Goal: Information Seeking & Learning: Learn about a topic

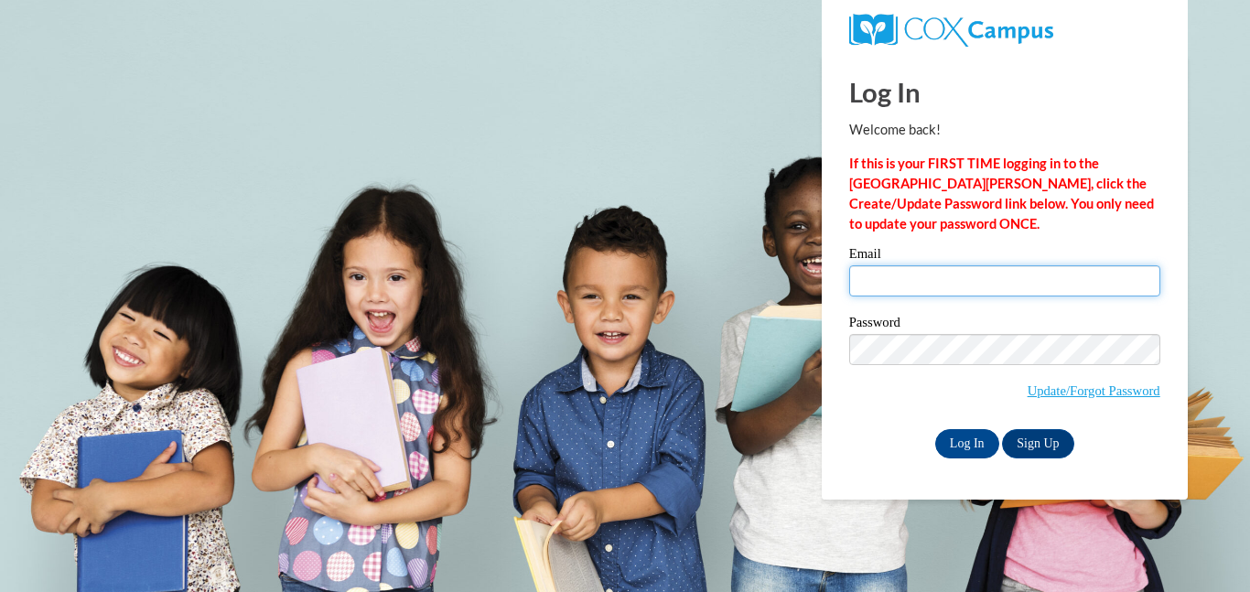
click at [954, 279] on input "Email" at bounding box center [1004, 280] width 311 height 31
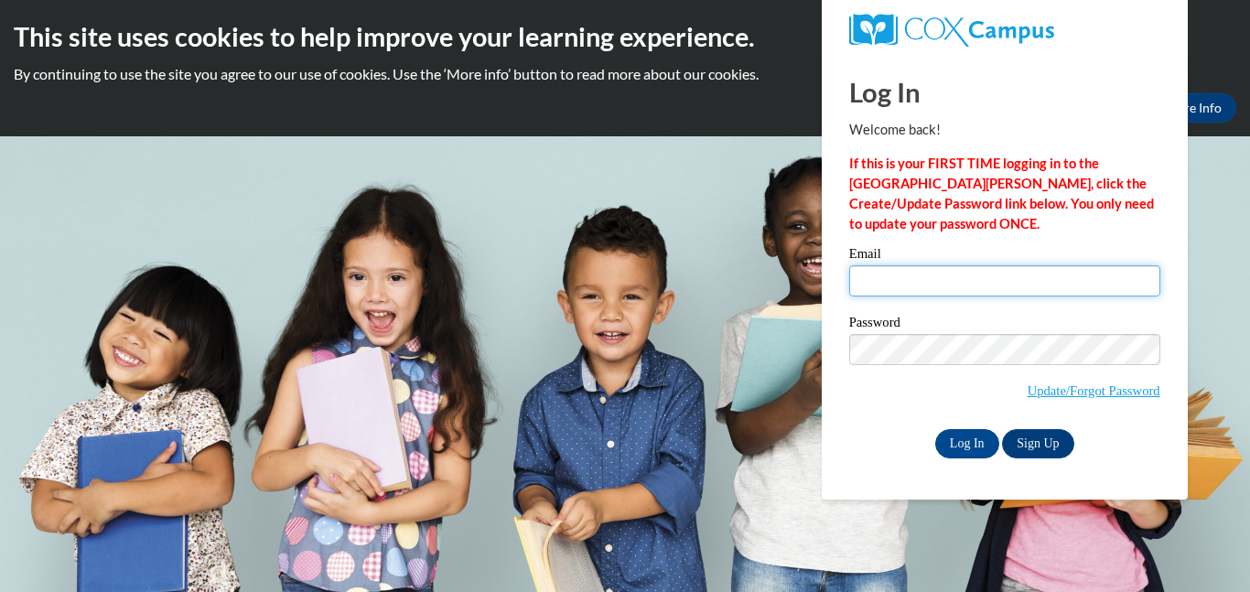
type input "erin011709@icloud.com"
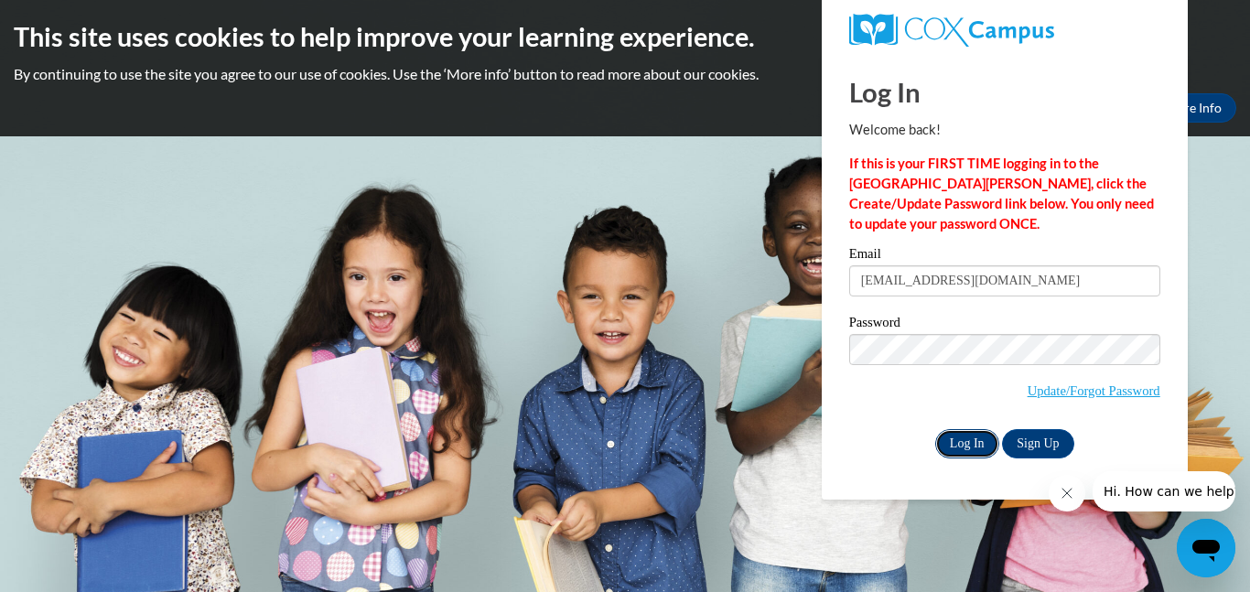
click at [955, 437] on input "Log In" at bounding box center [967, 443] width 64 height 29
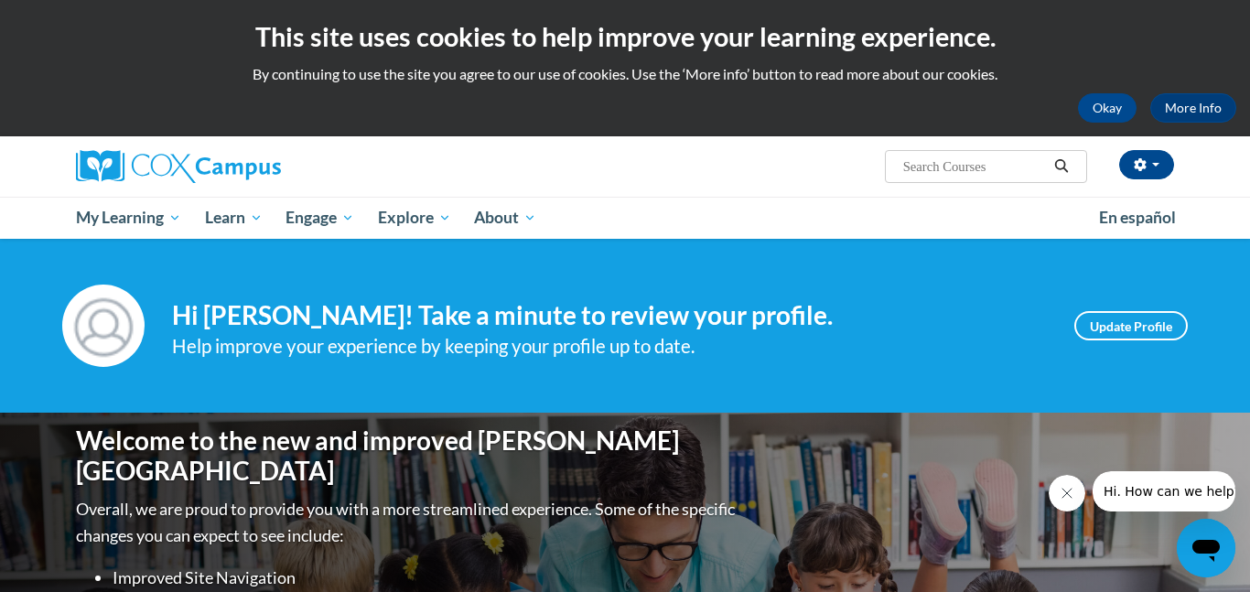
click at [948, 167] on input "Search..." at bounding box center [974, 167] width 146 height 22
type input "meaningfull conversations"
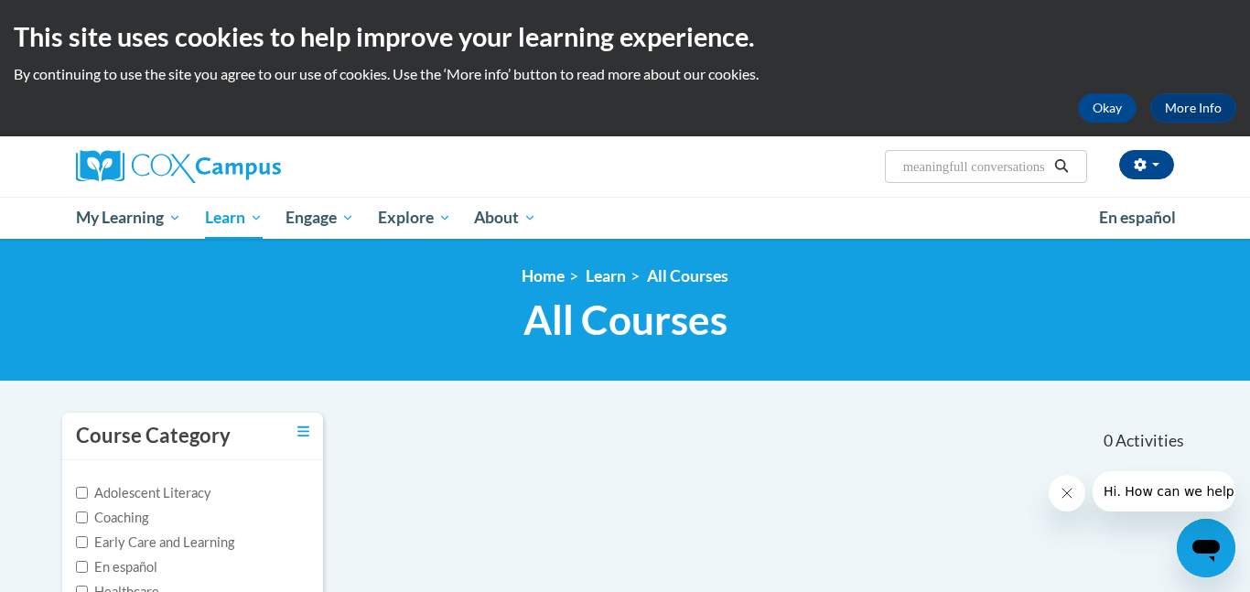
click at [946, 167] on input "meaningfull conversations" at bounding box center [974, 167] width 146 height 22
type input "meaningful conversations"
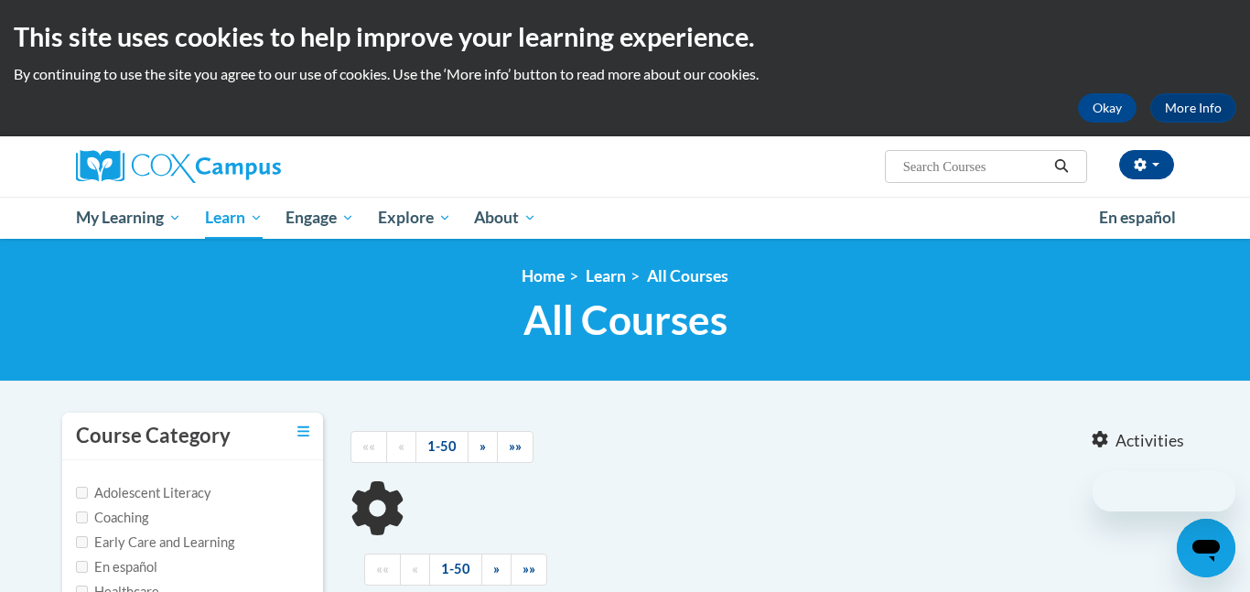
type input "meaningful conversations"
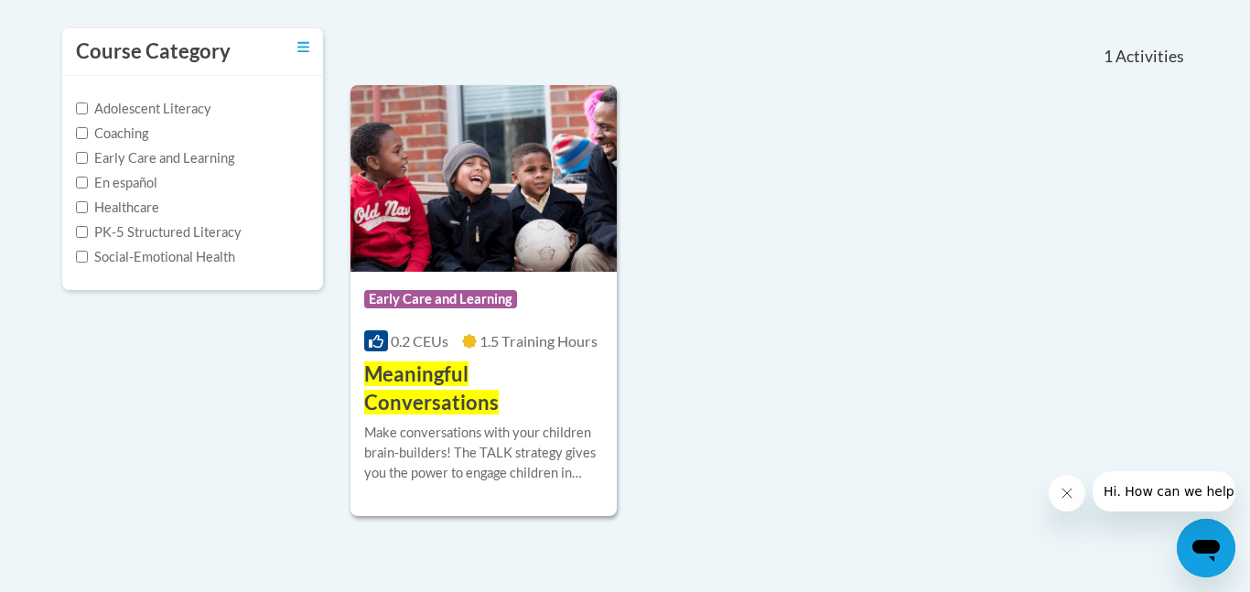
scroll to position [394, 0]
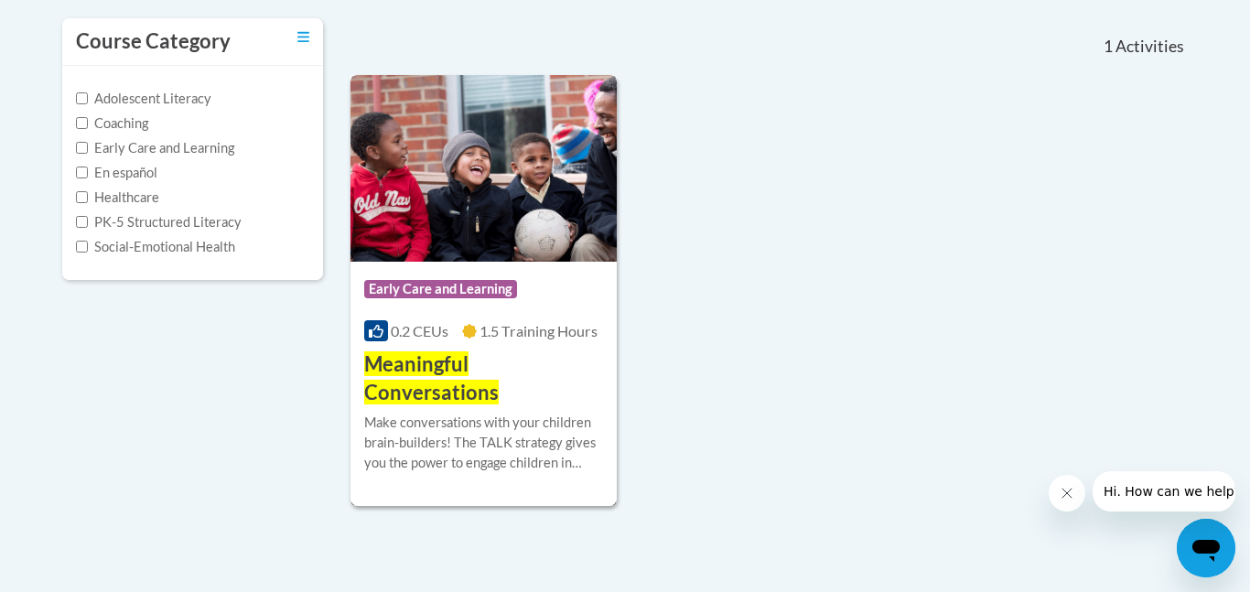
click at [470, 300] on span "Early Care and Learning" at bounding box center [442, 291] width 157 height 23
click at [579, 418] on div "Make conversations with your children brain-builders! The TALK strategy gives y…" at bounding box center [483, 443] width 239 height 60
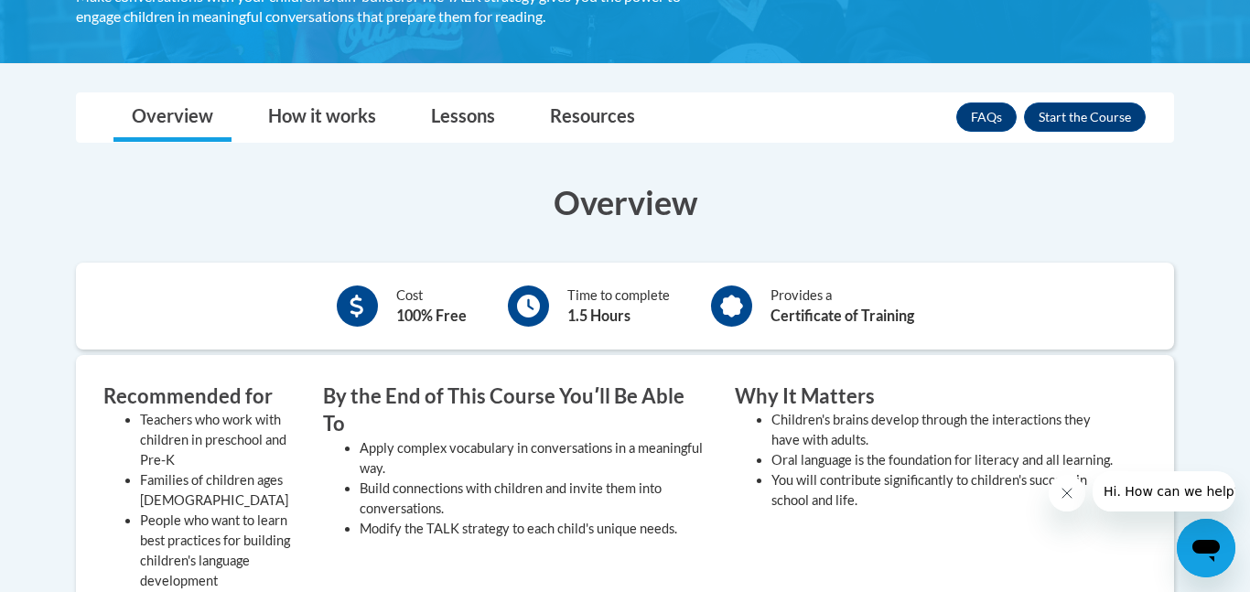
scroll to position [390, 0]
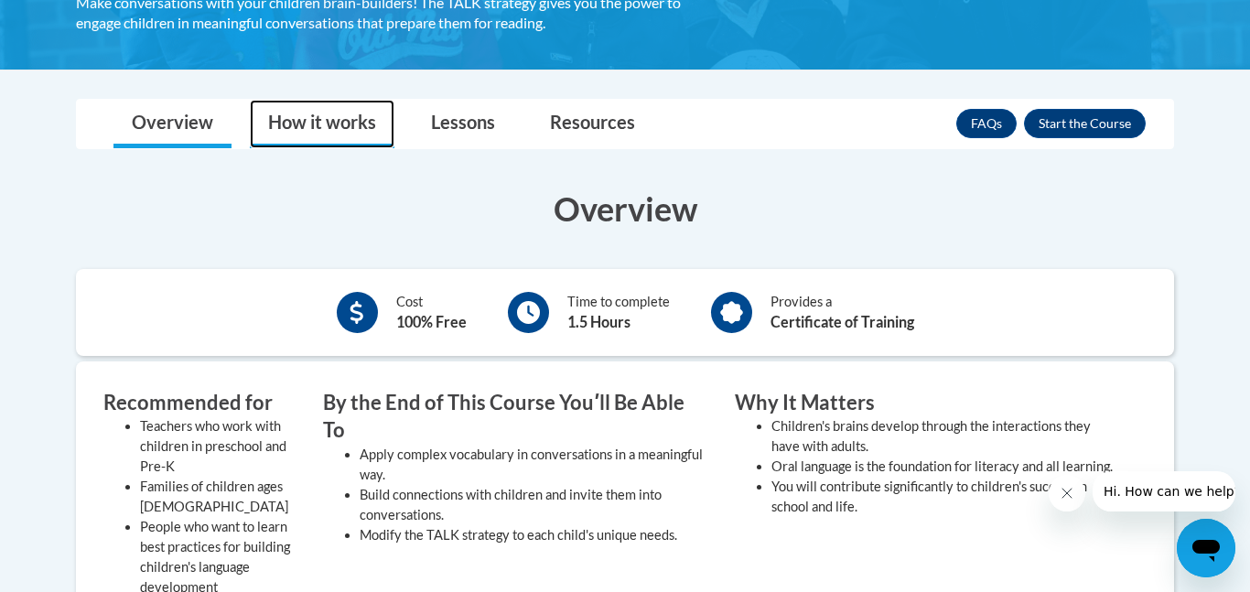
click at [349, 120] on link "How it works" at bounding box center [322, 124] width 145 height 49
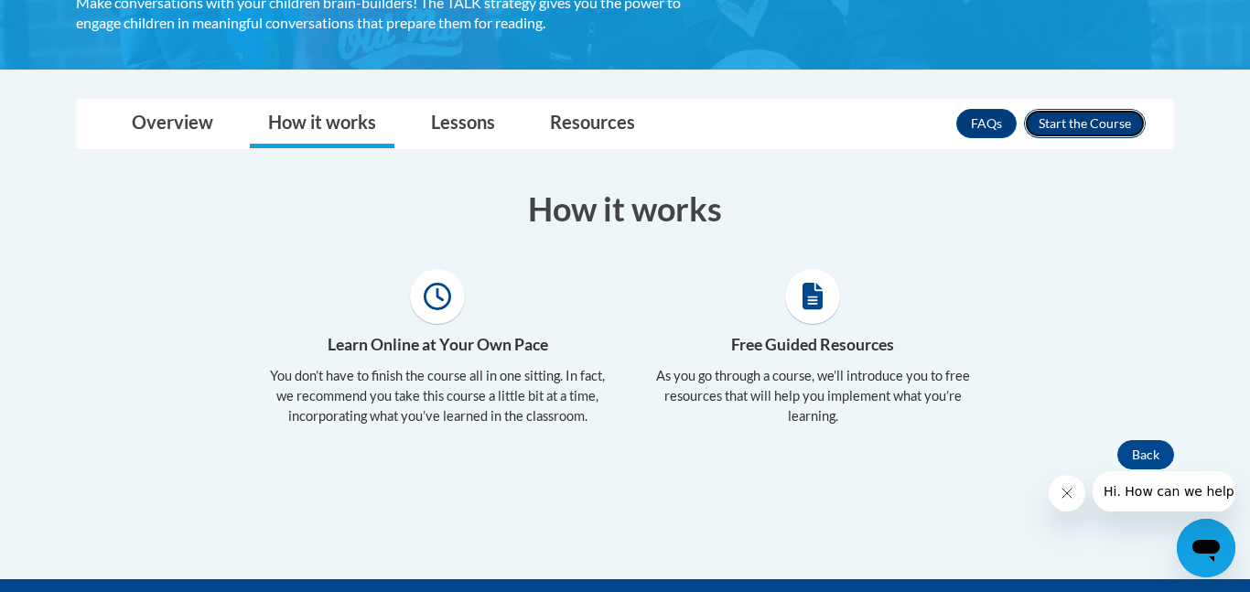
click at [1089, 123] on button "Enroll" at bounding box center [1085, 123] width 122 height 29
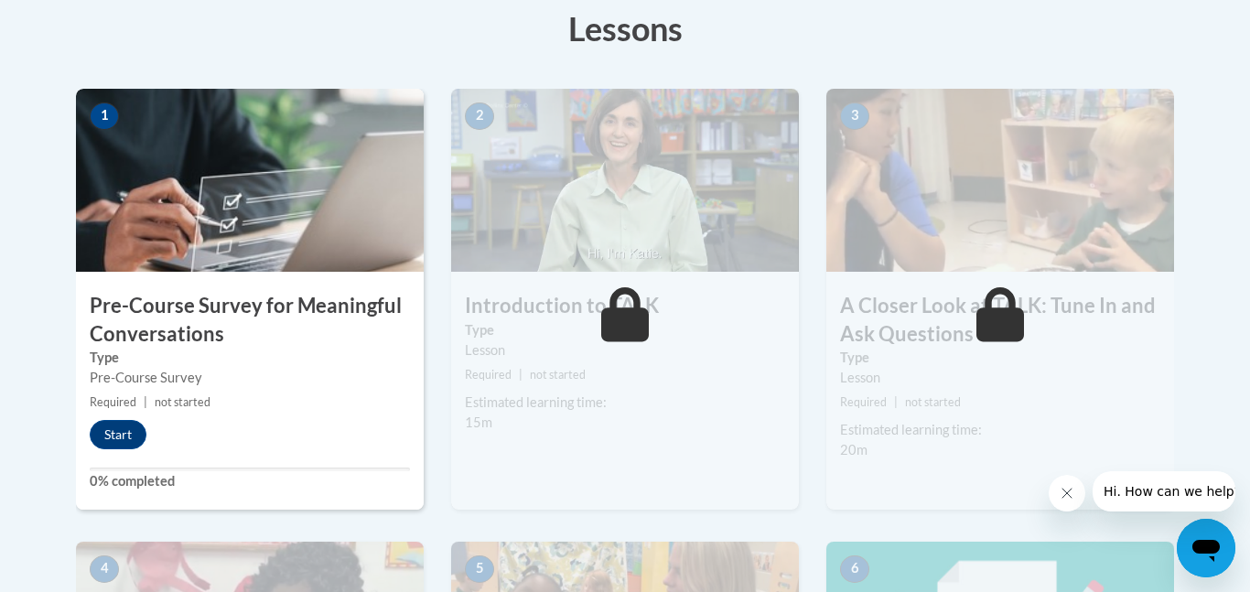
scroll to position [531, 0]
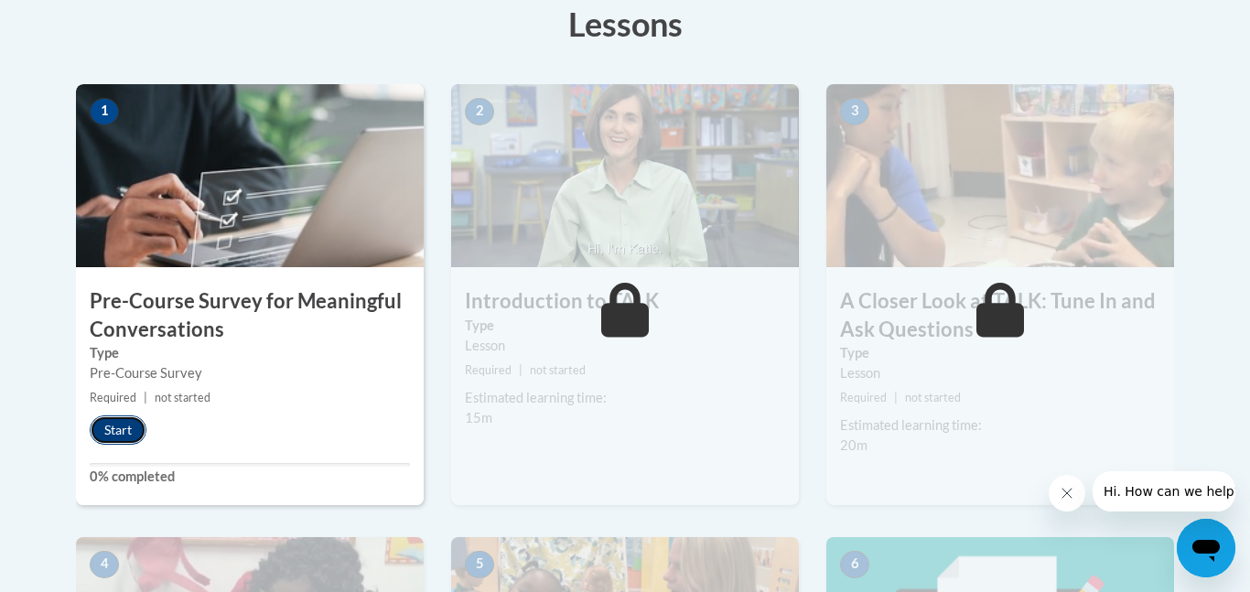
click at [118, 433] on button "Start" at bounding box center [118, 429] width 57 height 29
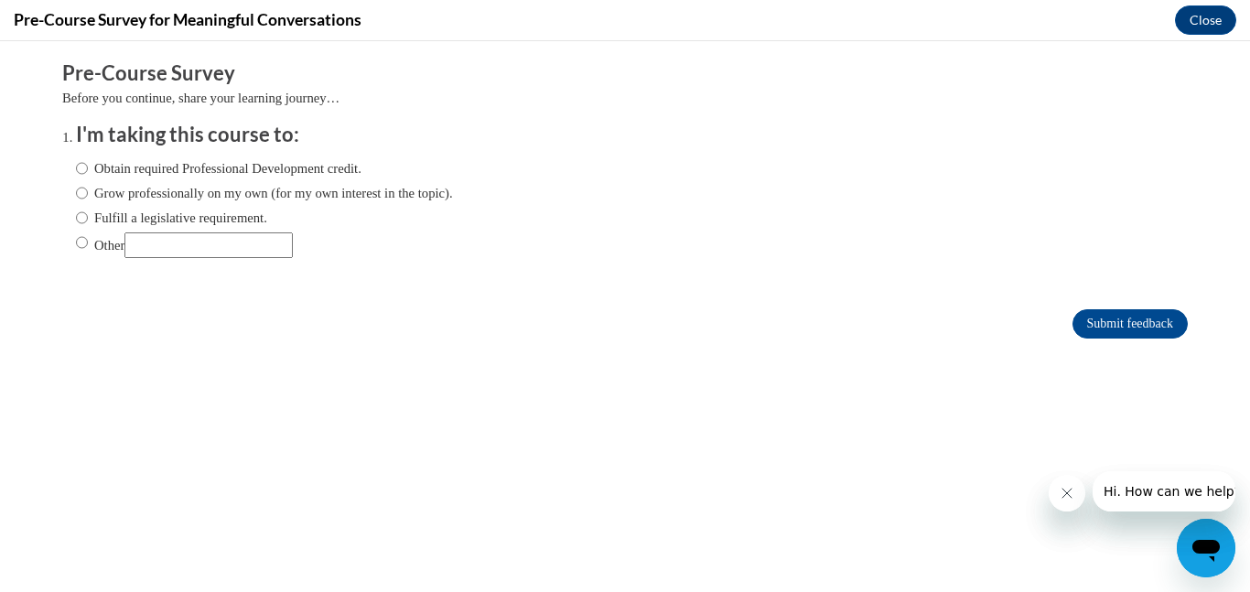
scroll to position [0, 0]
click at [235, 170] on label "Obtain required Professional Development credit." at bounding box center [219, 168] width 286 height 20
click at [88, 170] on input "Obtain required Professional Development credit." at bounding box center [82, 168] width 12 height 20
radio input "true"
click at [1065, 491] on icon "Close message from company" at bounding box center [1066, 493] width 9 height 9
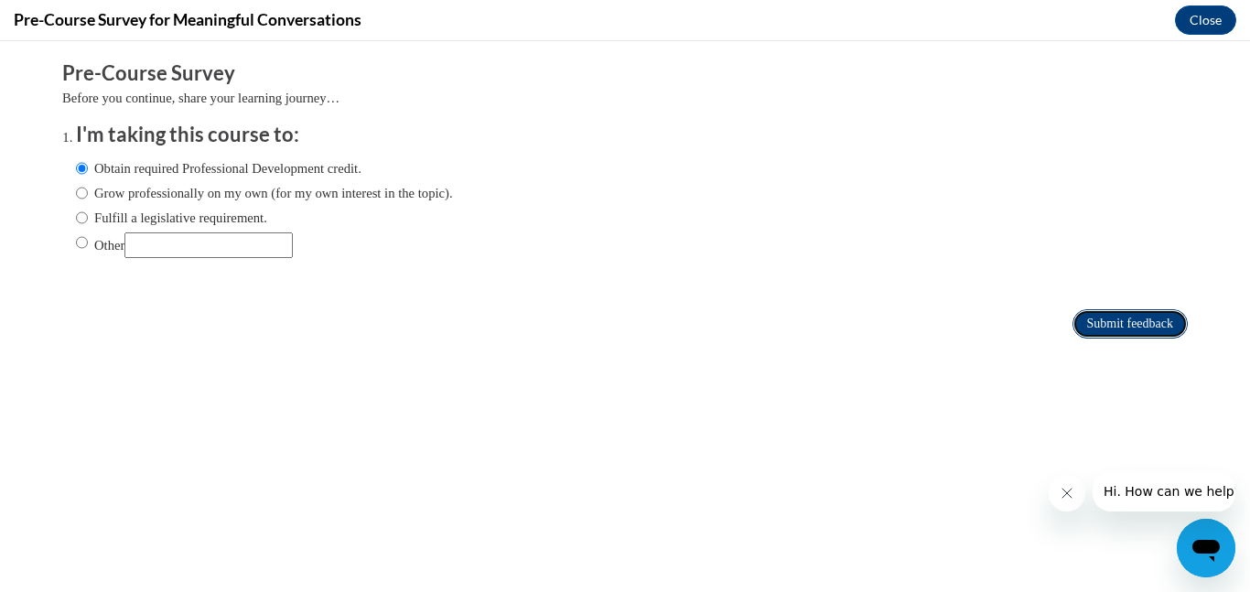
click at [1118, 326] on input "Submit feedback" at bounding box center [1130, 323] width 115 height 29
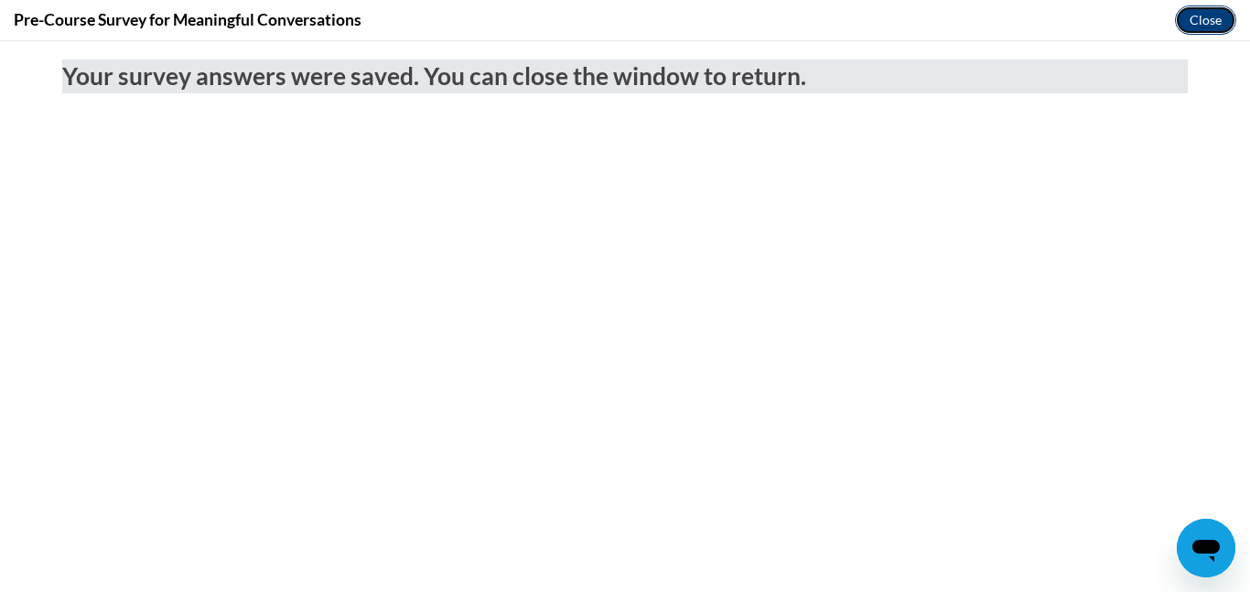
click at [1213, 19] on button "Close" at bounding box center [1205, 19] width 61 height 29
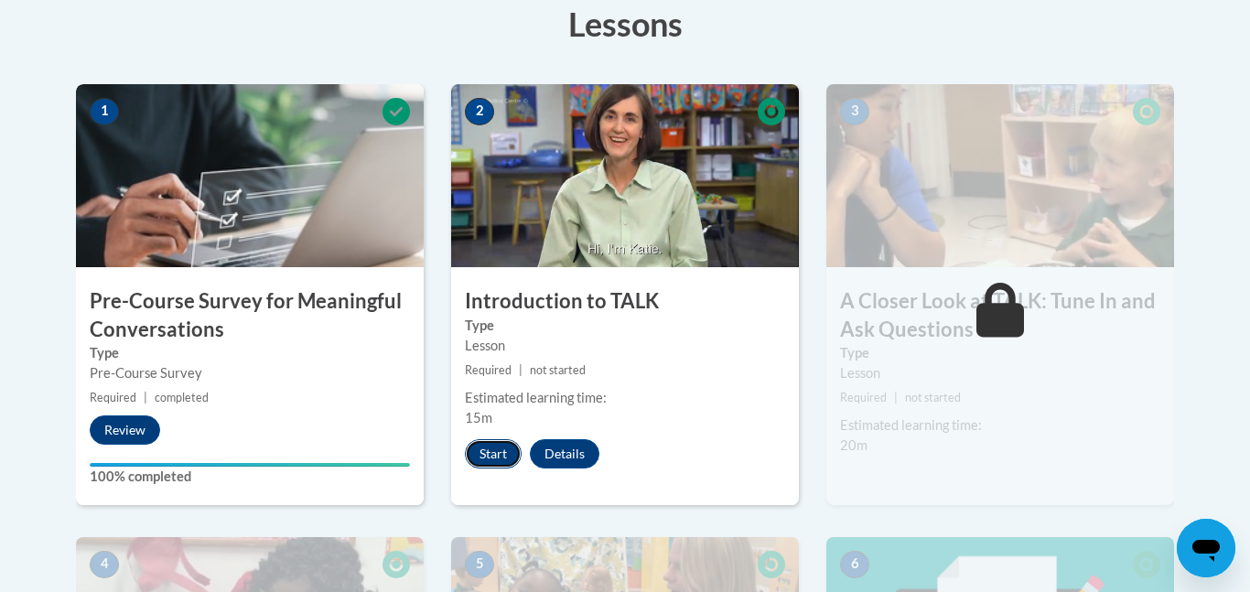
click at [478, 453] on button "Start" at bounding box center [493, 453] width 57 height 29
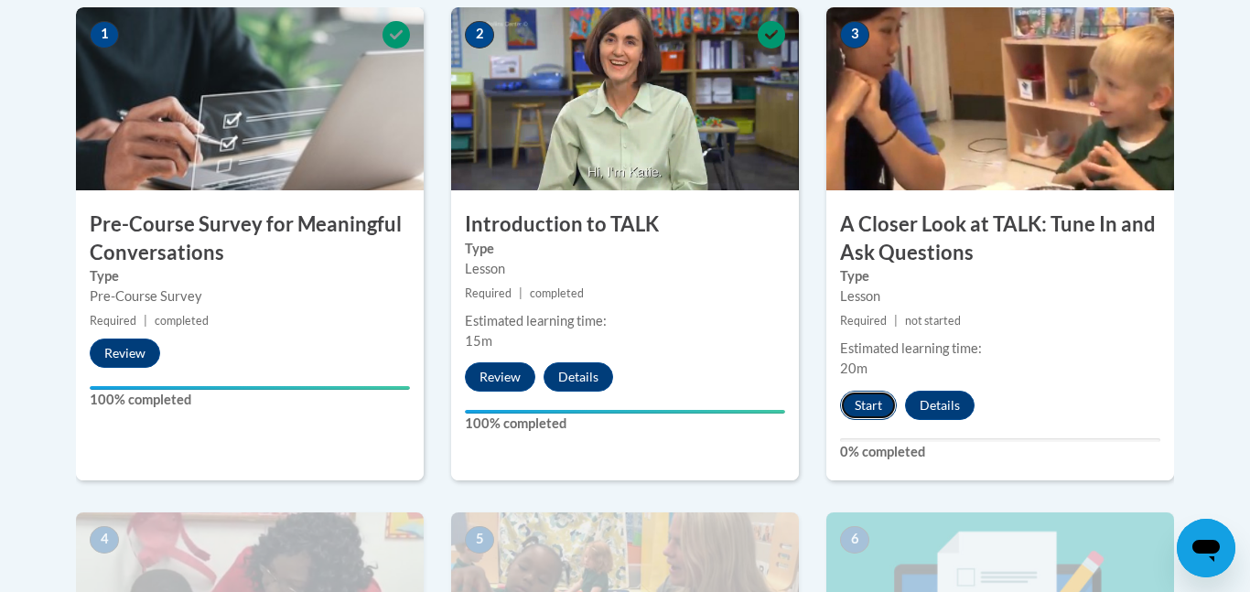
click at [876, 404] on button "Start" at bounding box center [868, 405] width 57 height 29
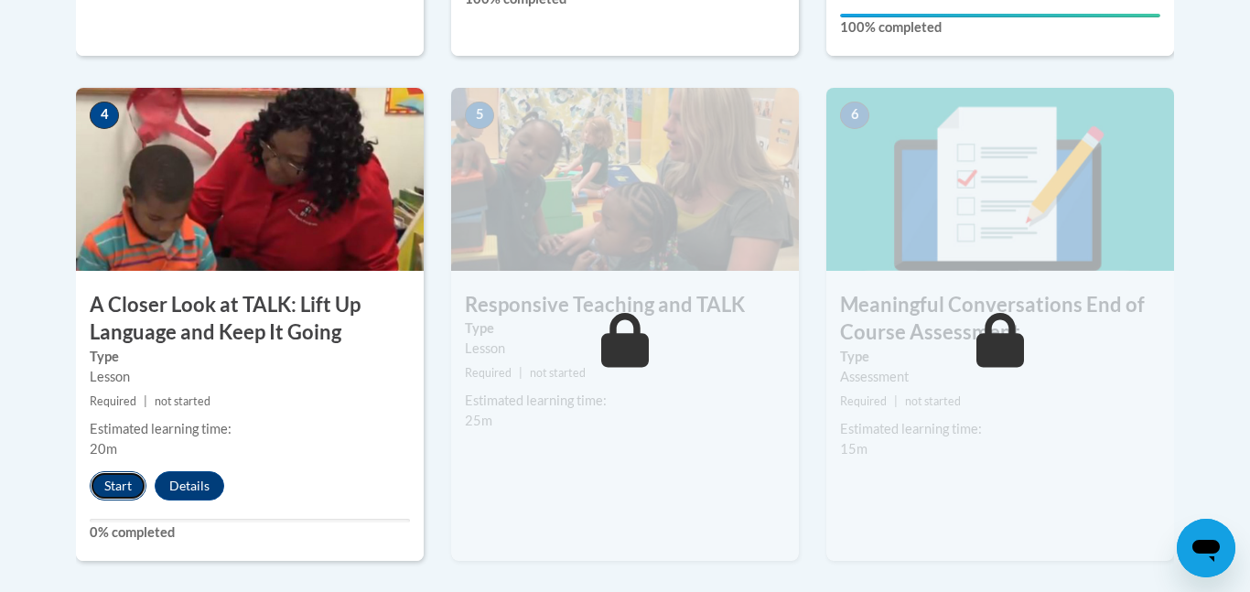
click at [113, 489] on button "Start" at bounding box center [118, 485] width 57 height 29
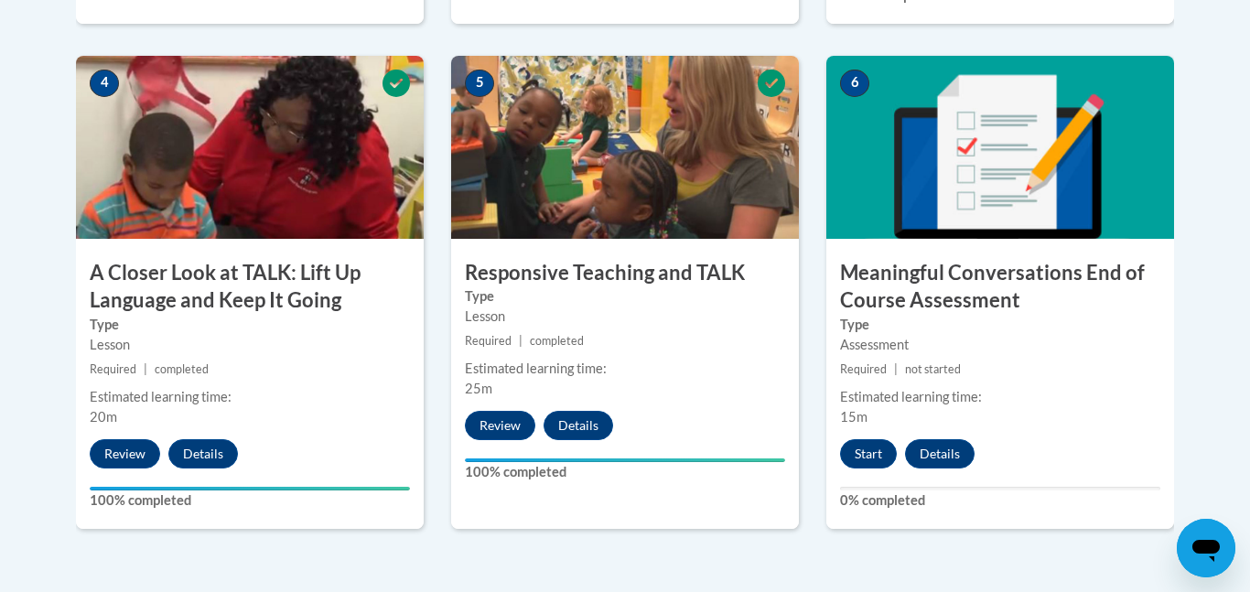
scroll to position [1068, 0]
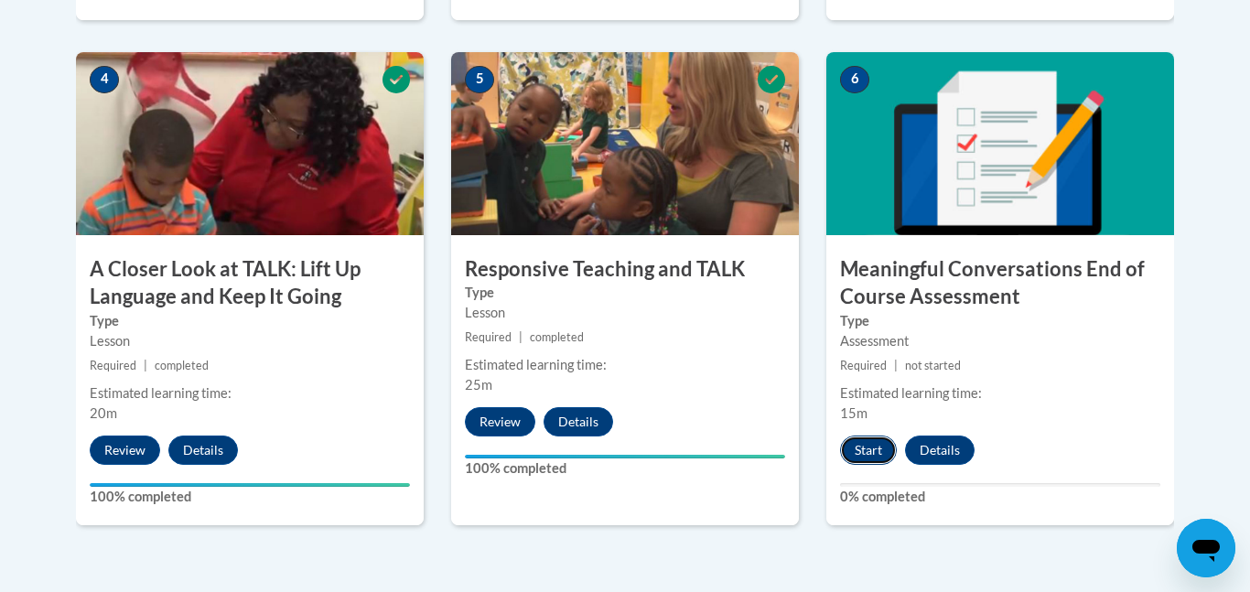
click at [864, 456] on button "Start" at bounding box center [868, 450] width 57 height 29
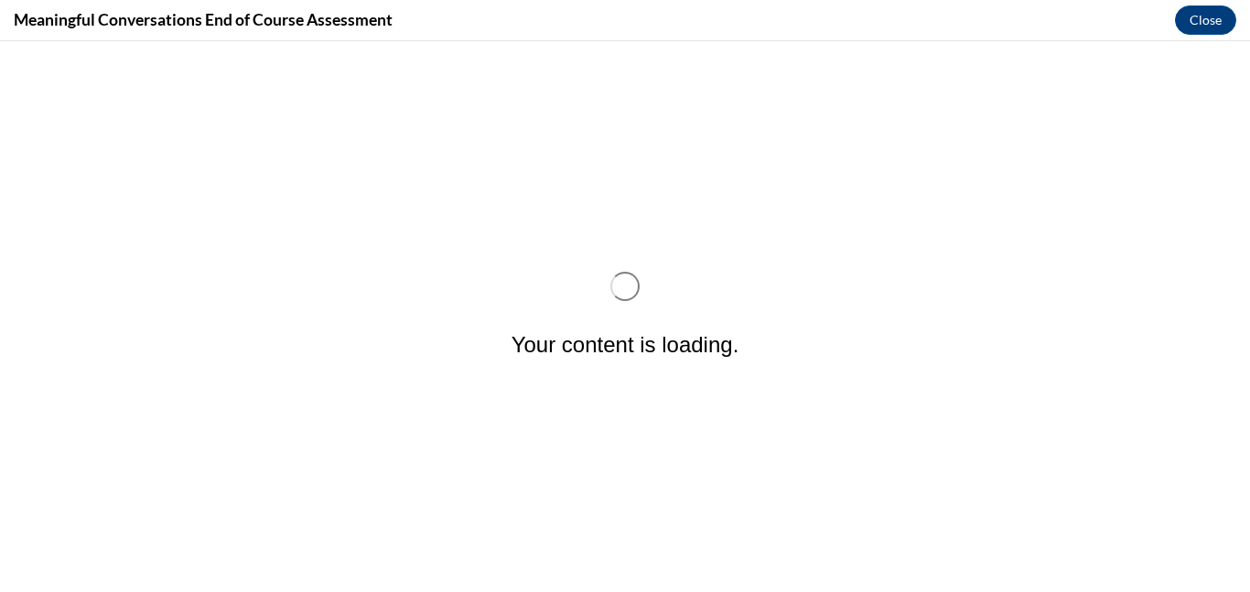
scroll to position [0, 0]
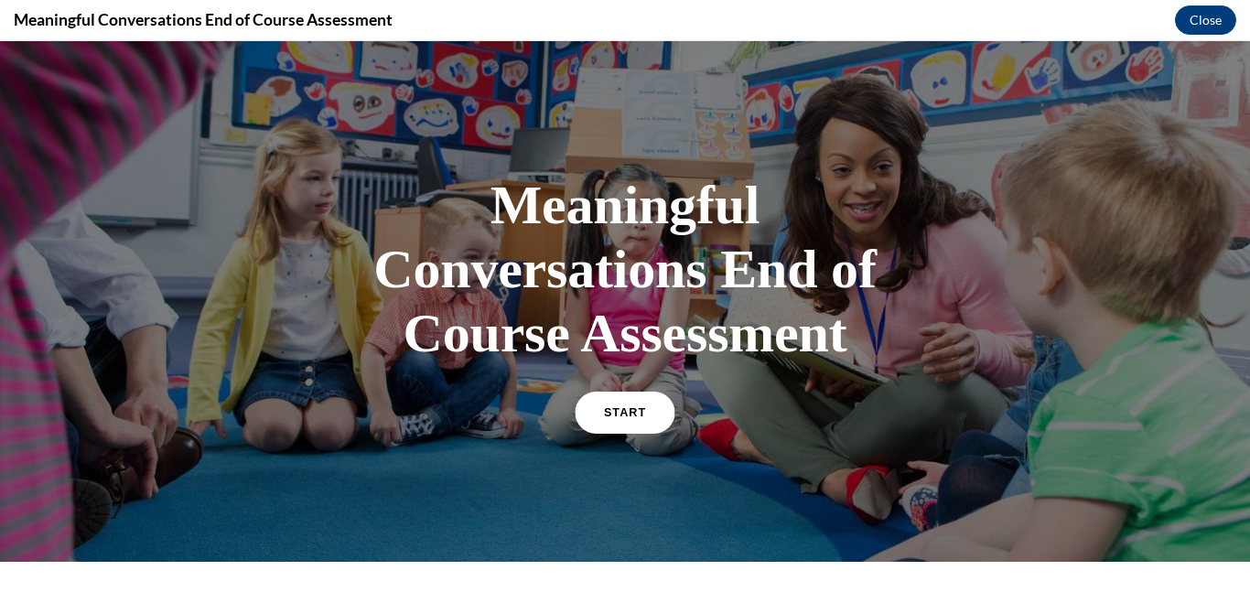
click at [650, 414] on link "START" at bounding box center [625, 413] width 100 height 42
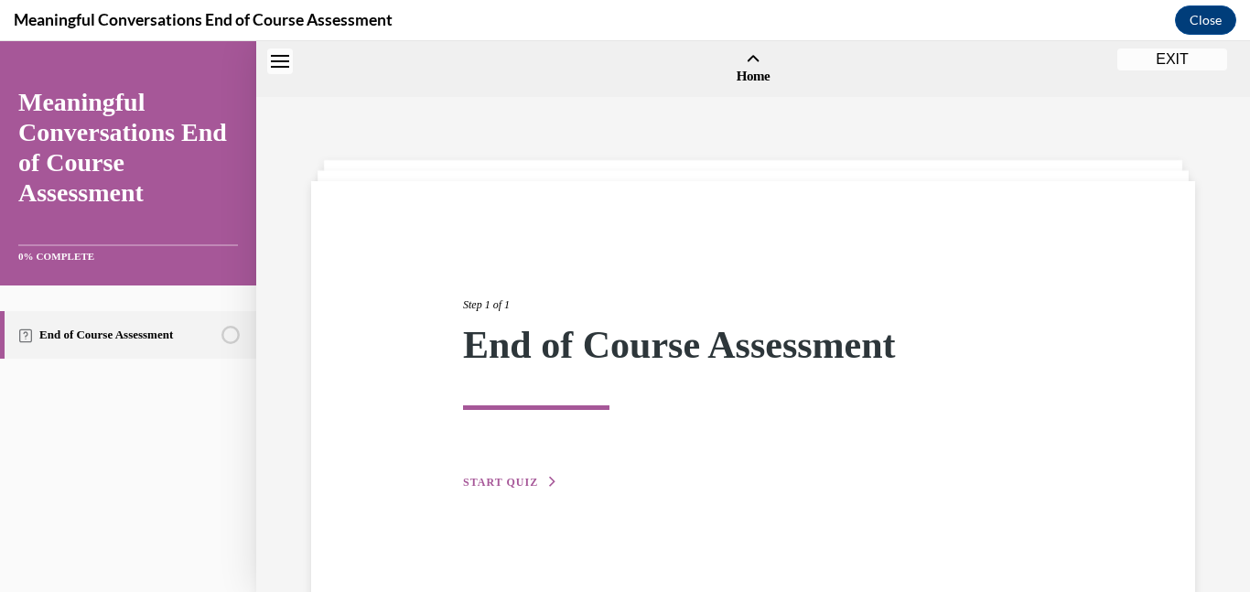
scroll to position [57, 0]
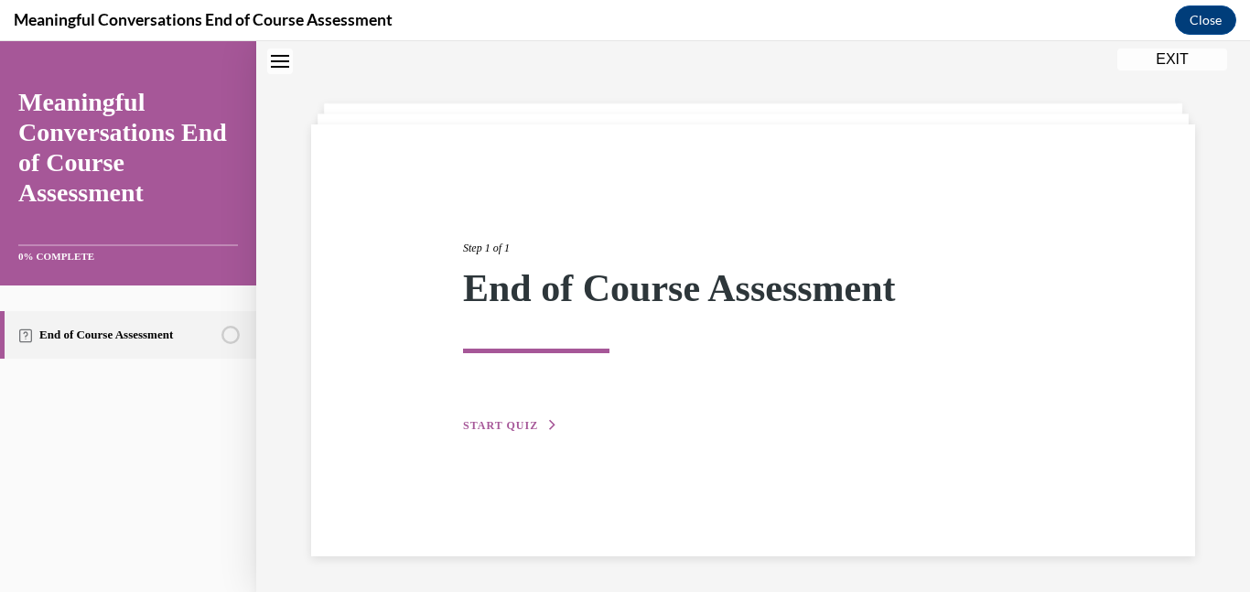
click at [519, 426] on span "START QUIZ" at bounding box center [500, 425] width 75 height 13
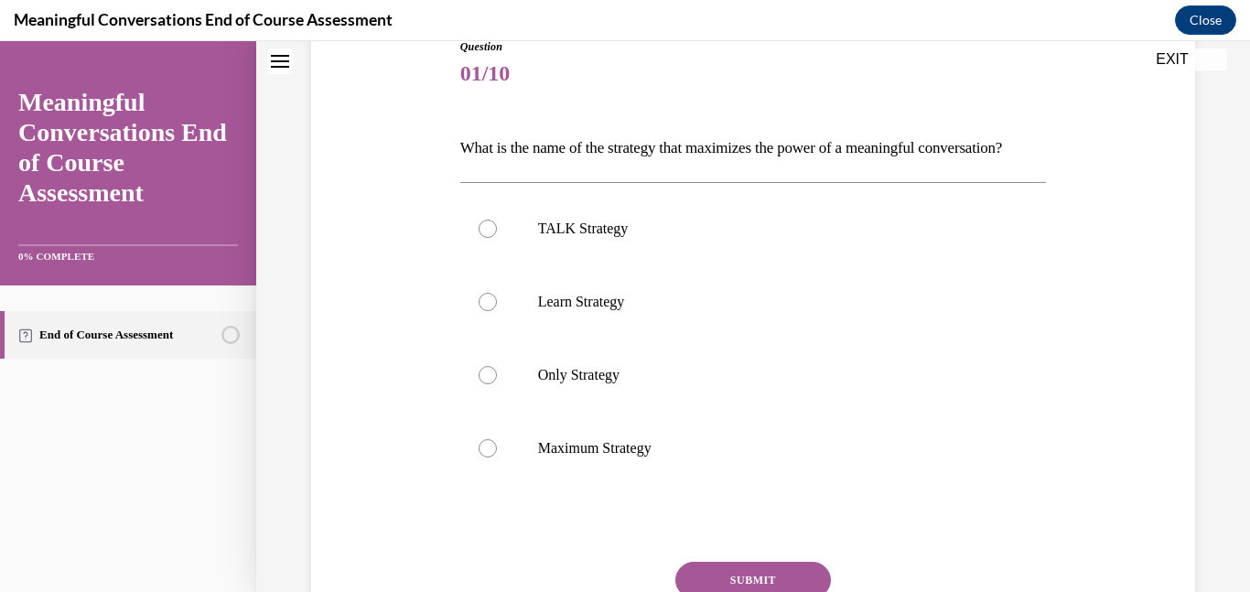
scroll to position [223, 0]
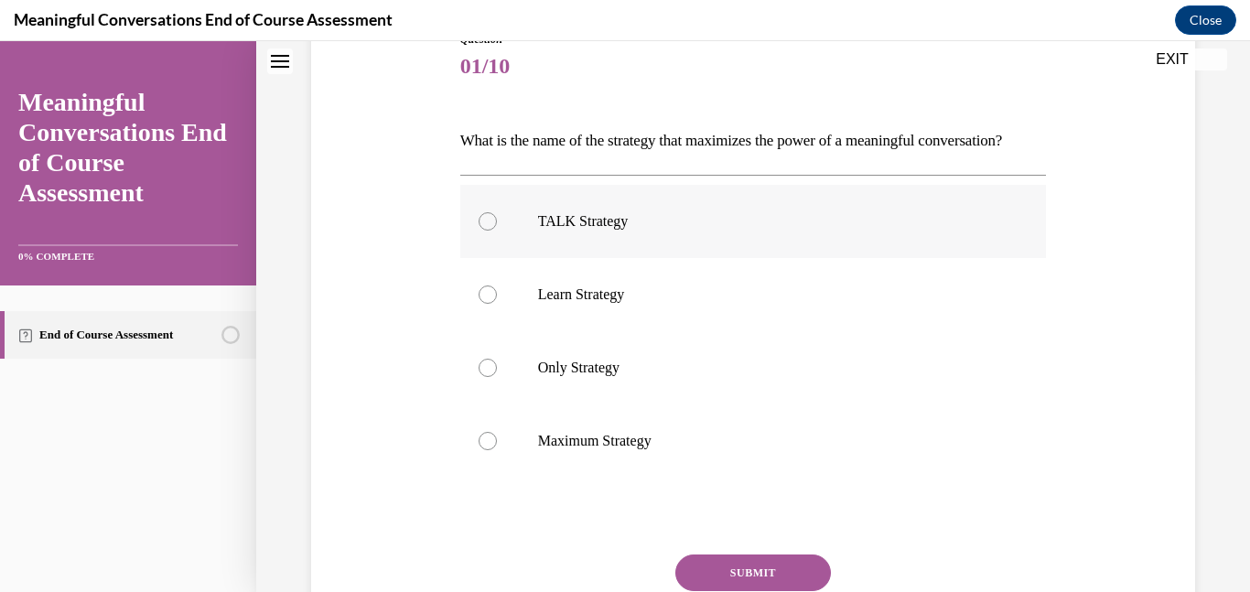
click at [717, 231] on p "TALK Strategy" at bounding box center [769, 221] width 463 height 18
click at [497, 231] on input "TALK Strategy" at bounding box center [488, 221] width 18 height 18
radio input "true"
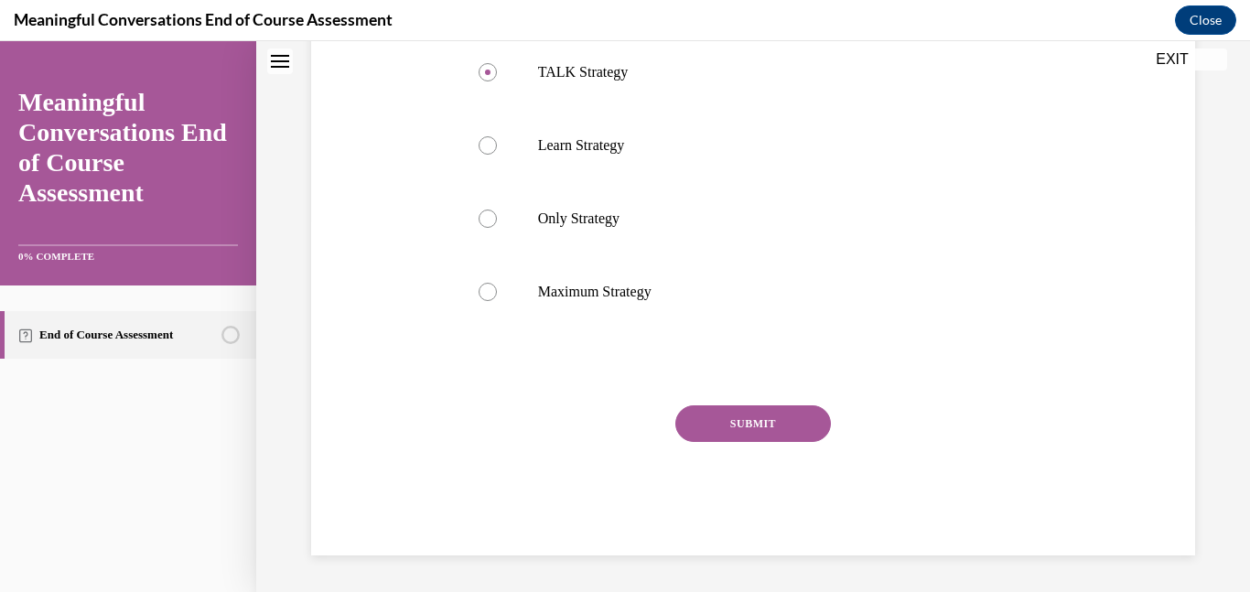
click at [733, 418] on button "SUBMIT" at bounding box center [753, 423] width 156 height 37
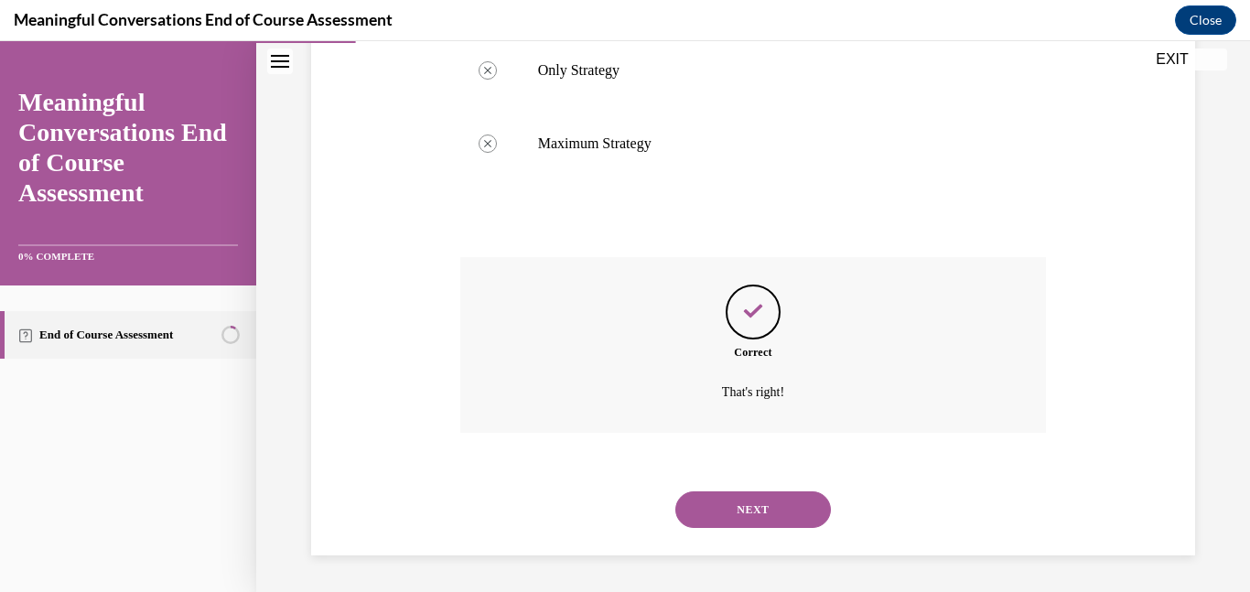
scroll to position [552, 0]
click at [759, 500] on button "NEXT" at bounding box center [753, 509] width 156 height 37
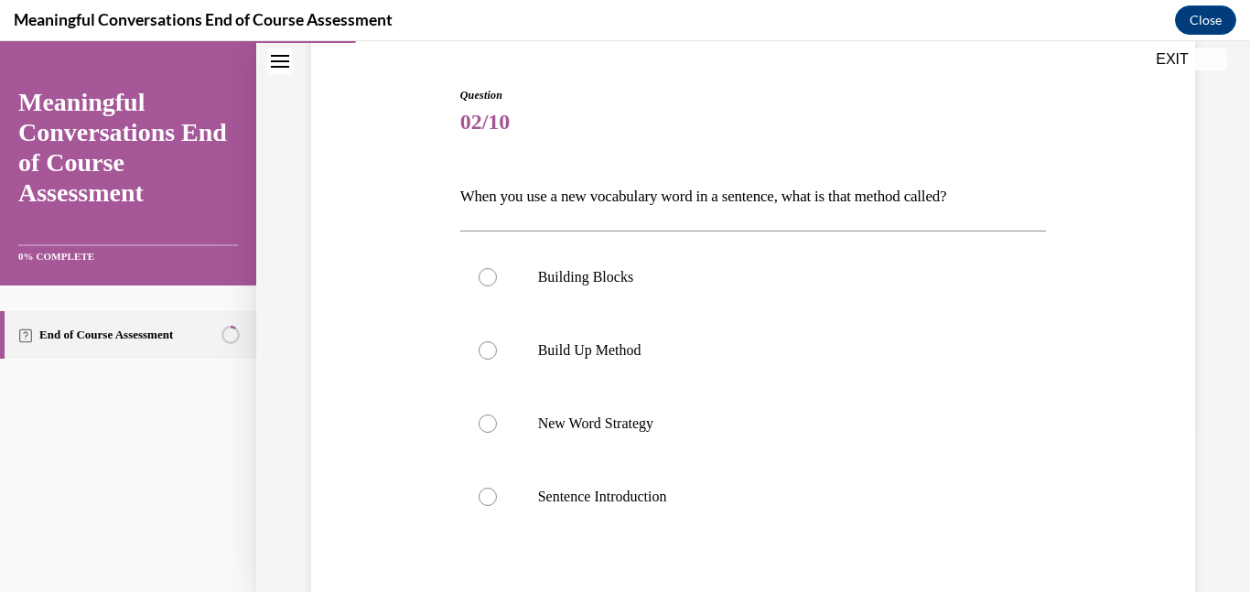
scroll to position [168, 0]
click at [612, 350] on p "Build Up Method" at bounding box center [769, 349] width 463 height 18
click at [497, 350] on input "Build Up Method" at bounding box center [488, 349] width 18 height 18
radio input "true"
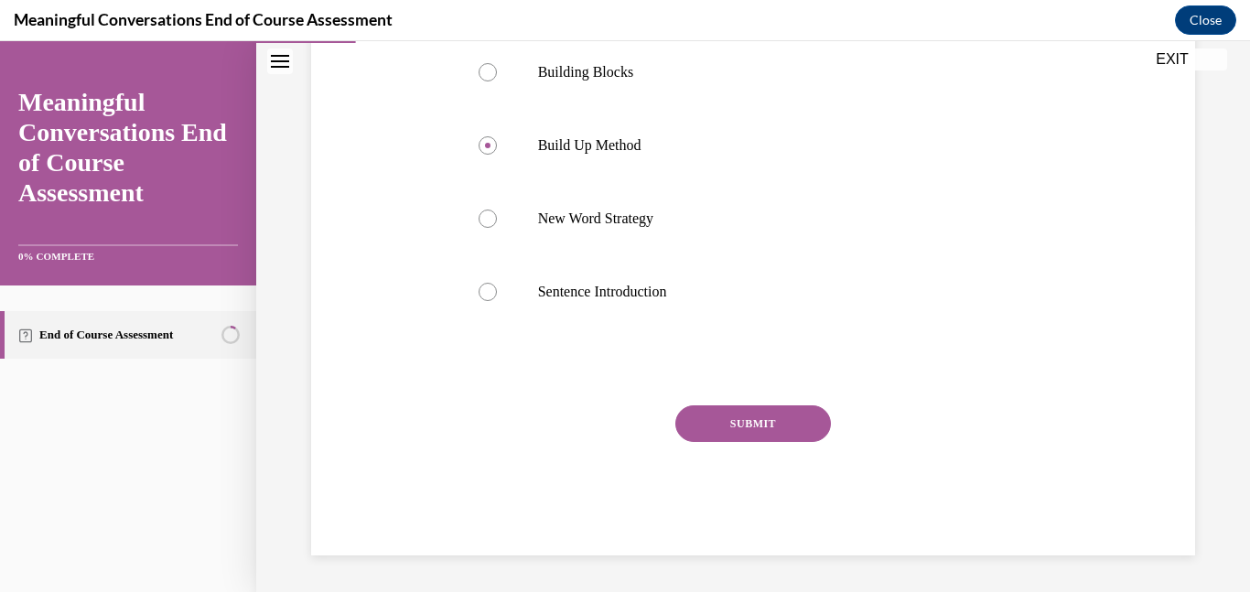
click at [771, 428] on button "SUBMIT" at bounding box center [753, 423] width 156 height 37
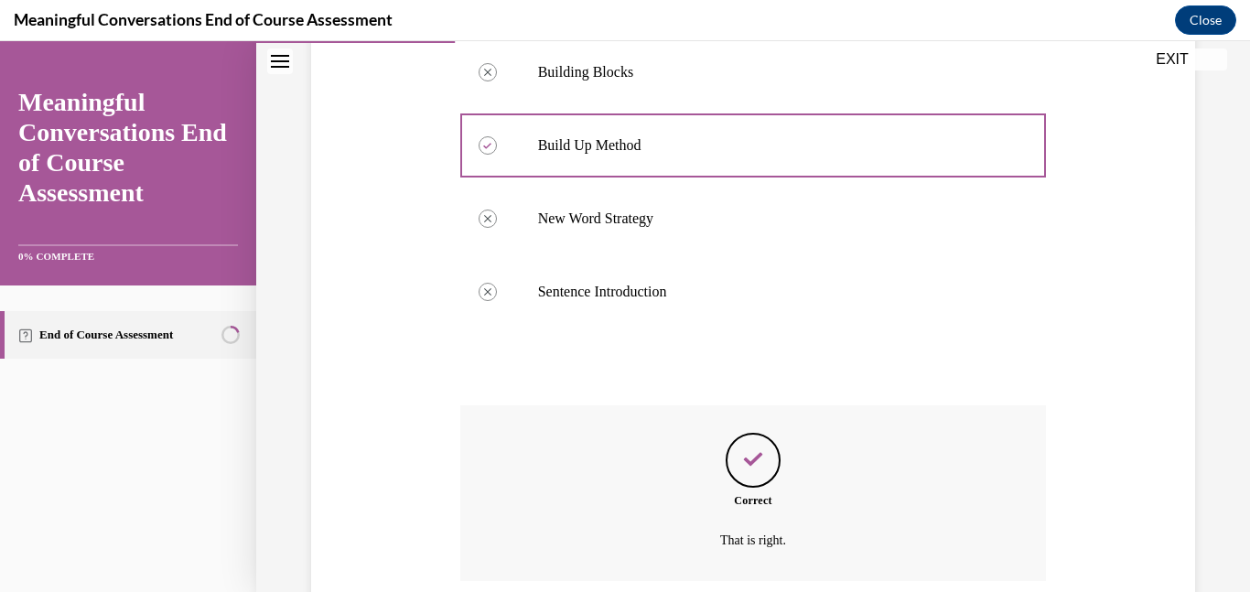
scroll to position [521, 0]
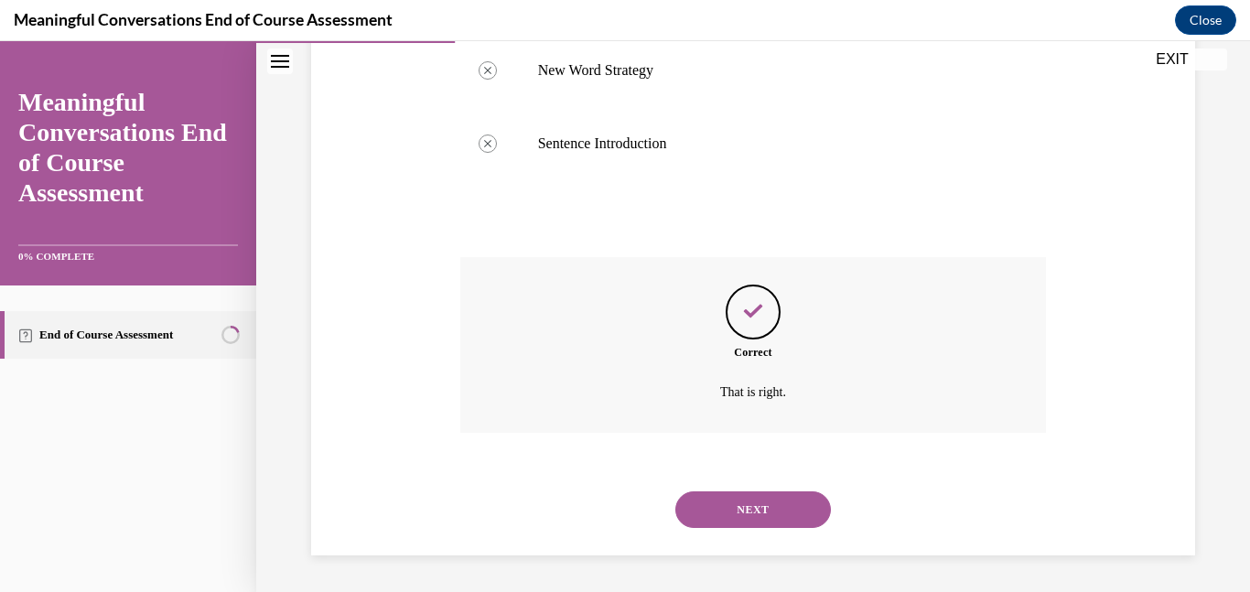
click at [755, 515] on button "NEXT" at bounding box center [753, 509] width 156 height 37
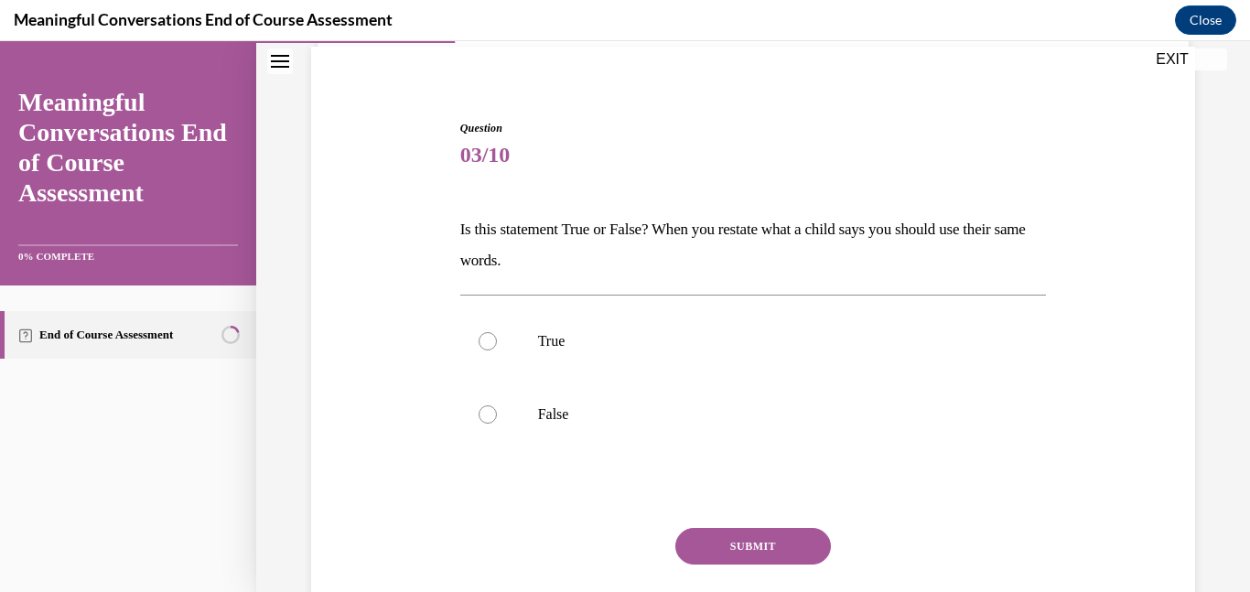
scroll to position [141, 0]
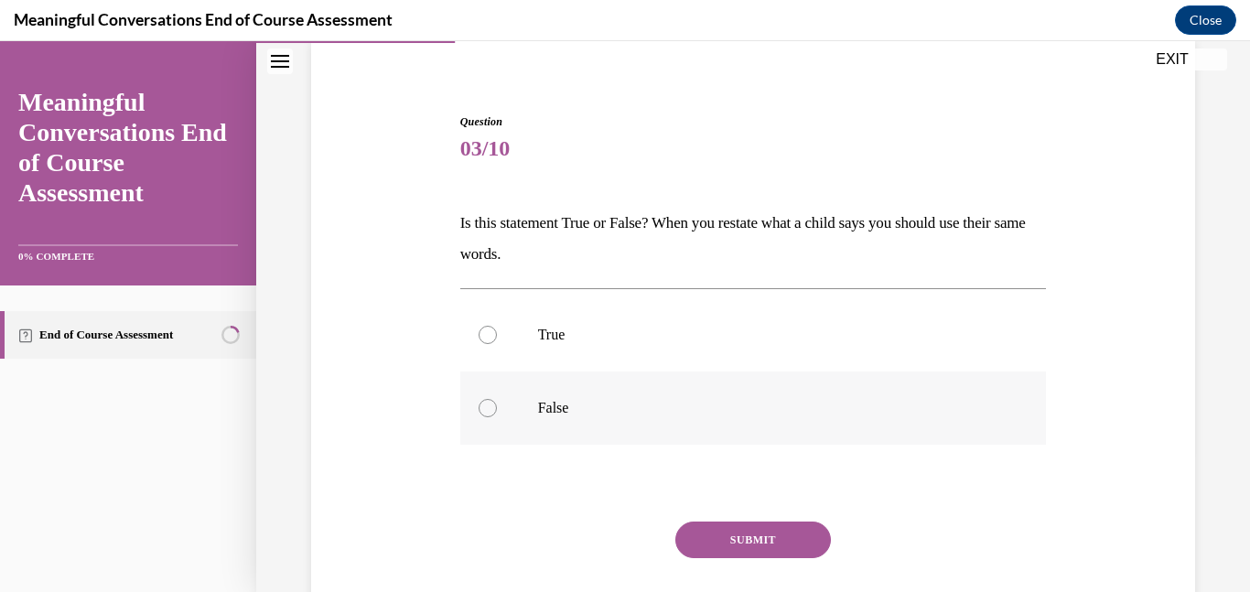
click at [542, 420] on label "False" at bounding box center [753, 408] width 587 height 73
click at [497, 417] on input "False" at bounding box center [488, 408] width 18 height 18
radio input "true"
click at [728, 544] on button "SUBMIT" at bounding box center [753, 540] width 156 height 37
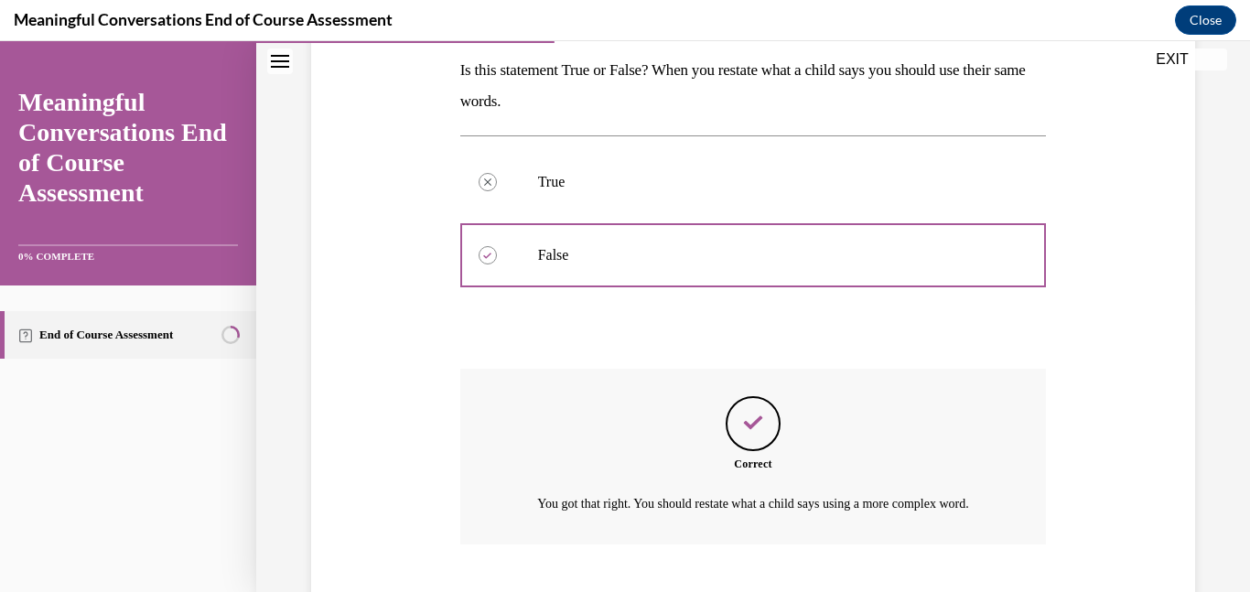
scroll to position [427, 0]
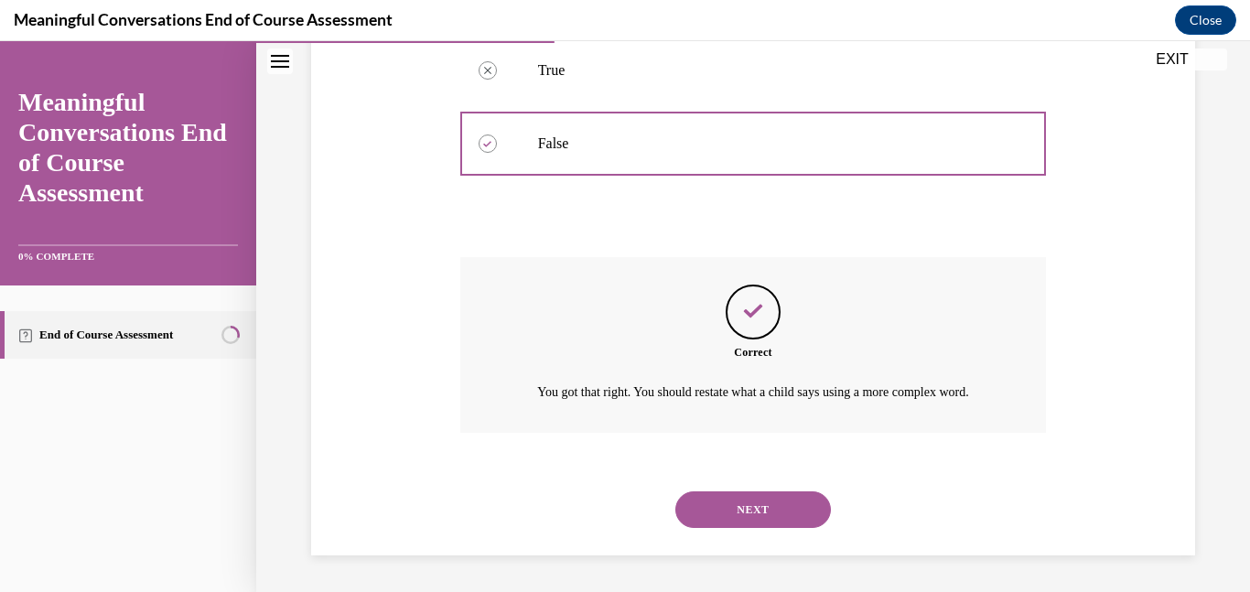
click at [765, 511] on button "NEXT" at bounding box center [753, 509] width 156 height 37
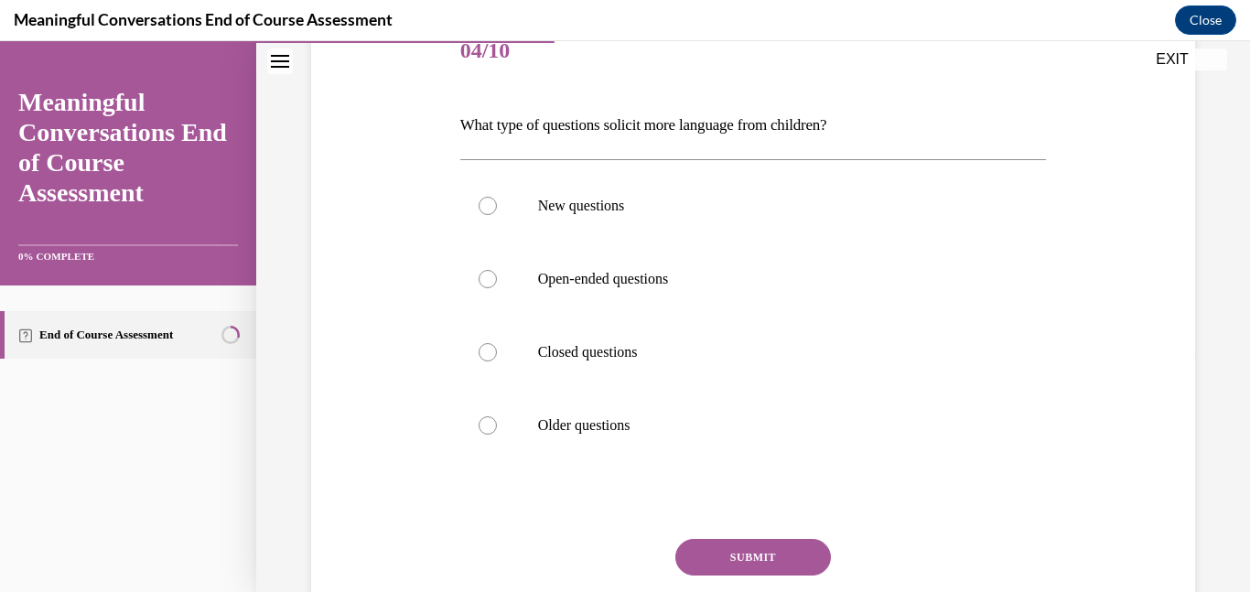
scroll to position [245, 0]
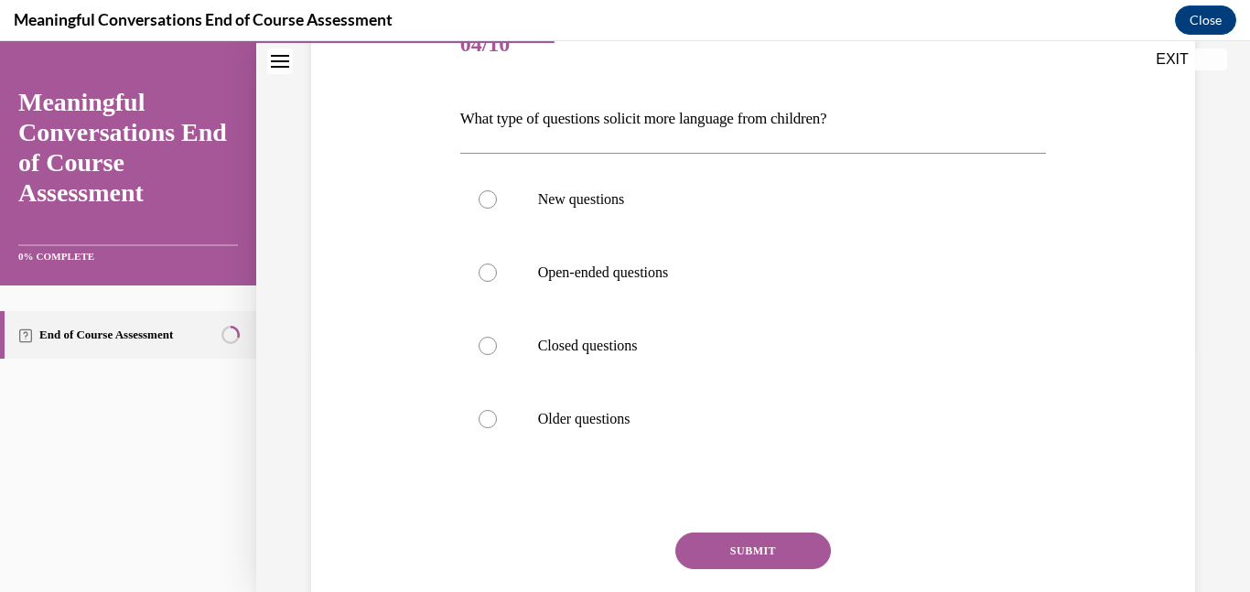
click at [765, 511] on div "Question 04/10 What type of questions solicit more language from children? New …" at bounding box center [753, 346] width 587 height 674
click at [619, 292] on label "Open-ended questions" at bounding box center [753, 272] width 587 height 73
click at [497, 282] on input "Open-ended questions" at bounding box center [488, 273] width 18 height 18
radio input "true"
click at [791, 530] on div "Question 04/10 What type of questions solicit more language from children? New …" at bounding box center [753, 346] width 587 height 674
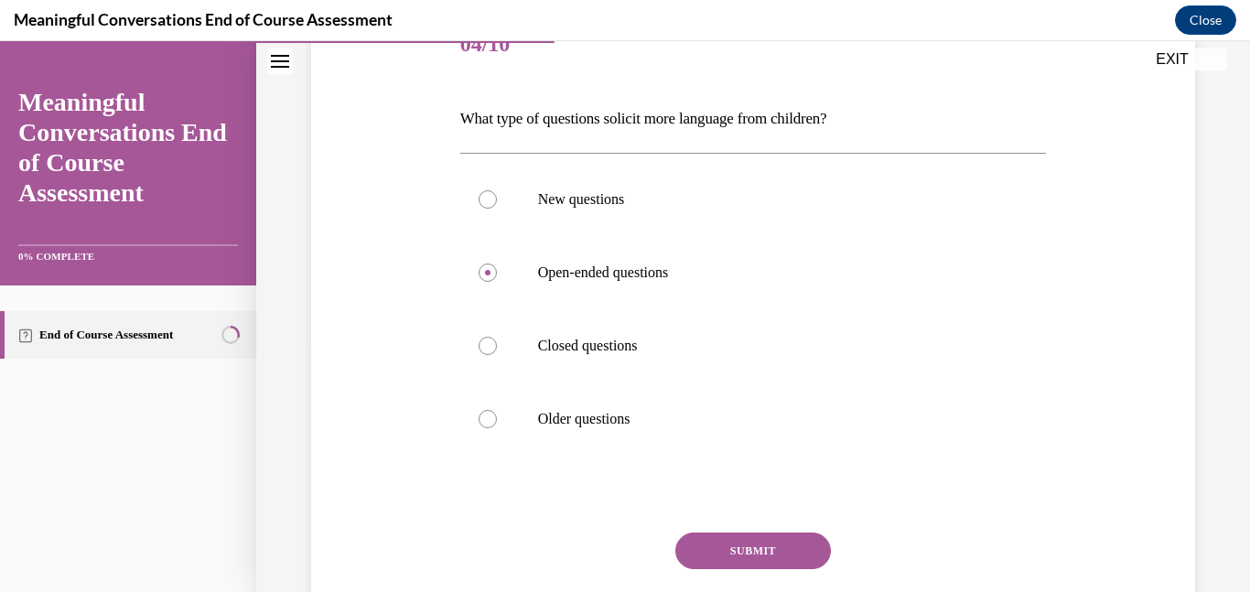
click at [788, 548] on button "SUBMIT" at bounding box center [753, 551] width 156 height 37
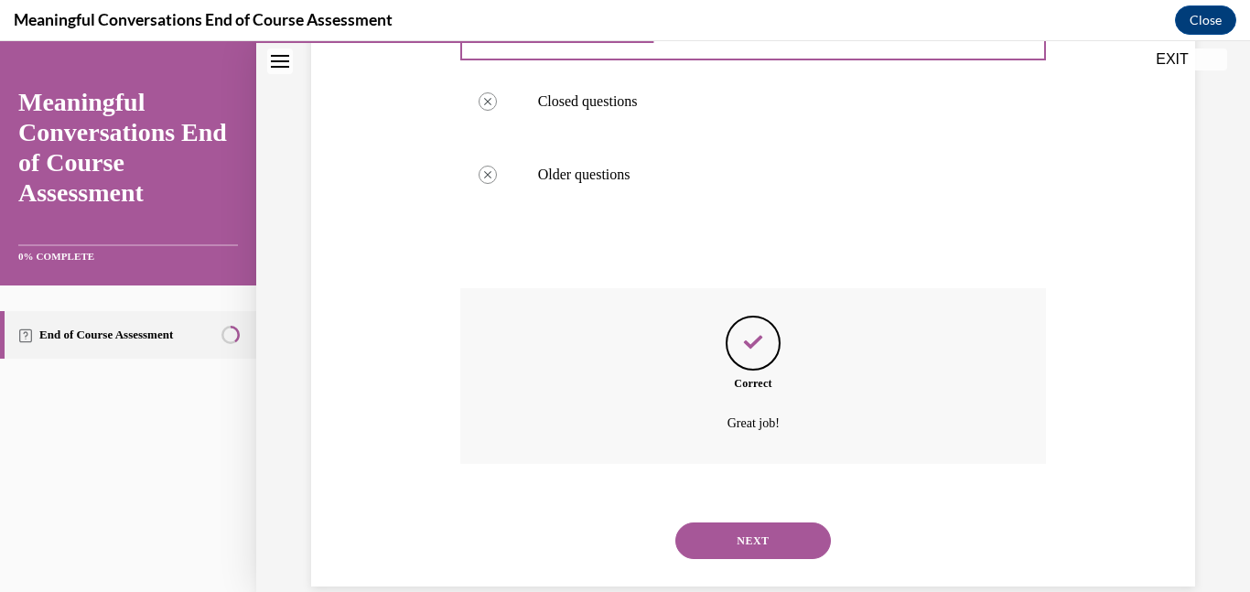
scroll to position [521, 0]
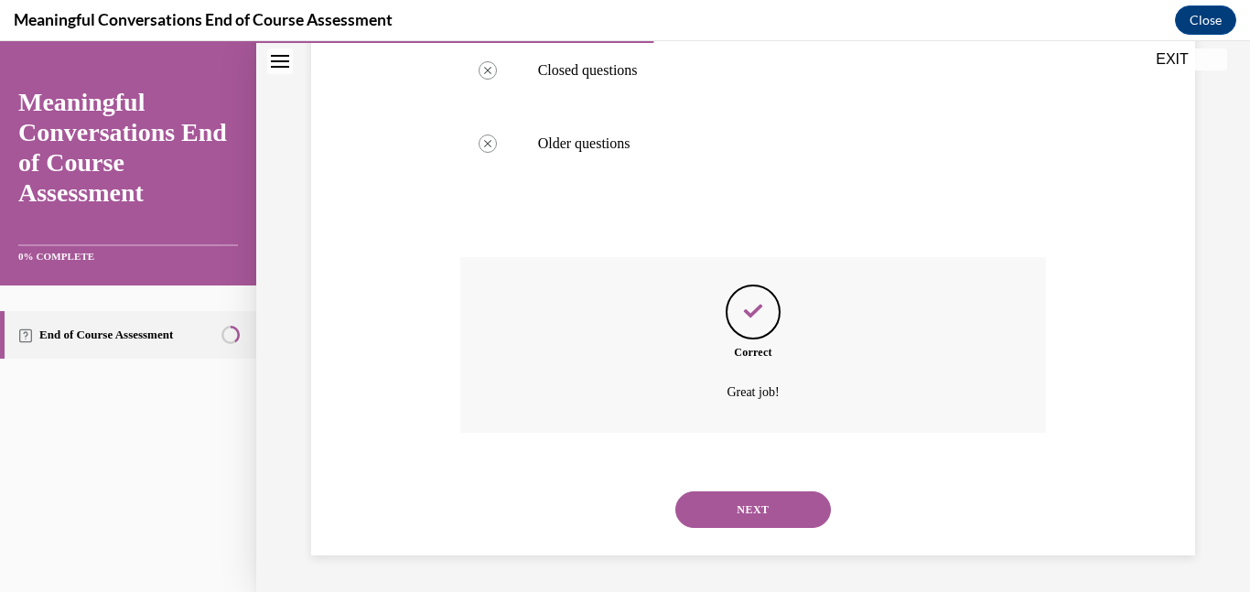
click at [733, 505] on button "NEXT" at bounding box center [753, 509] width 156 height 37
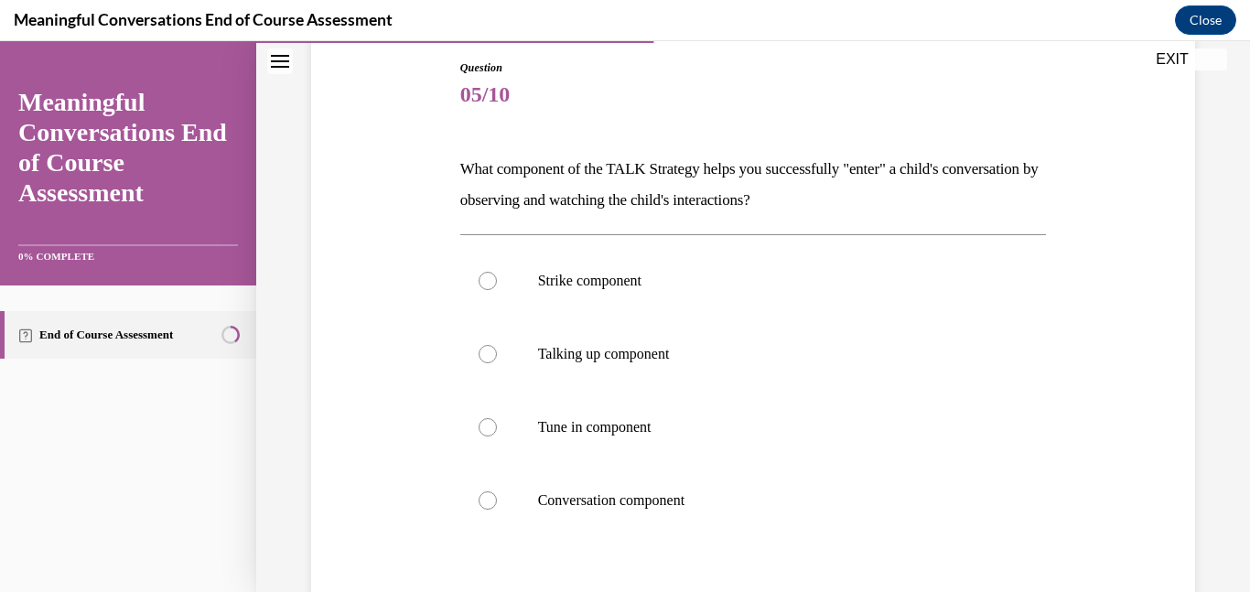
scroll to position [210, 0]
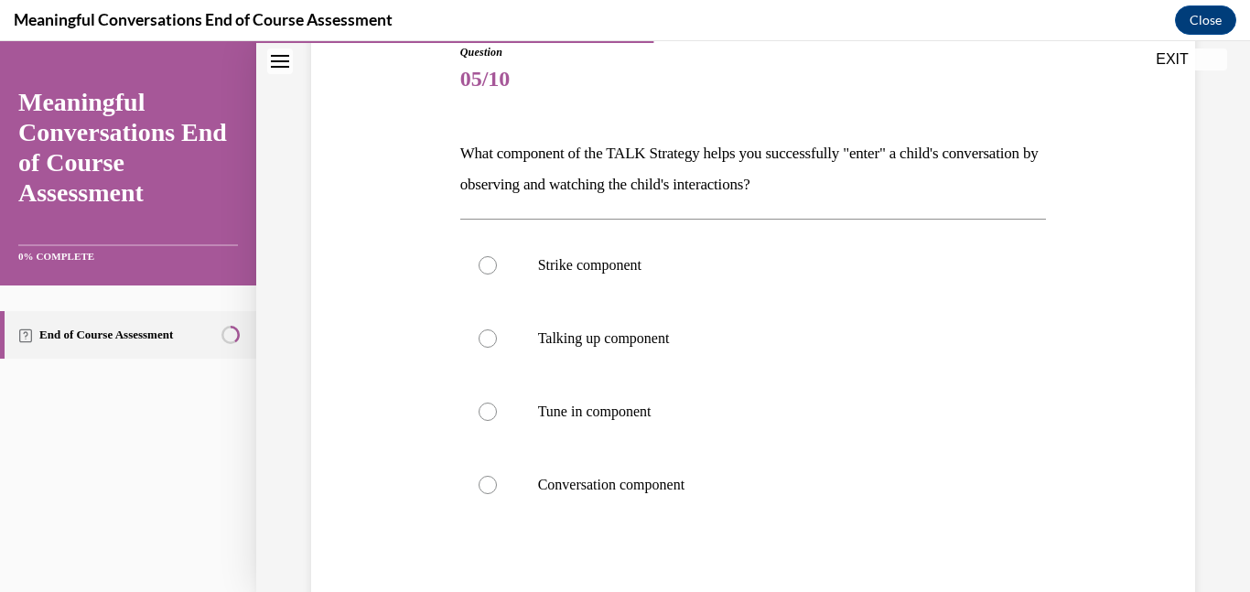
click at [517, 211] on div "Question 05/10 What component of the TALK Strategy helps you successfully "ente…" at bounding box center [753, 396] width 587 height 705
click at [636, 395] on label "Tune in component" at bounding box center [753, 411] width 587 height 73
click at [497, 403] on input "Tune in component" at bounding box center [488, 412] width 18 height 18
radio input "true"
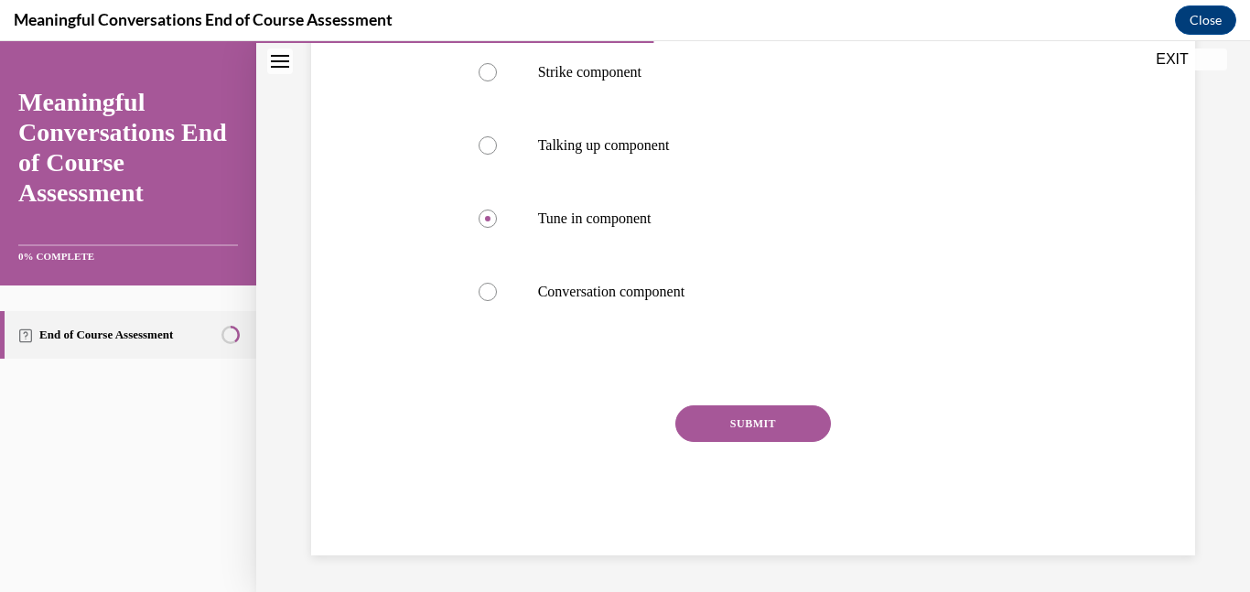
click at [787, 431] on button "SUBMIT" at bounding box center [753, 423] width 156 height 37
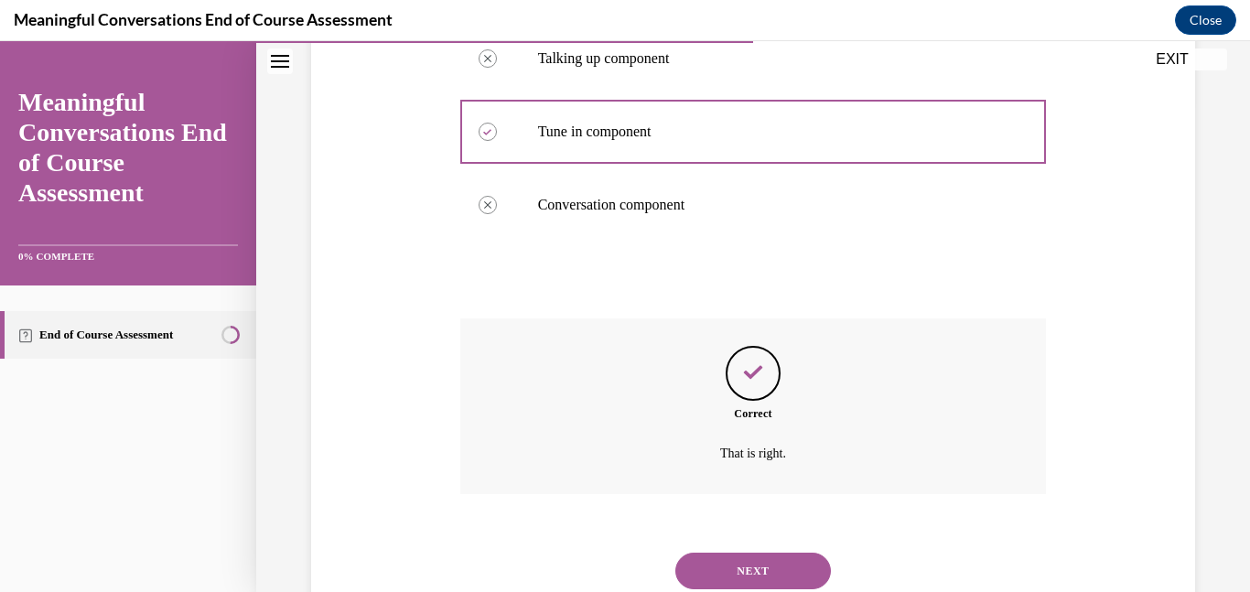
scroll to position [552, 0]
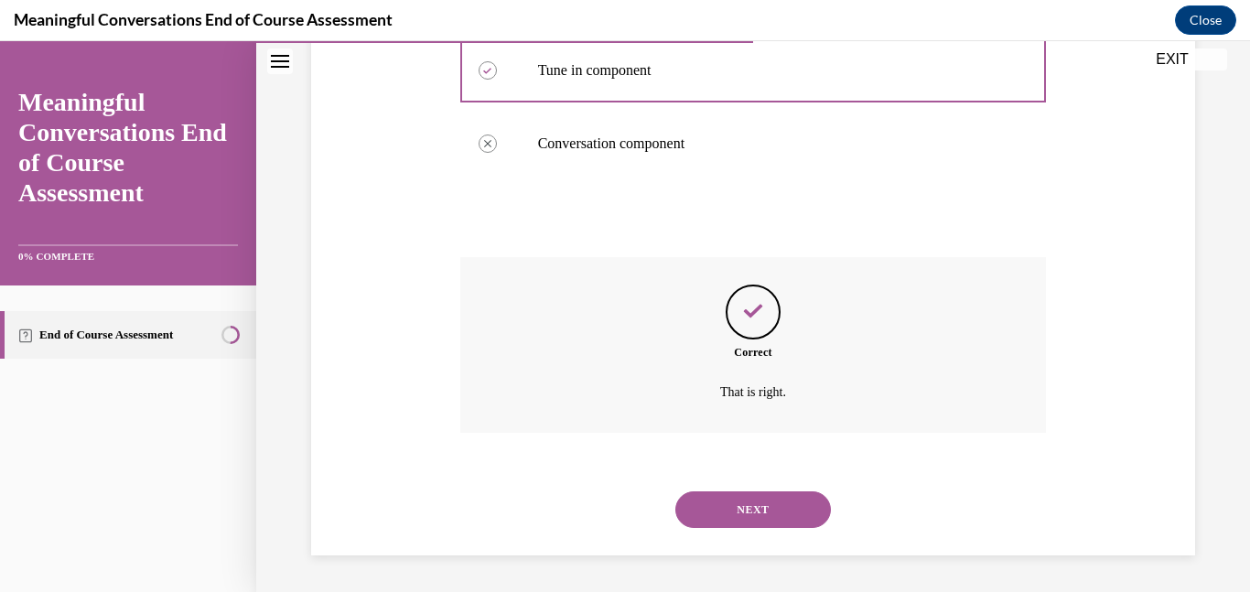
click at [782, 505] on button "NEXT" at bounding box center [753, 509] width 156 height 37
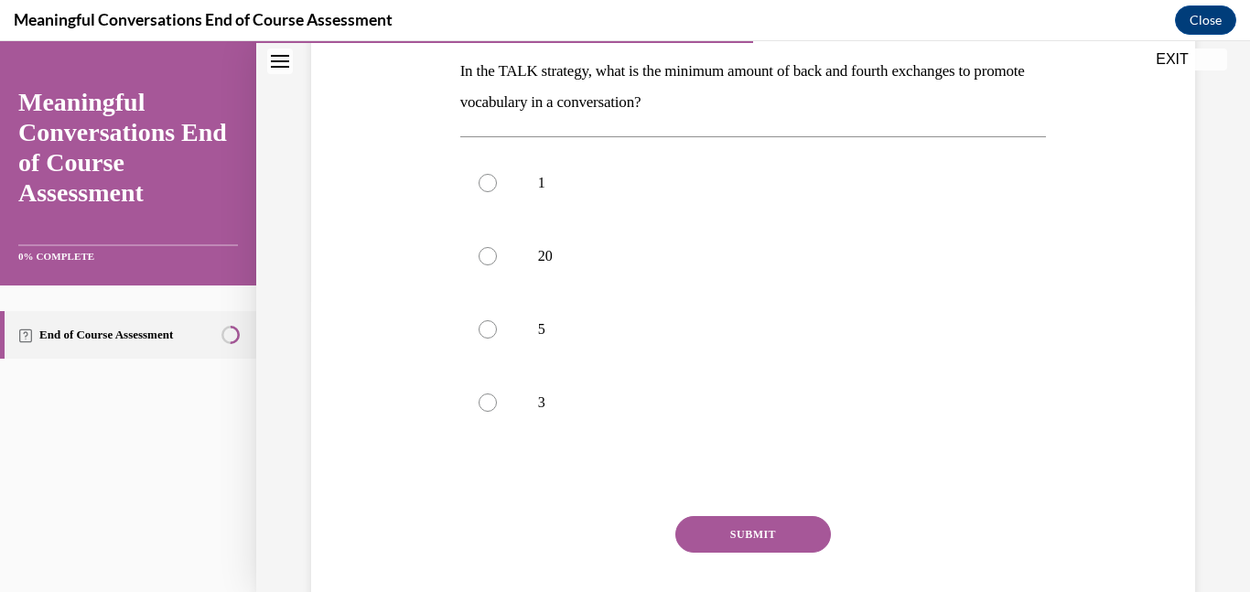
scroll to position [276, 0]
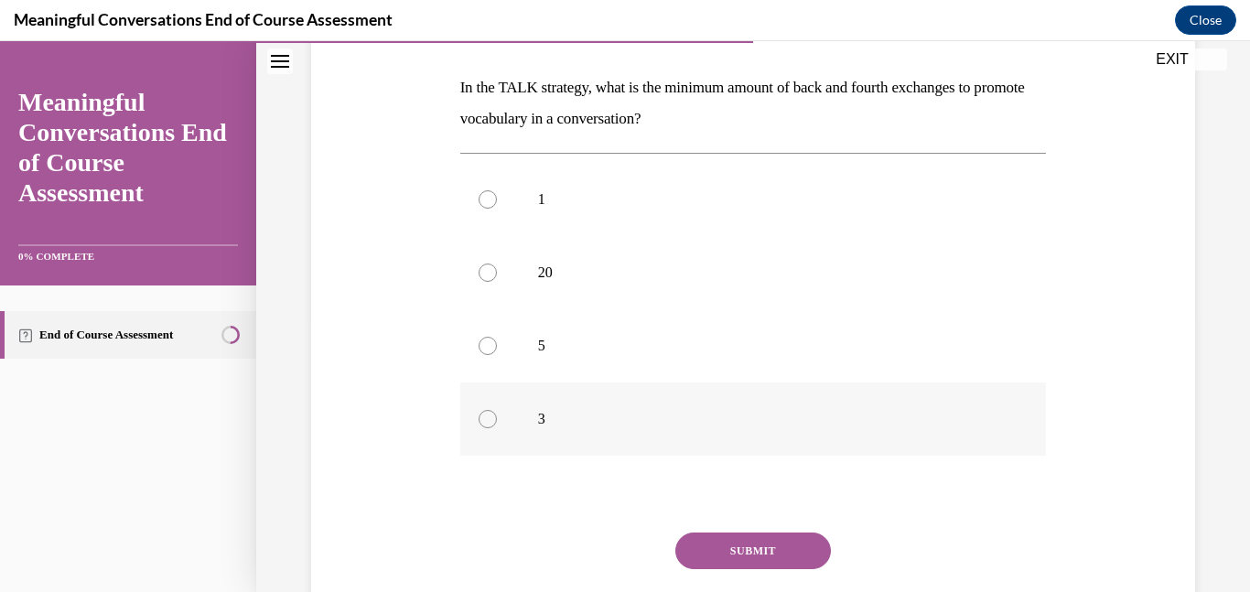
click at [544, 383] on label "3" at bounding box center [753, 419] width 587 height 73
click at [497, 410] on input "3" at bounding box center [488, 419] width 18 height 18
radio input "true"
click at [760, 554] on button "SUBMIT" at bounding box center [753, 551] width 156 height 37
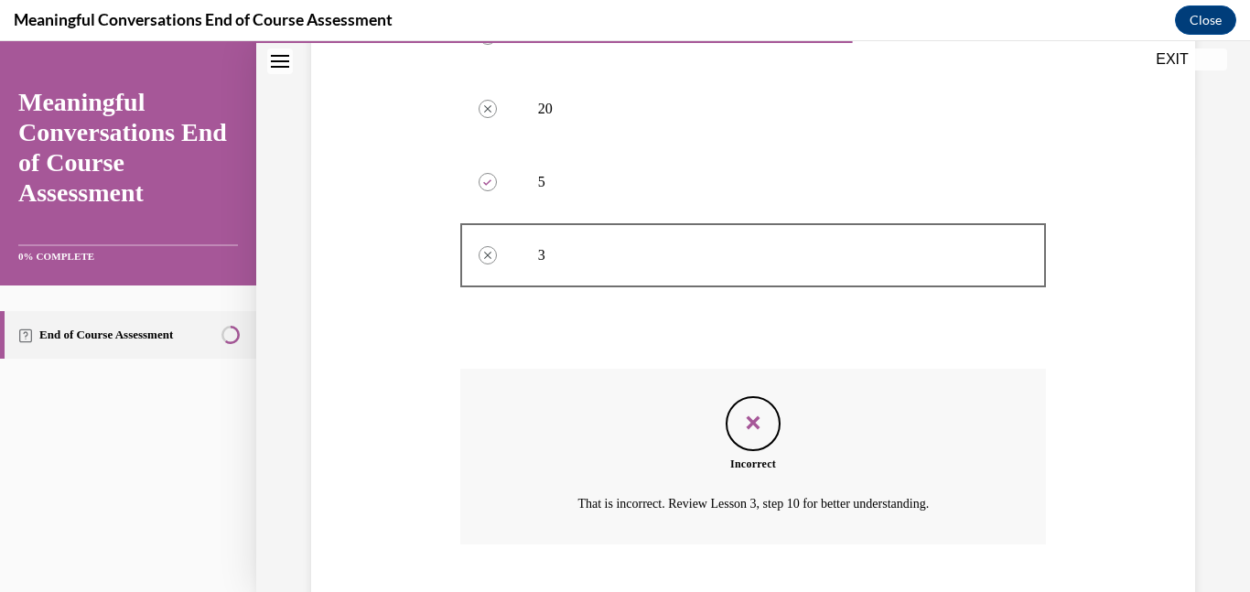
scroll to position [552, 0]
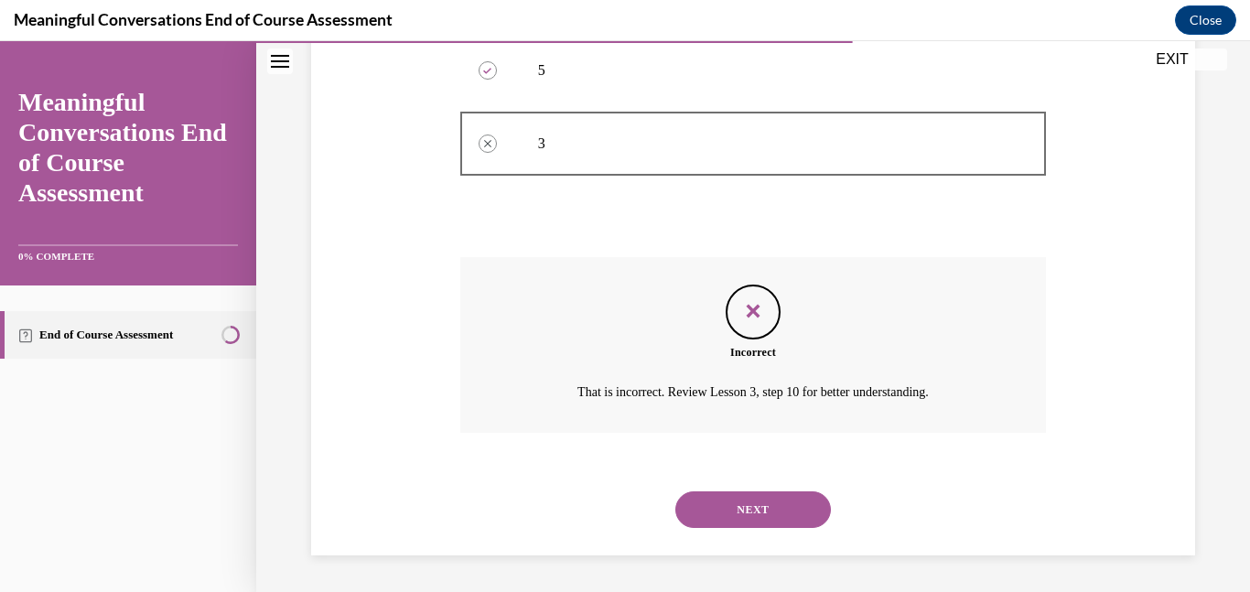
click at [757, 511] on button "NEXT" at bounding box center [753, 509] width 156 height 37
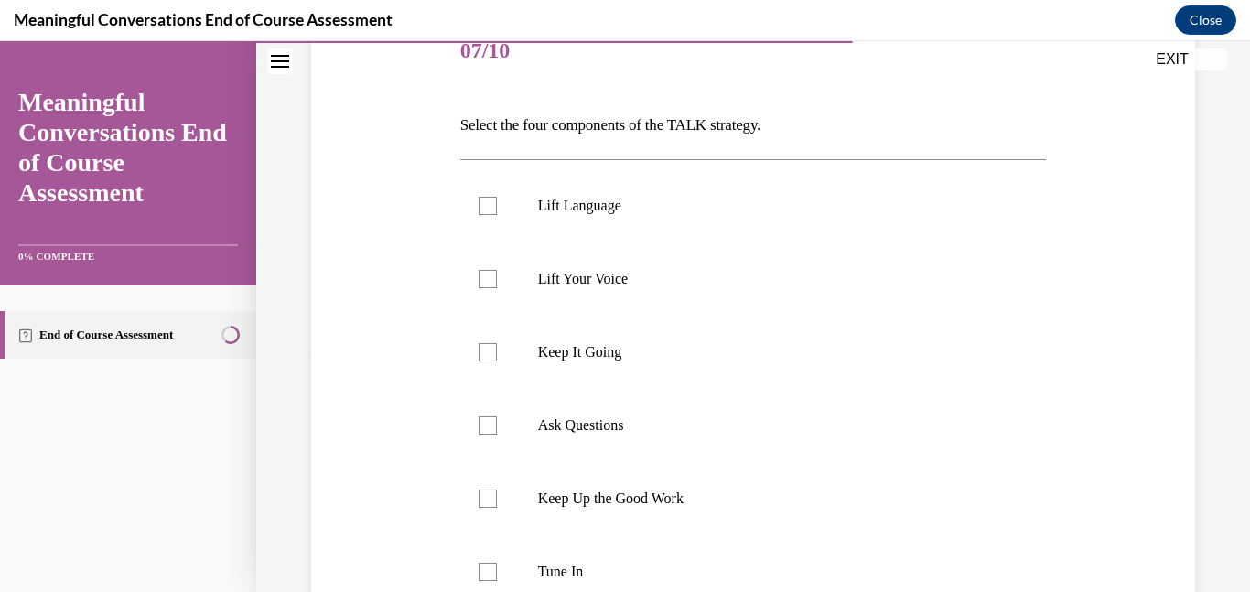
scroll to position [243, 0]
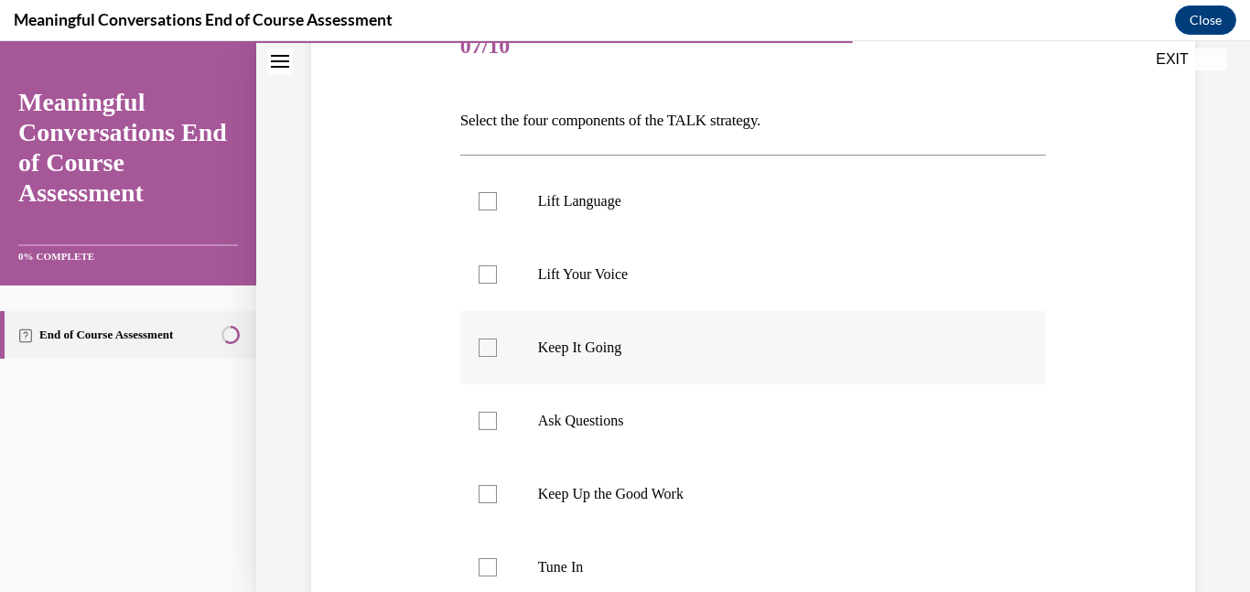
click at [595, 339] on p "Keep It Going" at bounding box center [769, 348] width 463 height 18
click at [497, 339] on input "Keep It Going" at bounding box center [488, 348] width 18 height 18
checkbox input "true"
click at [611, 413] on p "Ask Questions" at bounding box center [769, 421] width 463 height 18
click at [497, 413] on input "Ask Questions" at bounding box center [488, 421] width 18 height 18
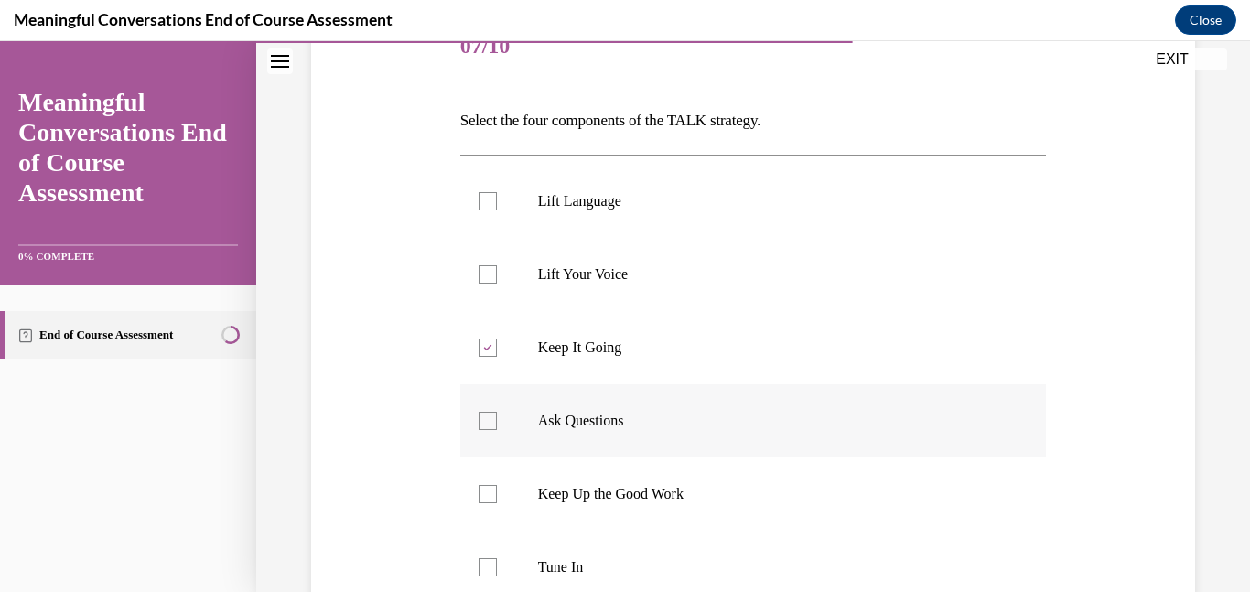
checkbox input "true"
click at [657, 225] on label "Lift Language" at bounding box center [753, 201] width 587 height 73
click at [497, 210] on input "Lift Language" at bounding box center [488, 201] width 18 height 18
checkbox input "true"
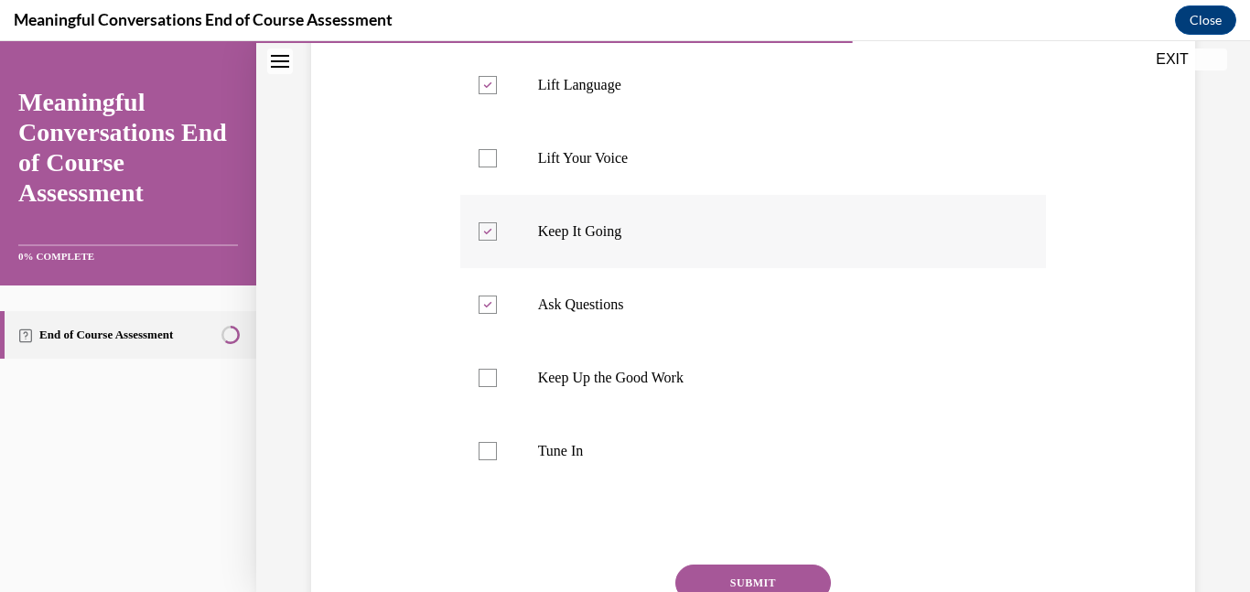
scroll to position [383, 0]
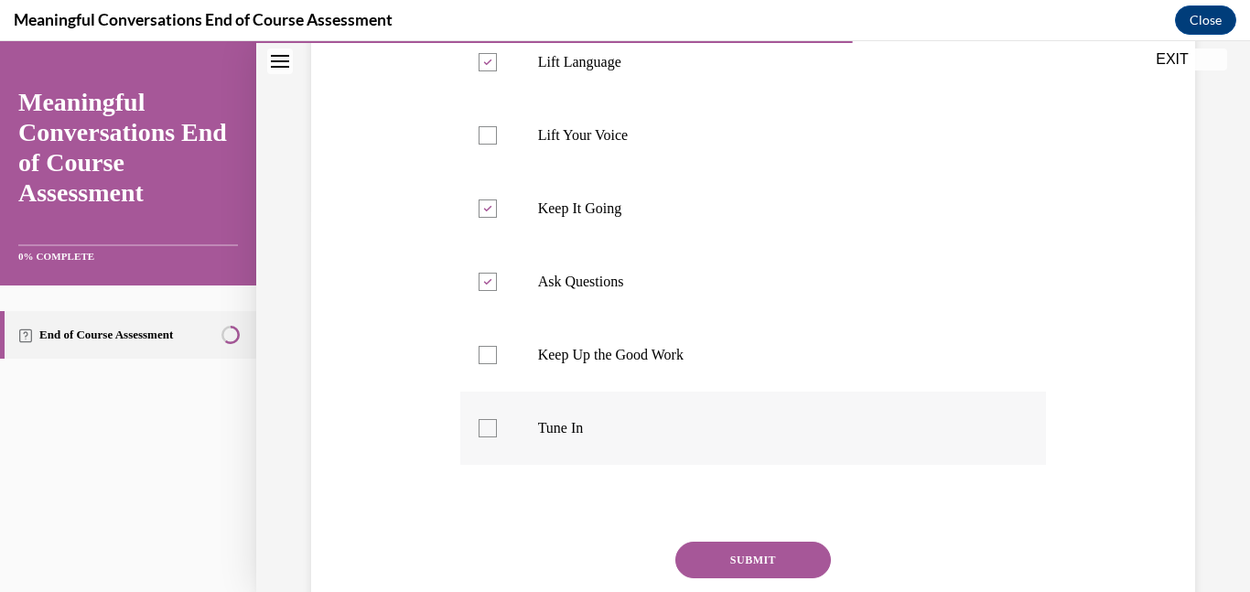
click at [586, 437] on label "Tune In" at bounding box center [753, 428] width 587 height 73
click at [497, 437] on input "Tune In" at bounding box center [488, 428] width 18 height 18
checkbox input "true"
click at [759, 578] on div "SUBMIT" at bounding box center [753, 588] width 587 height 92
click at [731, 555] on button "SUBMIT" at bounding box center [753, 560] width 156 height 37
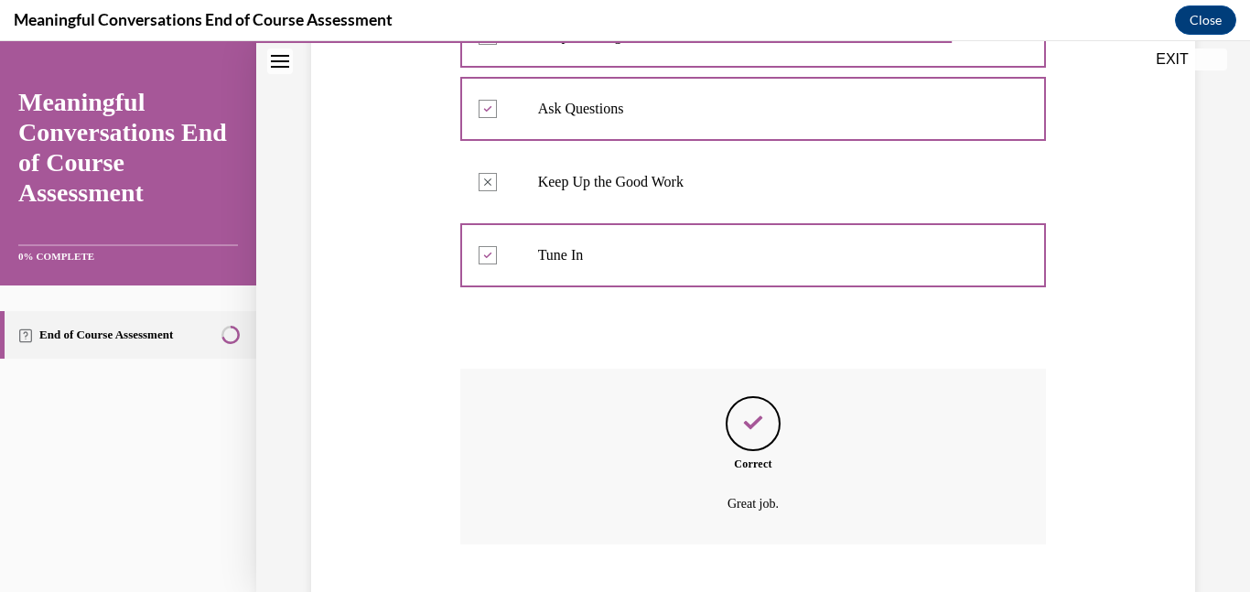
scroll to position [667, 0]
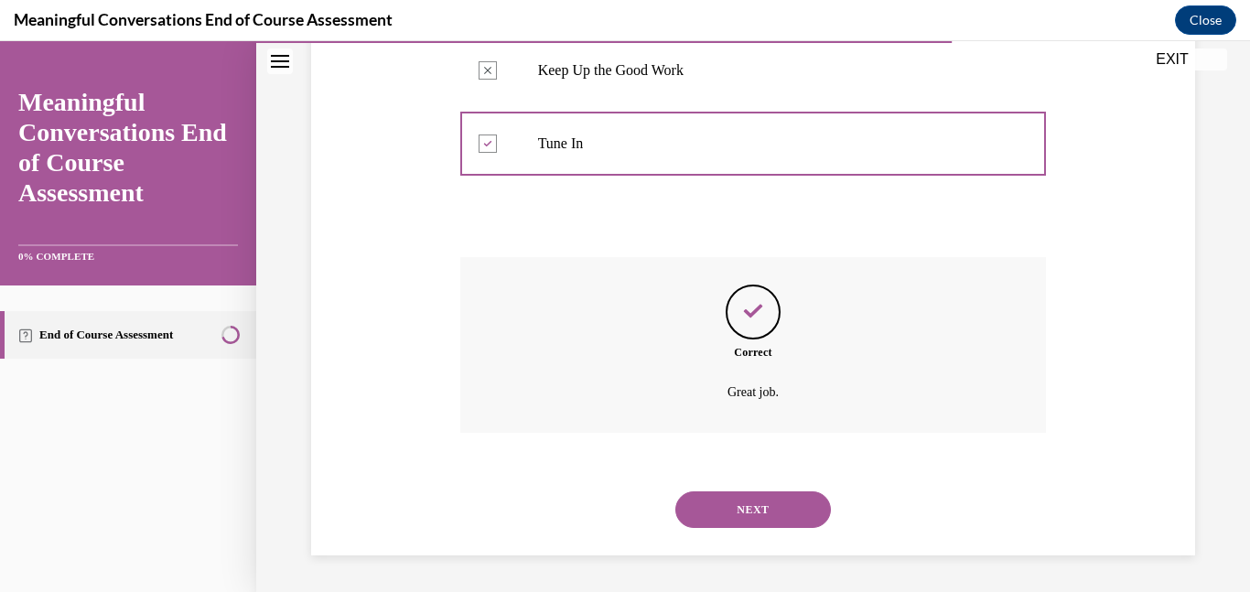
click at [790, 501] on button "NEXT" at bounding box center [753, 509] width 156 height 37
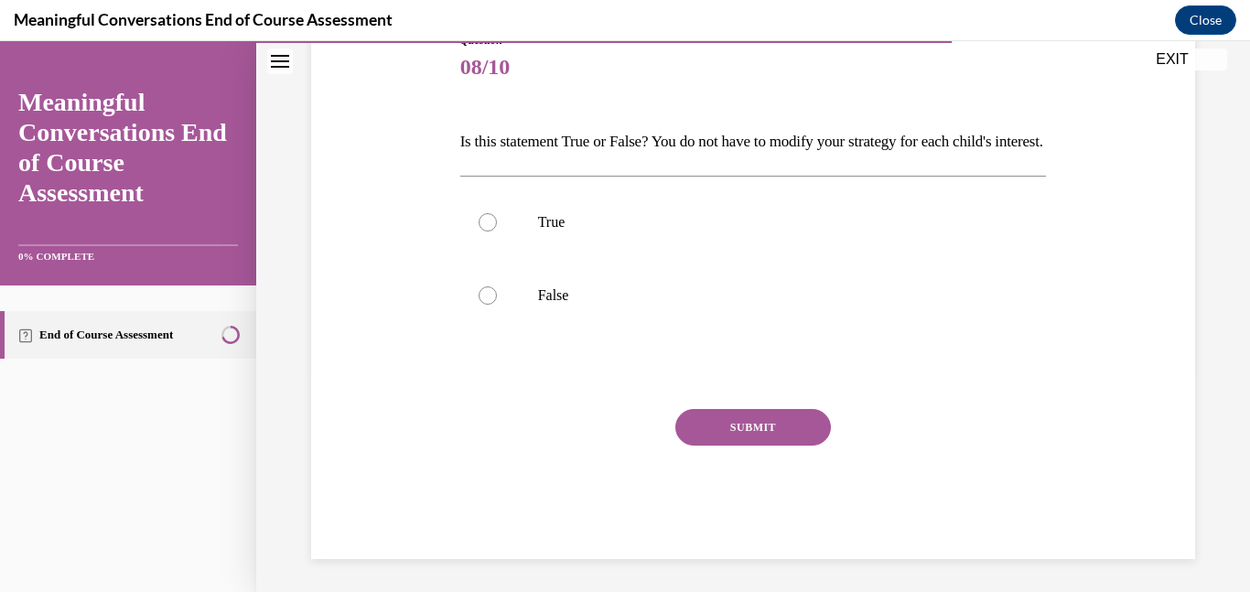
scroll to position [227, 0]
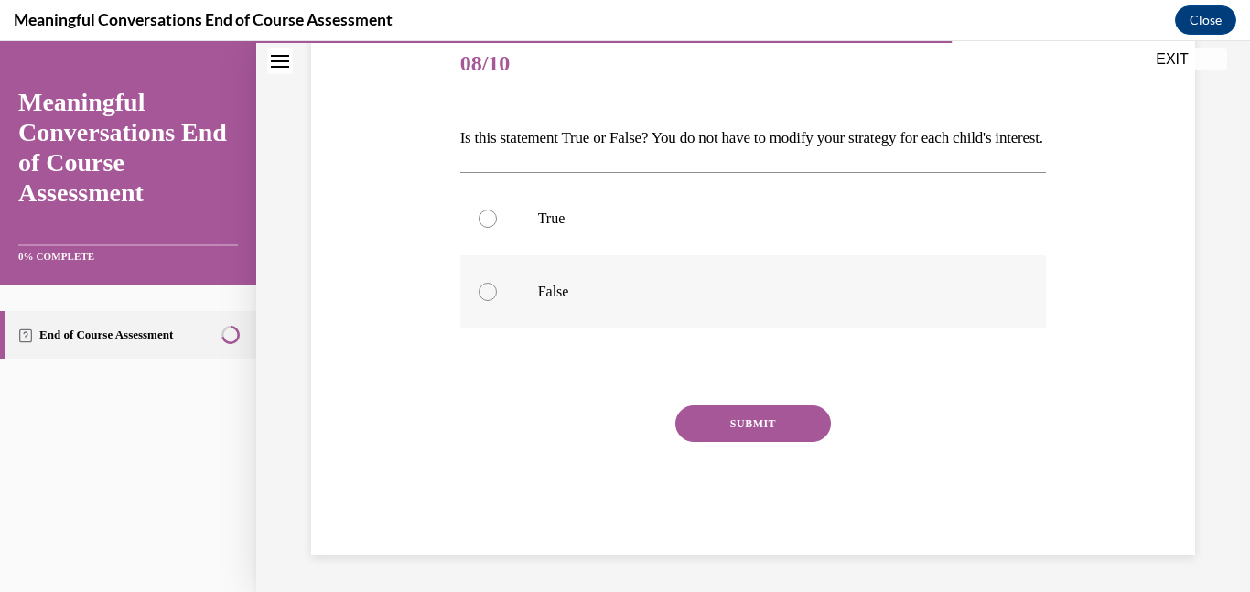
click at [501, 297] on label "False" at bounding box center [753, 291] width 587 height 73
click at [497, 297] on input "False" at bounding box center [488, 292] width 18 height 18
radio input "true"
click at [700, 430] on div "Question 08/10 Is this statement True or False? You do not have to modify your …" at bounding box center [753, 291] width 587 height 527
click at [730, 442] on button "SUBMIT" at bounding box center [753, 423] width 156 height 37
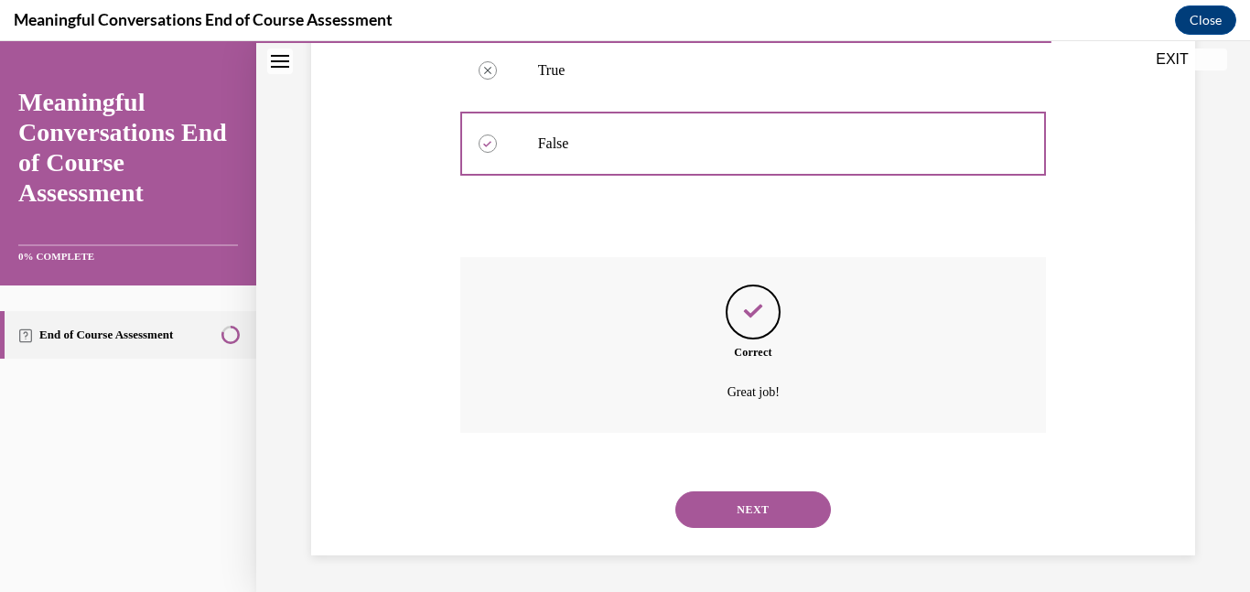
scroll to position [405, 0]
click at [745, 507] on button "NEXT" at bounding box center [753, 509] width 156 height 37
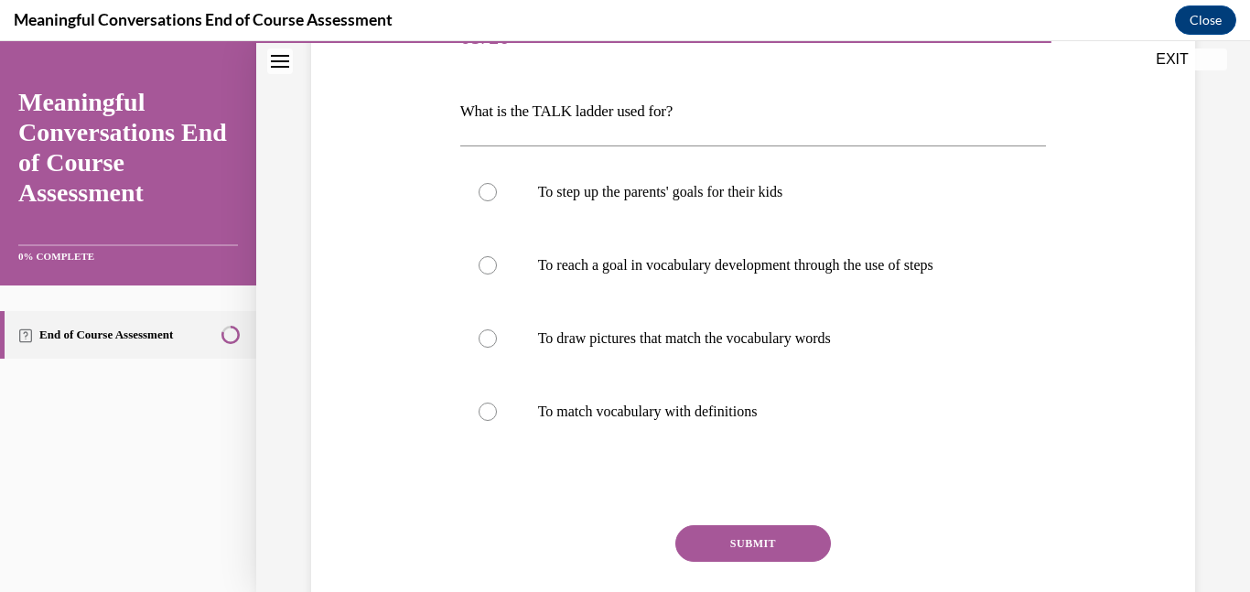
scroll to position [266, 0]
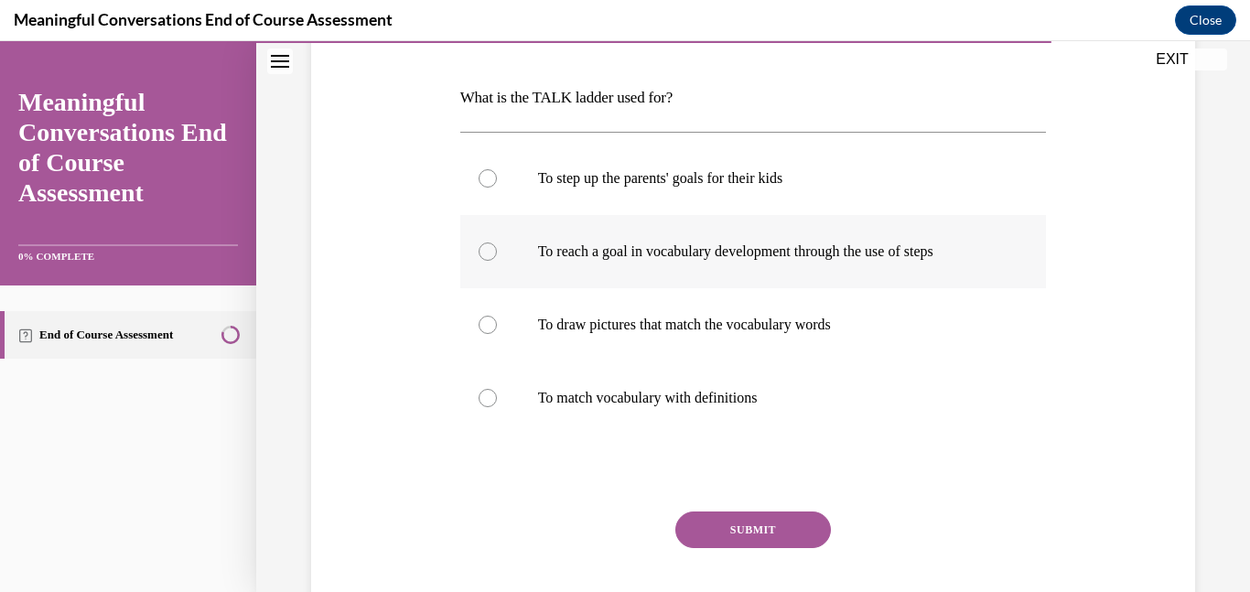
click at [790, 262] on label "To reach a goal in vocabulary development through the use of steps" at bounding box center [753, 251] width 587 height 73
click at [497, 261] on input "To reach a goal in vocabulary development through the use of steps" at bounding box center [488, 252] width 18 height 18
radio input "true"
click at [755, 530] on button "SUBMIT" at bounding box center [753, 530] width 156 height 37
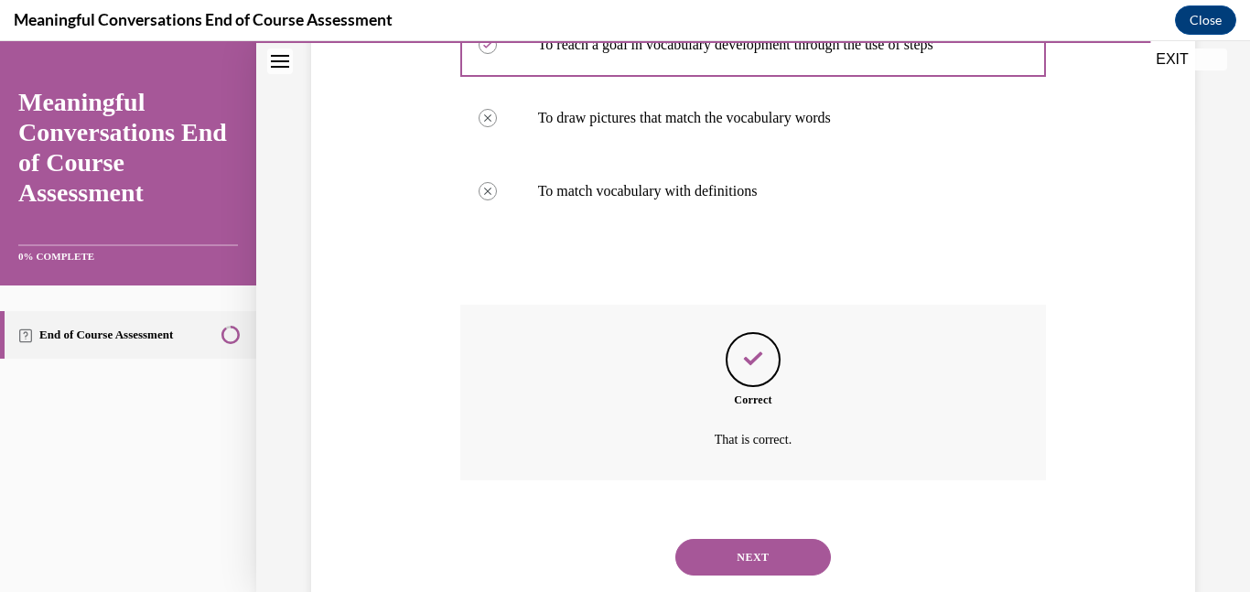
scroll to position [521, 0]
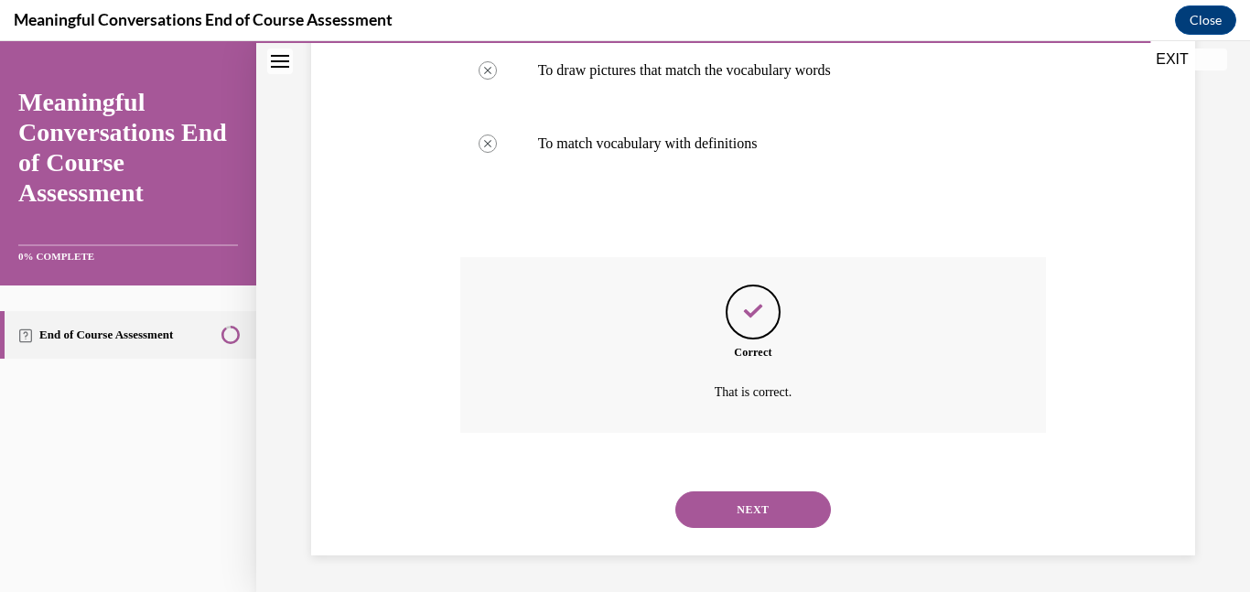
click at [738, 504] on button "NEXT" at bounding box center [753, 509] width 156 height 37
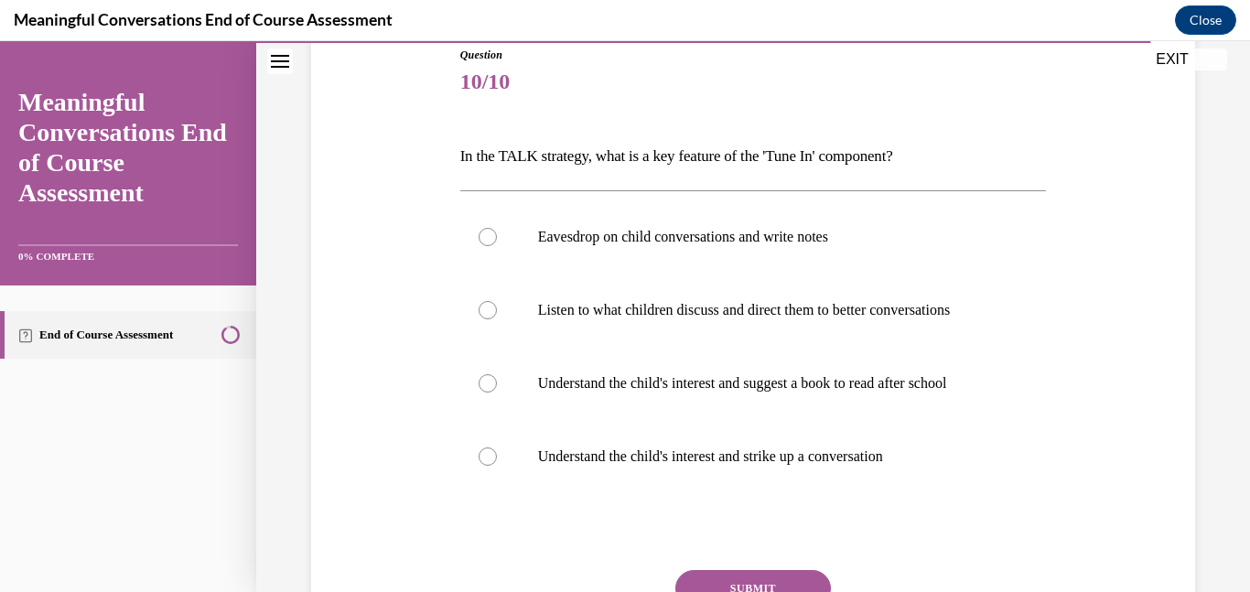
scroll to position [213, 0]
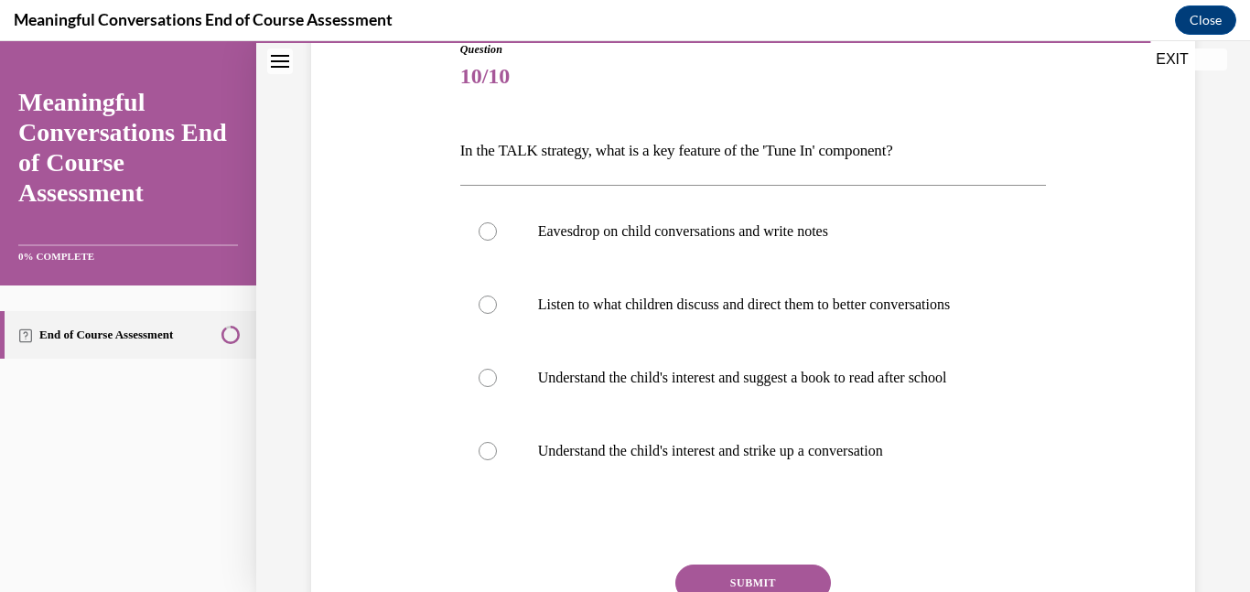
click at [736, 378] on p "Understand the child's interest and suggest a book to read after school" at bounding box center [769, 378] width 463 height 18
click at [497, 378] on input "Understand the child's interest and suggest a book to read after school" at bounding box center [488, 378] width 18 height 18
radio input "true"
click at [777, 580] on button "SUBMIT" at bounding box center [753, 583] width 156 height 37
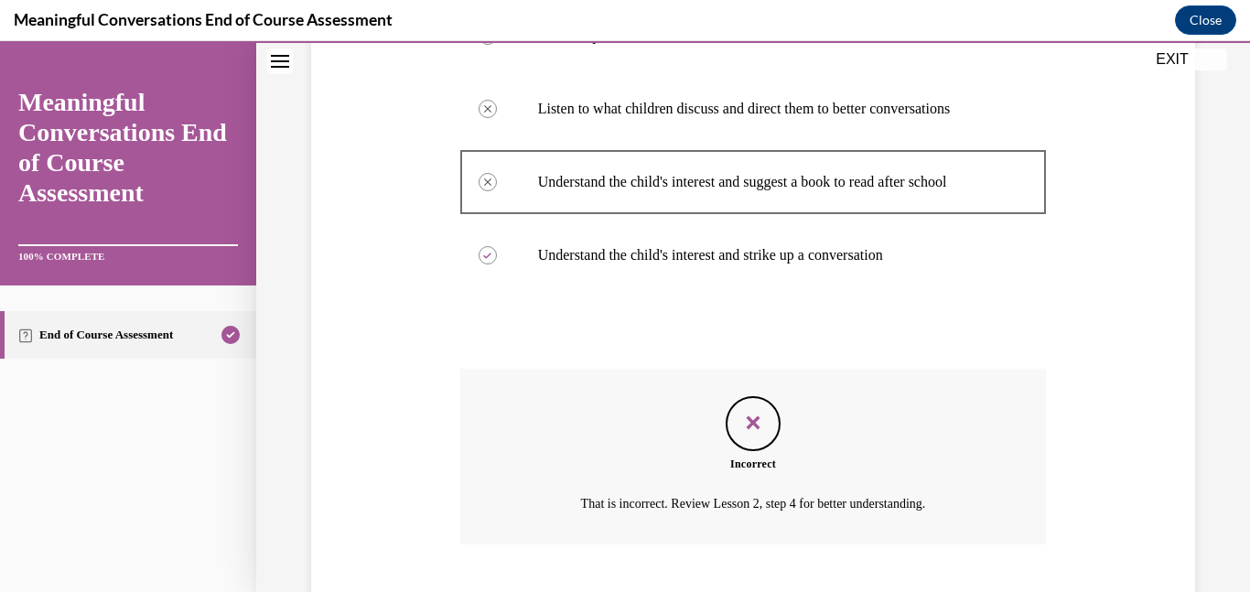
scroll to position [521, 0]
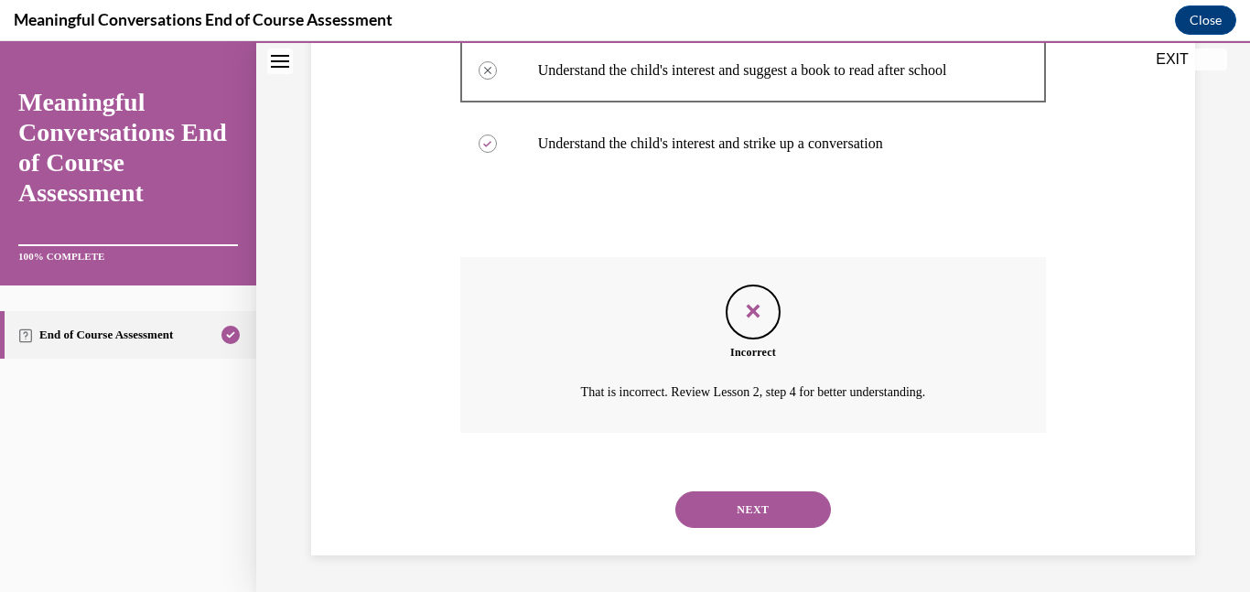
click at [767, 512] on button "NEXT" at bounding box center [753, 509] width 156 height 37
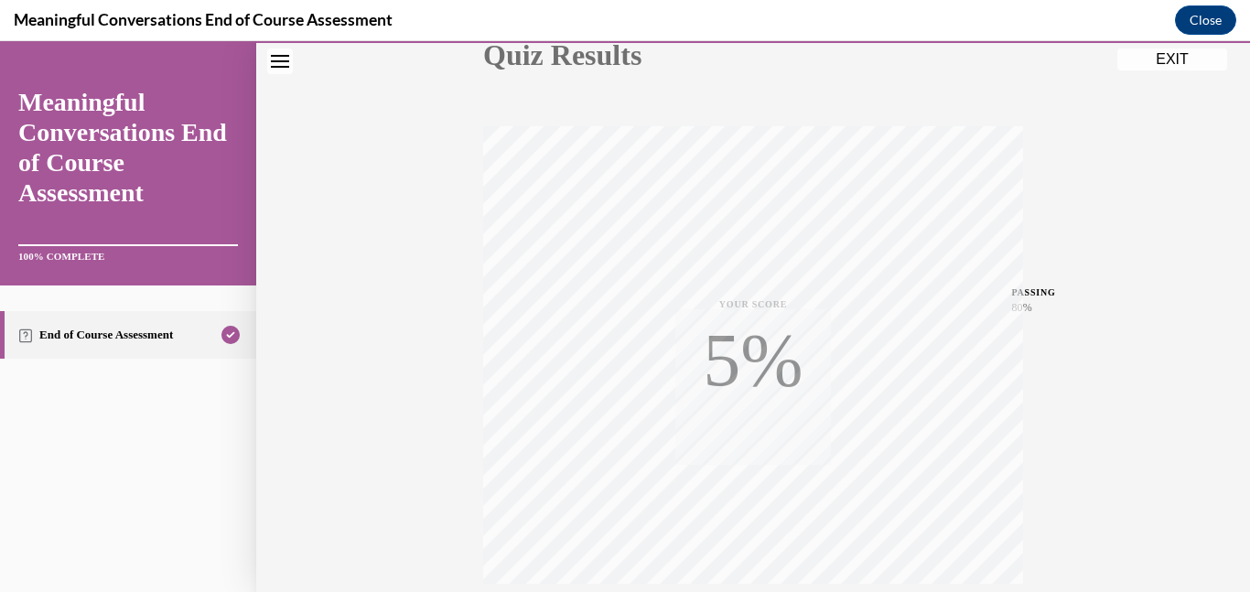
scroll to position [387, 0]
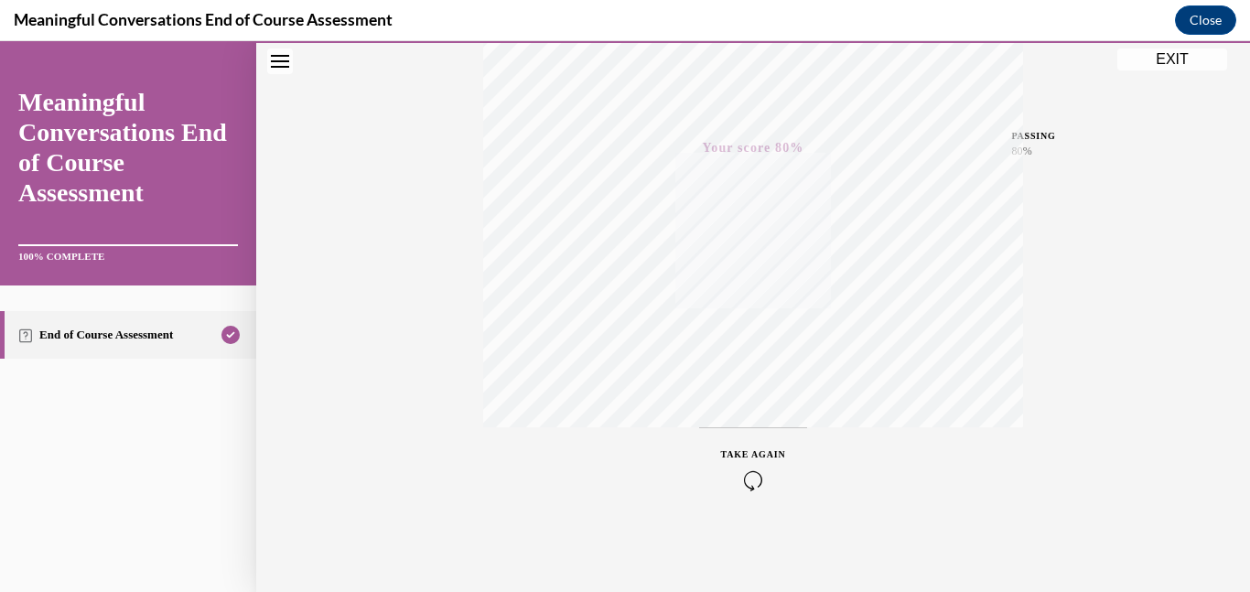
click at [1169, 61] on button "EXIT" at bounding box center [1172, 60] width 110 height 22
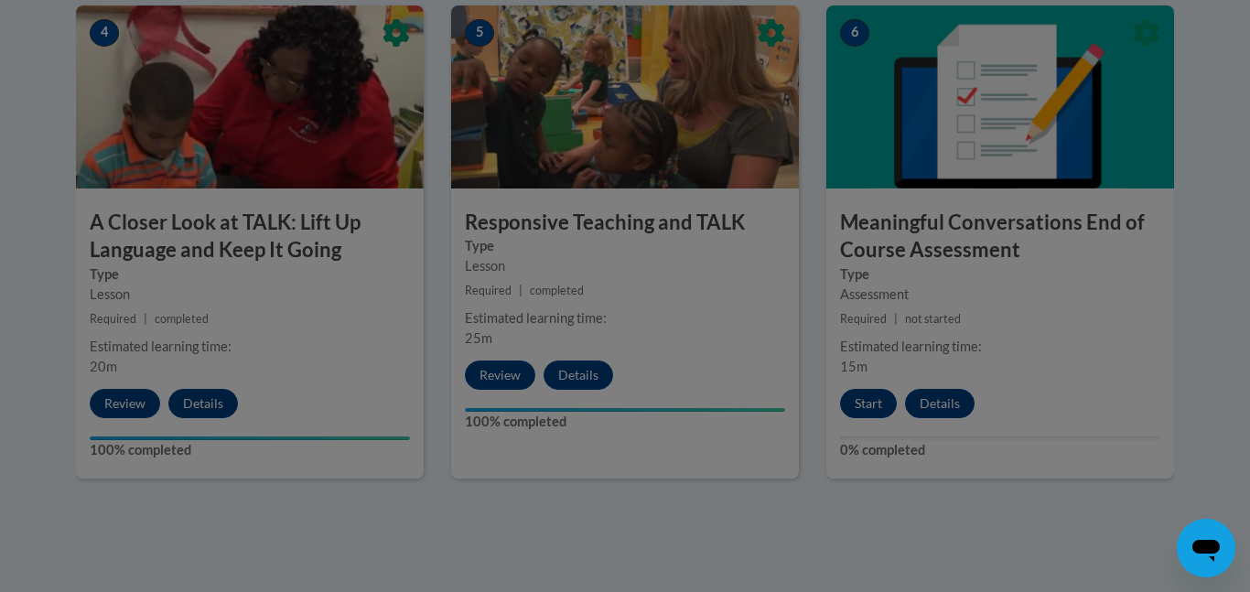
scroll to position [1061, 0]
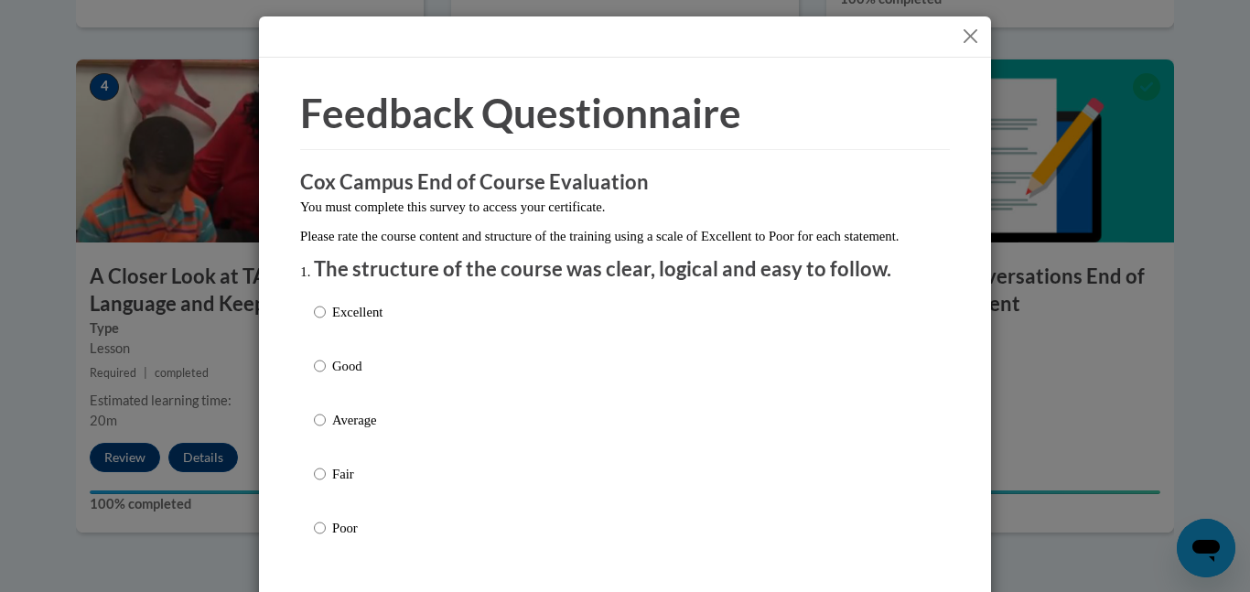
click at [329, 339] on label "Excellent" at bounding box center [348, 326] width 69 height 49
click at [326, 322] on input "Excellent" at bounding box center [320, 312] width 12 height 20
radio input "true"
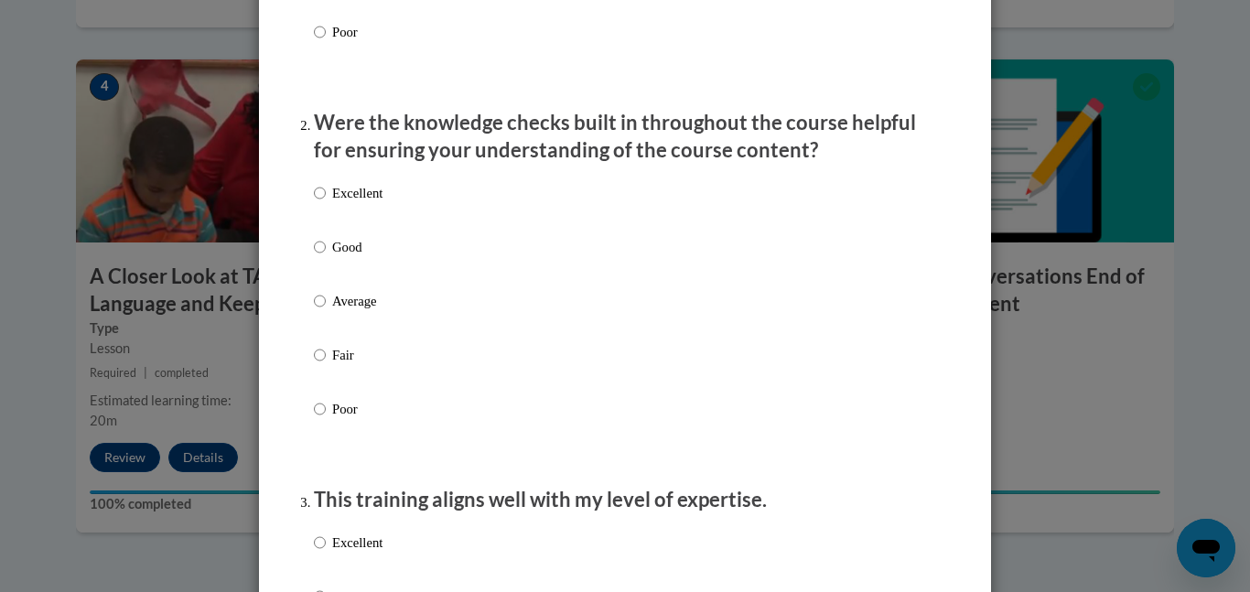
scroll to position [499, 0]
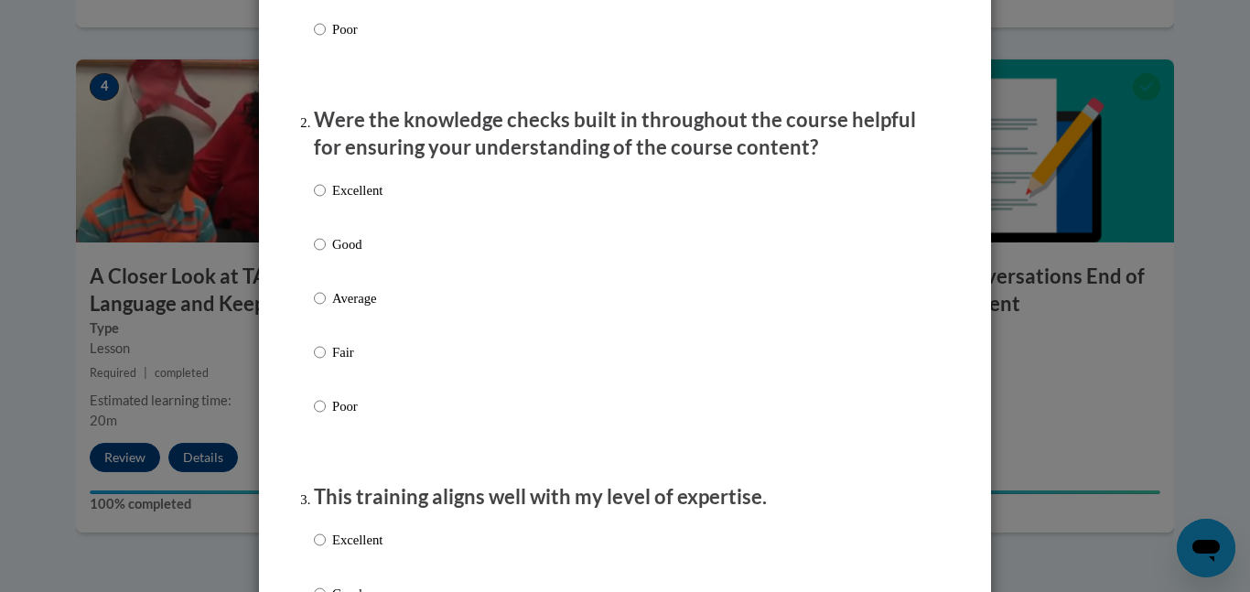
click at [329, 259] on label "Good" at bounding box center [348, 258] width 69 height 49
click at [326, 254] on input "Good" at bounding box center [320, 244] width 12 height 20
radio input "true"
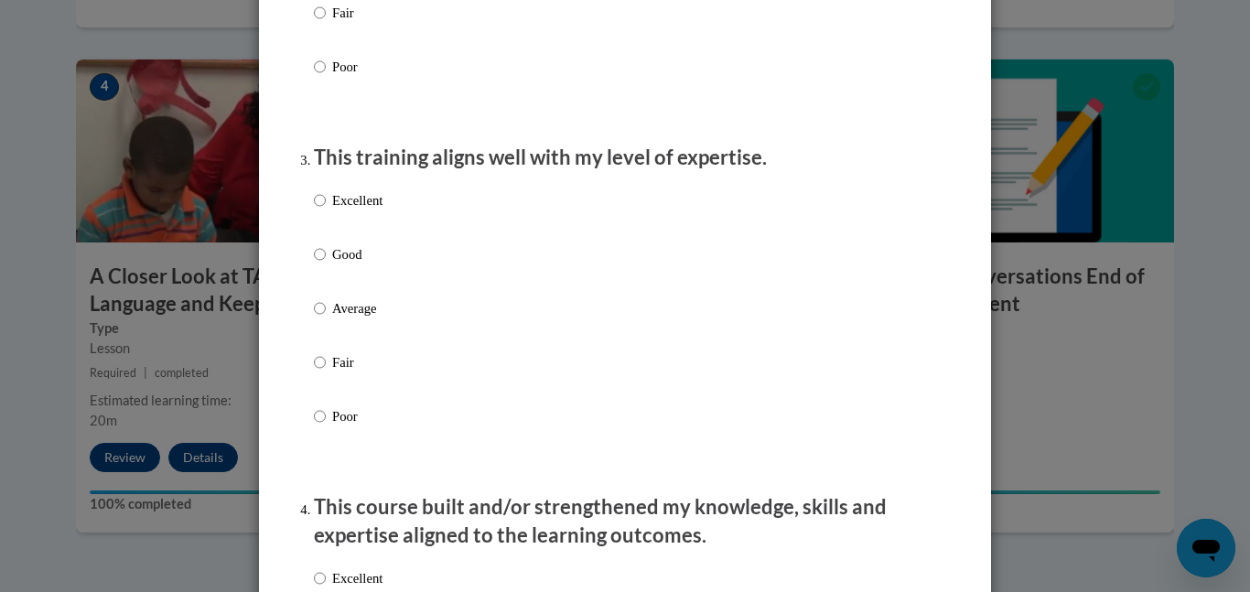
scroll to position [871, 0]
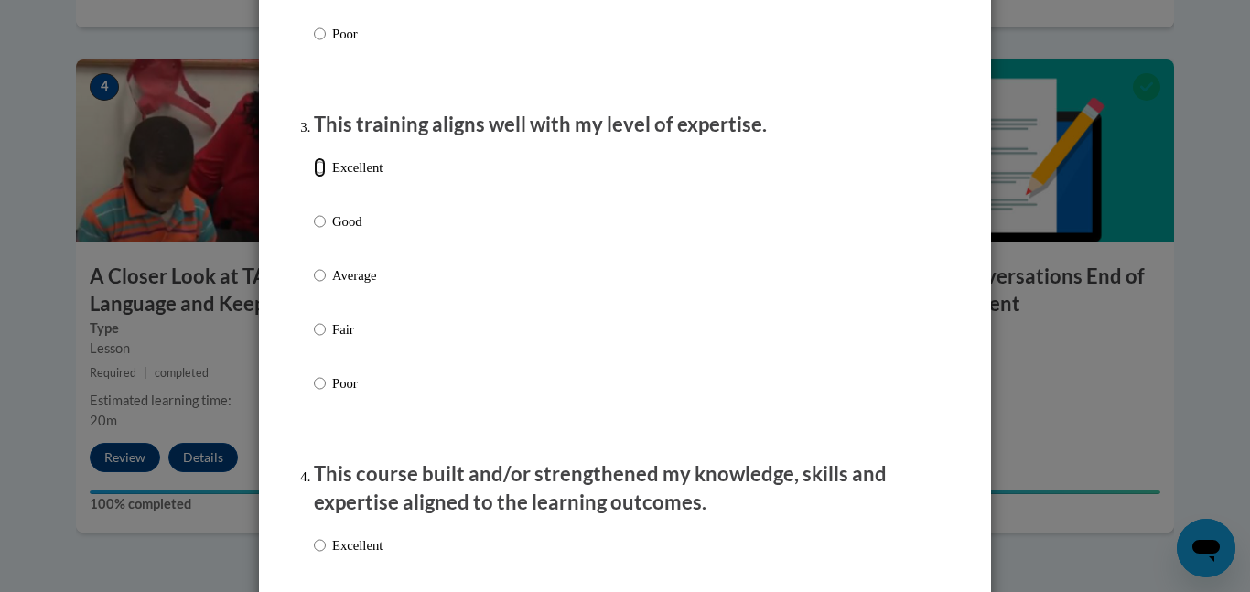
click at [319, 178] on input "Excellent" at bounding box center [320, 167] width 12 height 20
radio input "true"
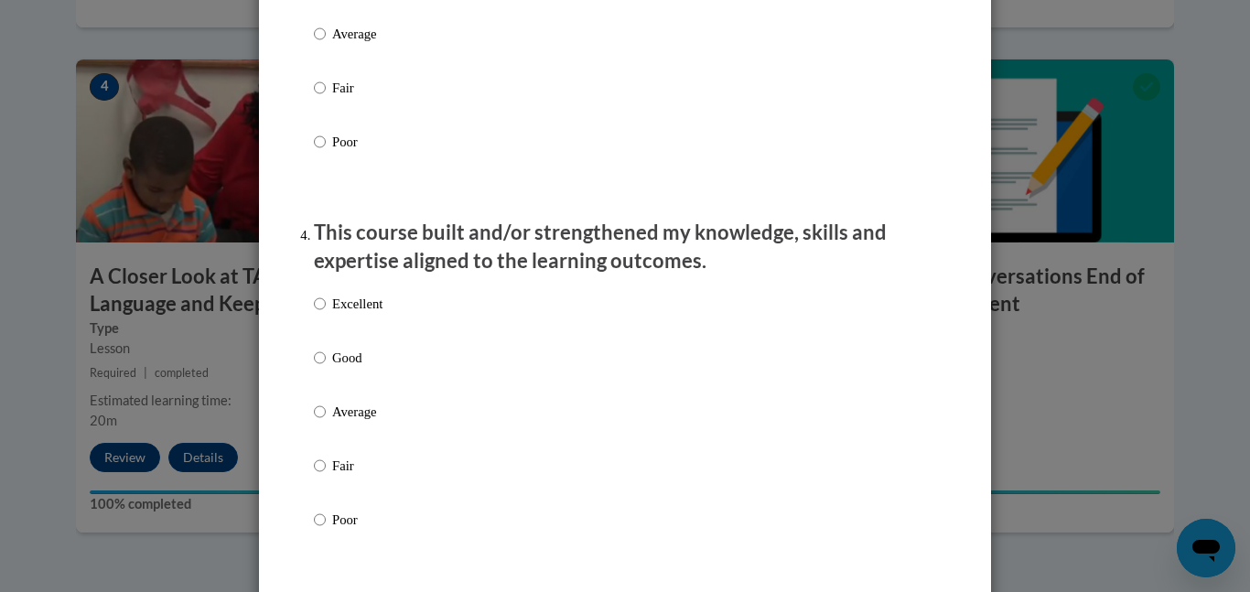
scroll to position [1170, 0]
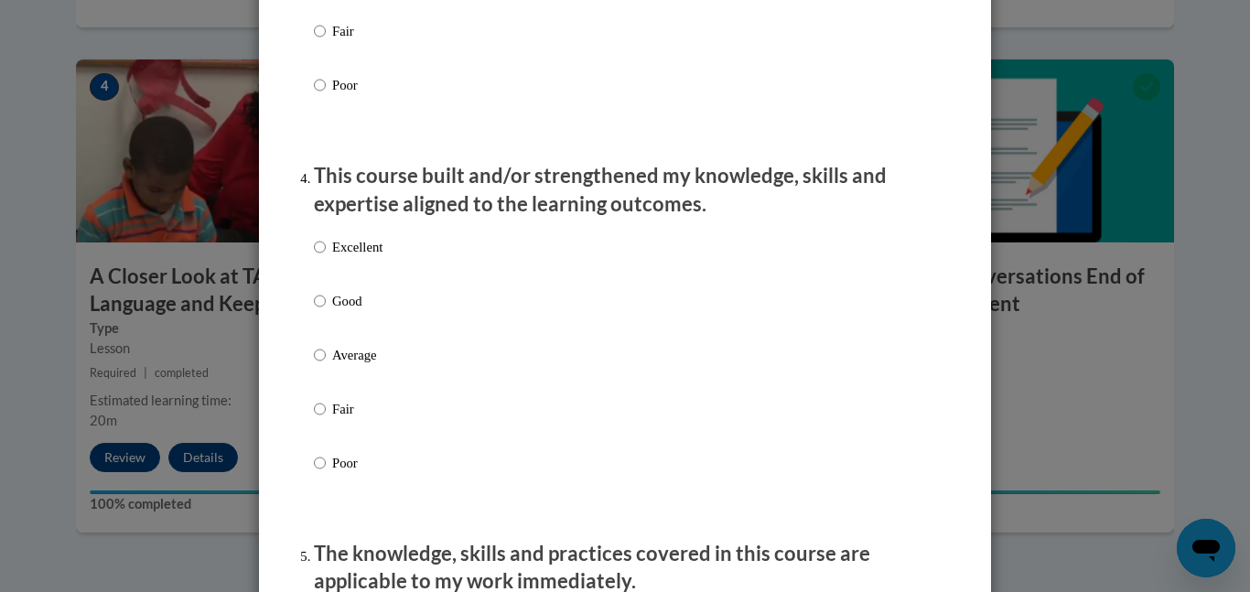
click at [326, 319] on label "Good" at bounding box center [348, 315] width 69 height 49
click at [326, 311] on input "Good" at bounding box center [320, 301] width 12 height 20
radio input "true"
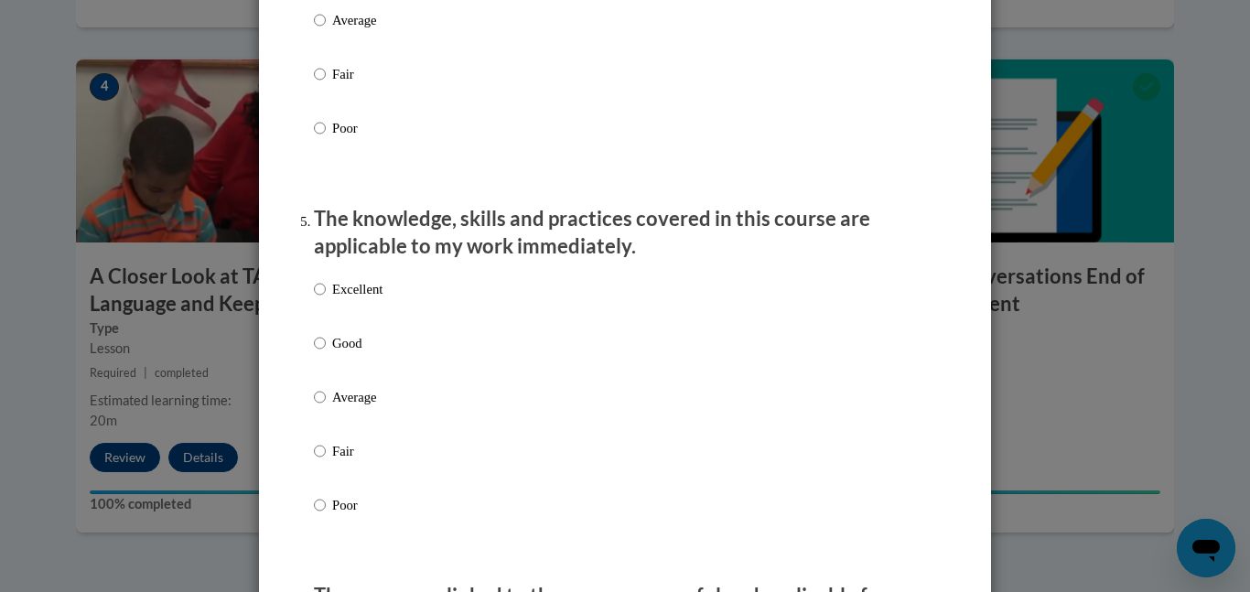
scroll to position [1607, 0]
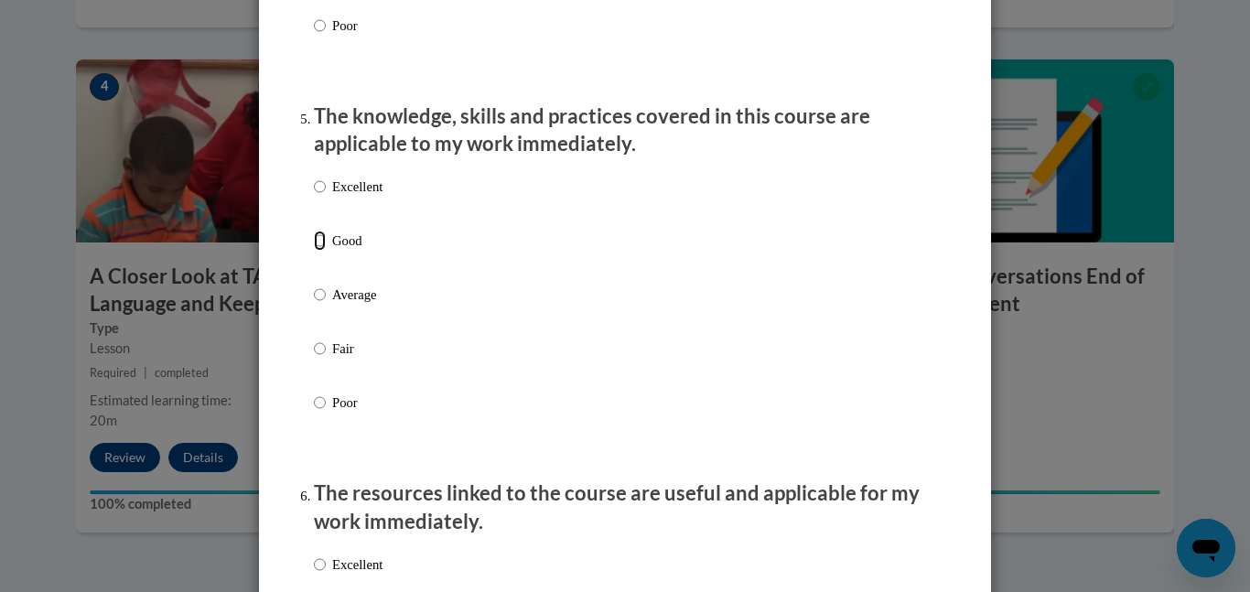
click at [316, 251] on input "Good" at bounding box center [320, 241] width 12 height 20
radio input "true"
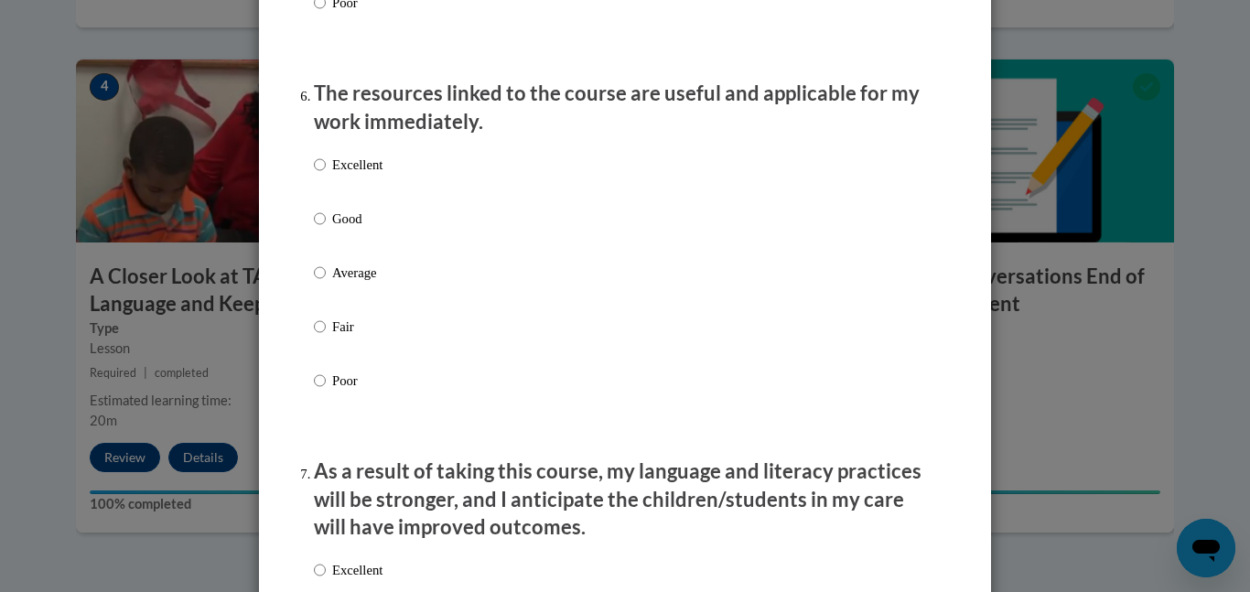
scroll to position [2017, 0]
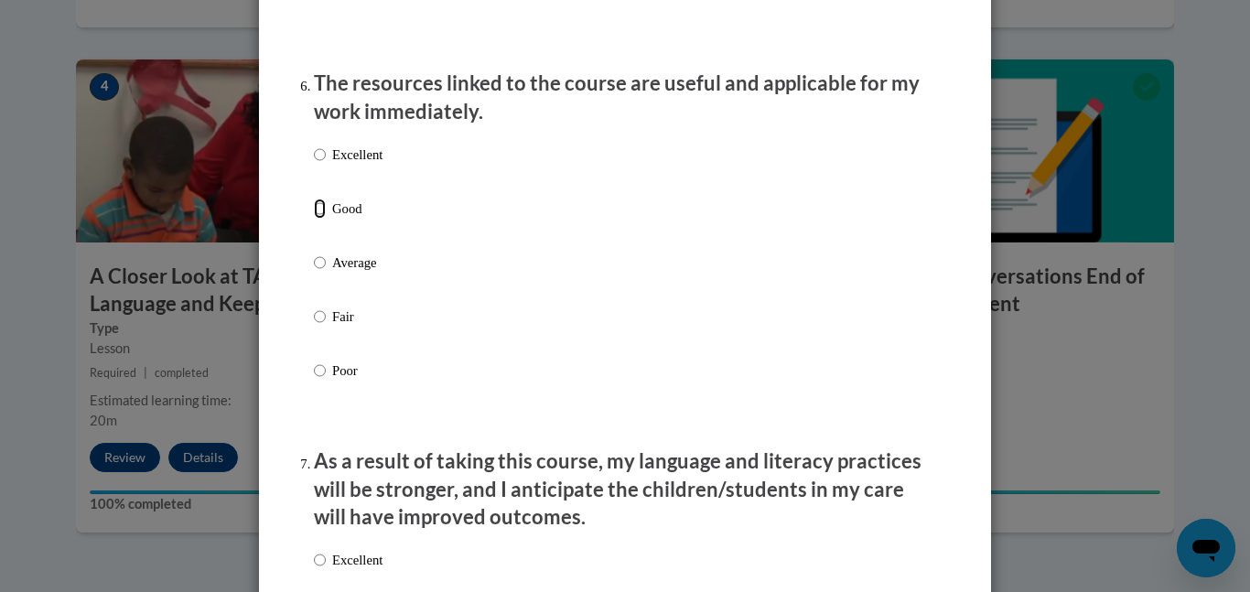
click at [319, 219] on input "Good" at bounding box center [320, 209] width 12 height 20
radio input "true"
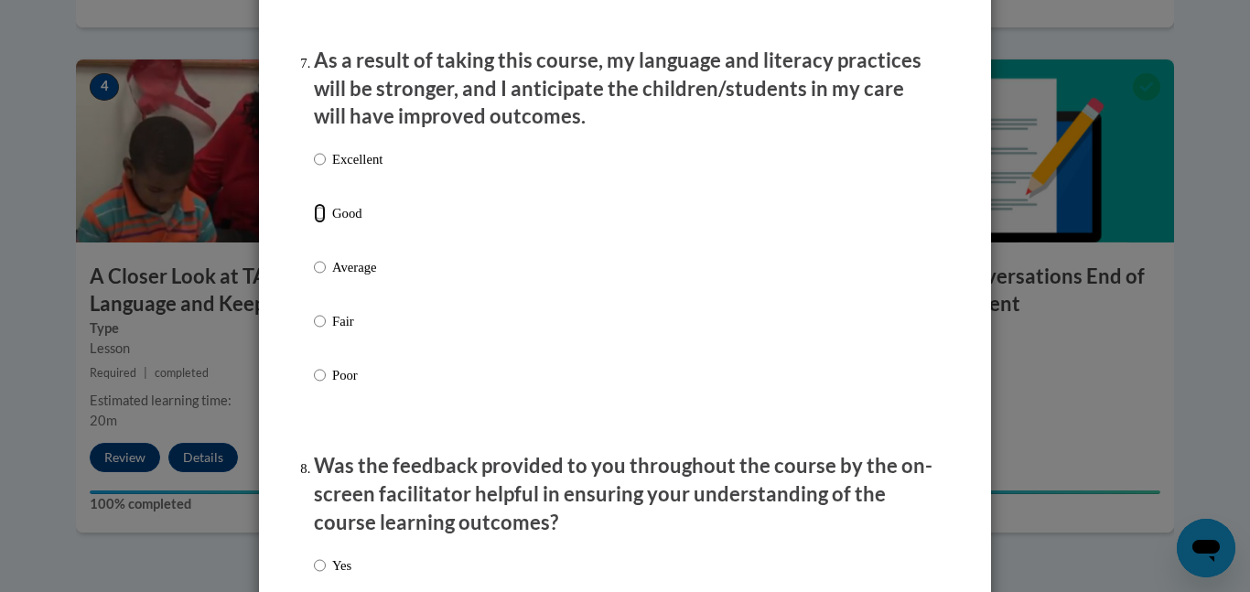
click at [319, 221] on input "Good" at bounding box center [320, 213] width 12 height 20
radio input "true"
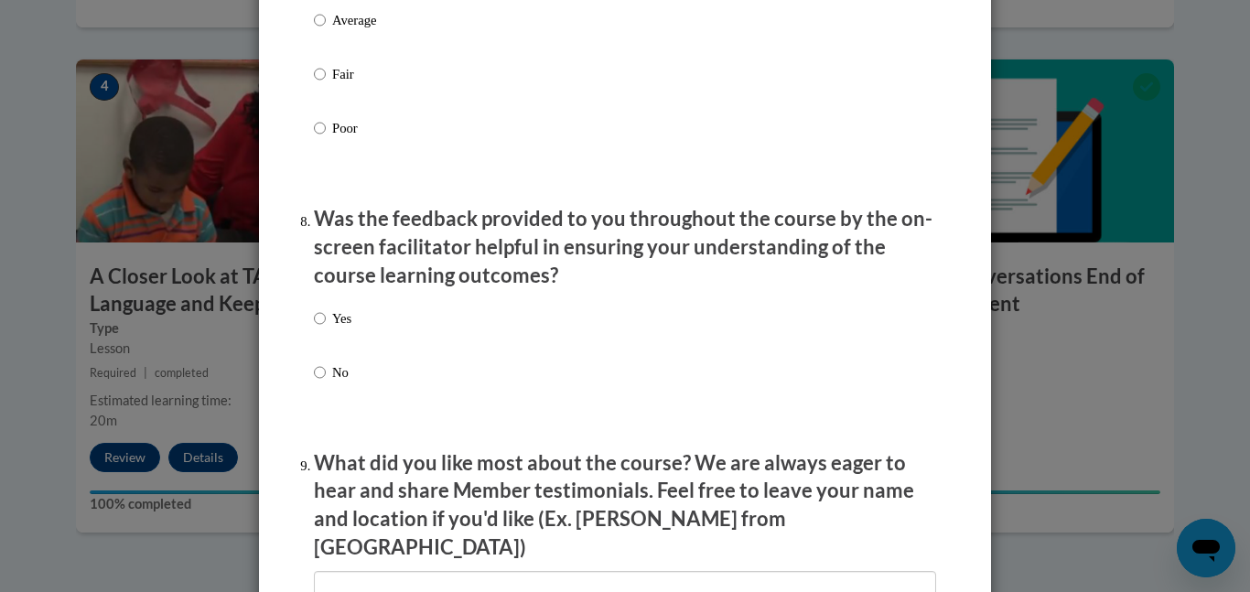
scroll to position [2669, 0]
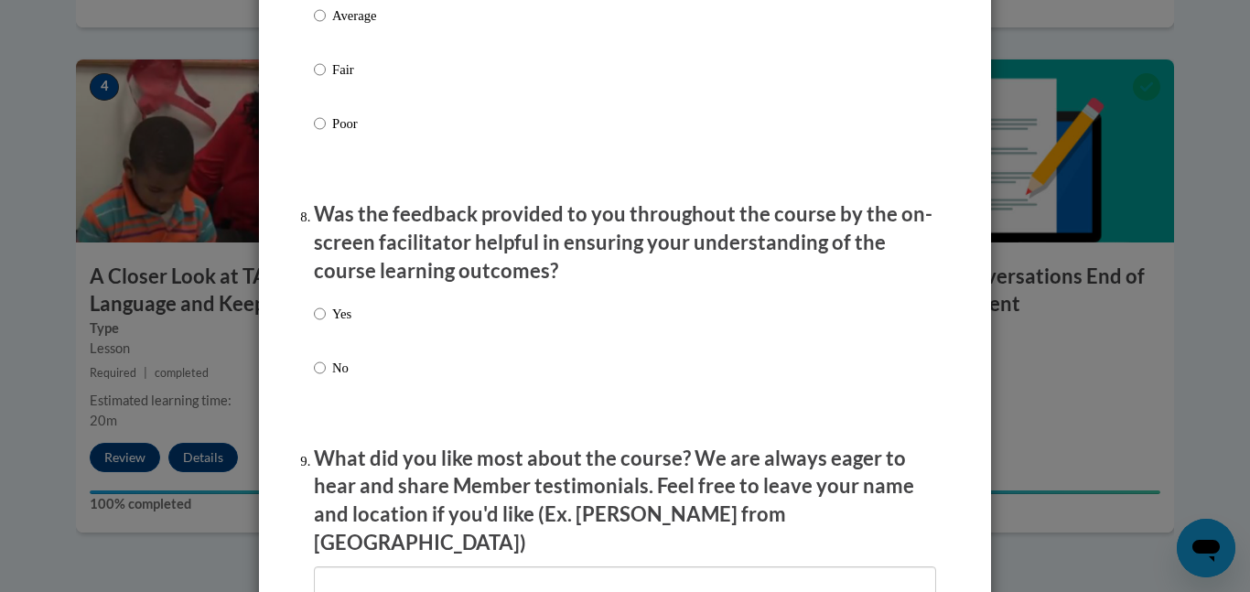
click at [318, 313] on div "Yes No" at bounding box center [333, 356] width 38 height 122
click at [325, 324] on input "Yes" at bounding box center [320, 314] width 12 height 20
radio input "true"
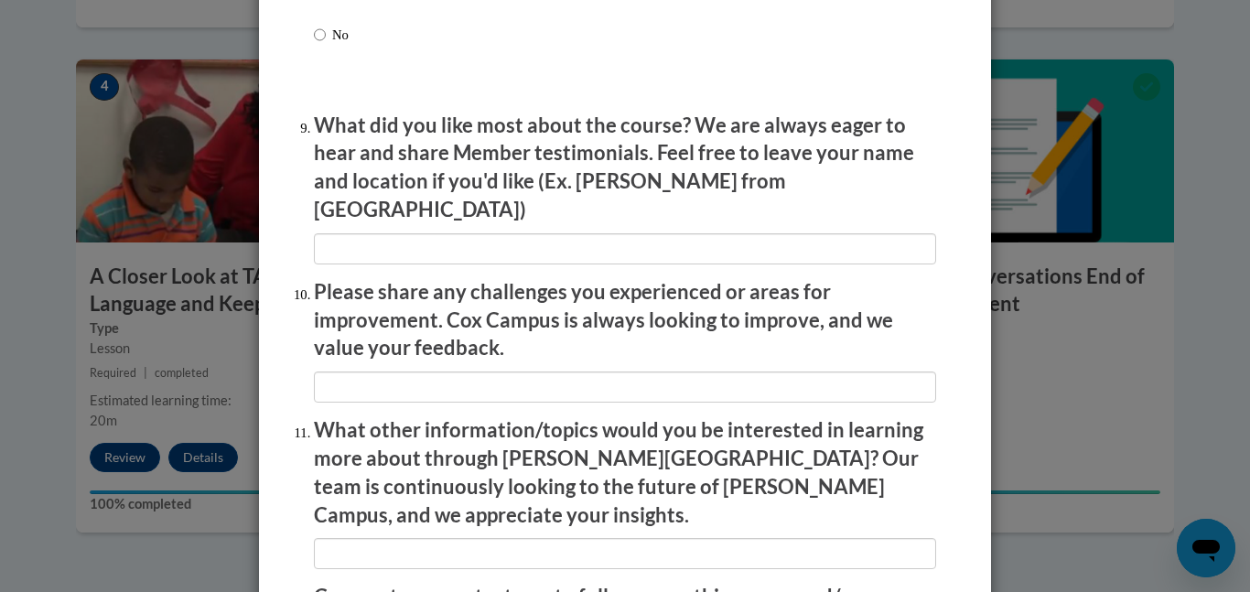
scroll to position [3008, 0]
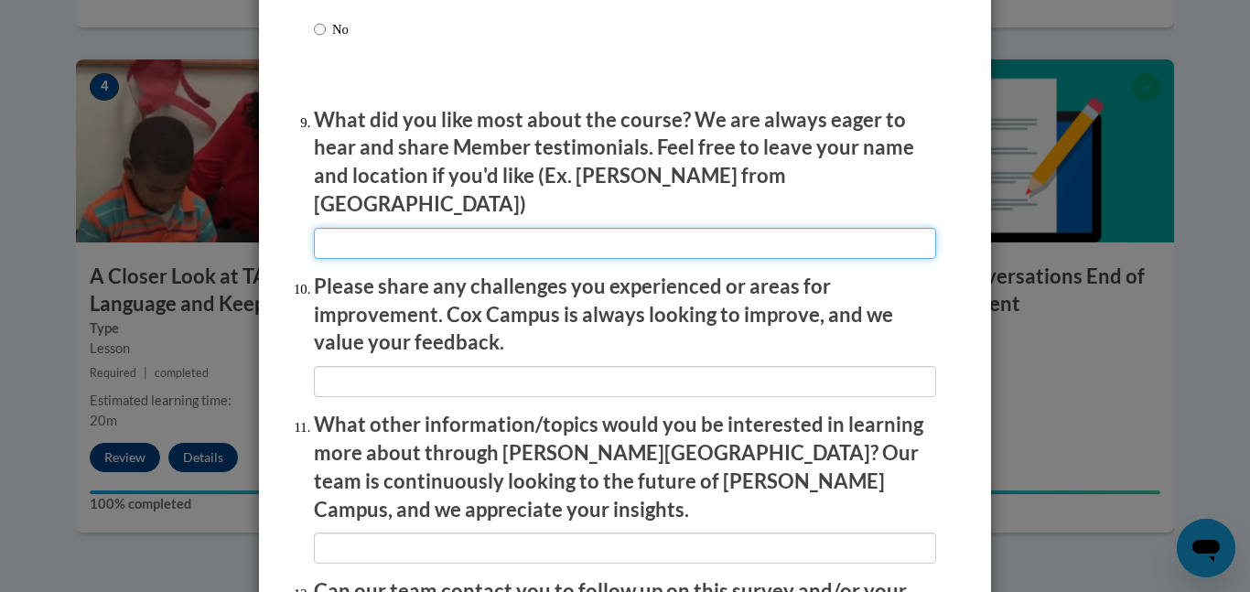
click at [422, 228] on input "textbox" at bounding box center [625, 243] width 622 height 31
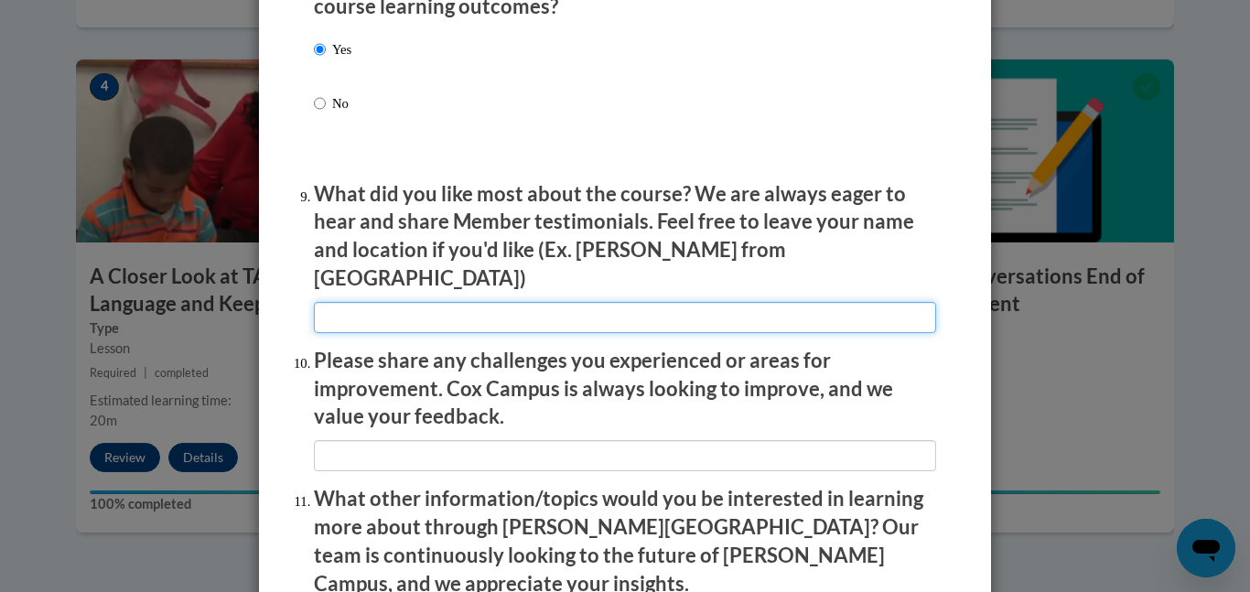
scroll to position [2937, 0]
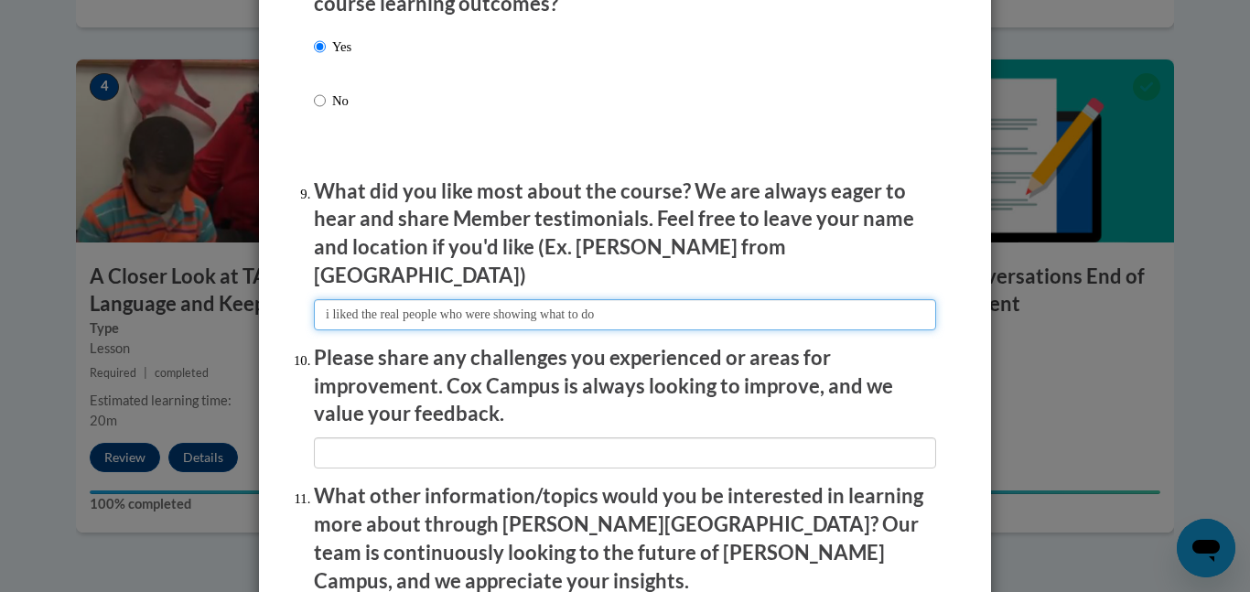
type input "i liked the real people who were showing what to do"
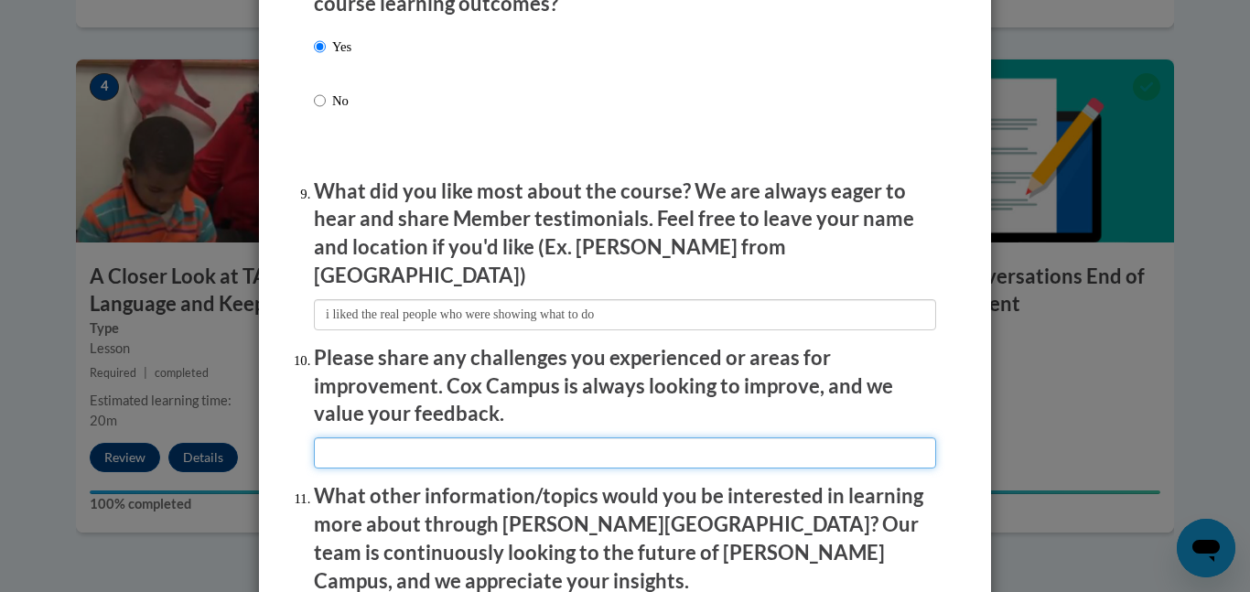
click at [494, 439] on input "textbox" at bounding box center [625, 452] width 622 height 31
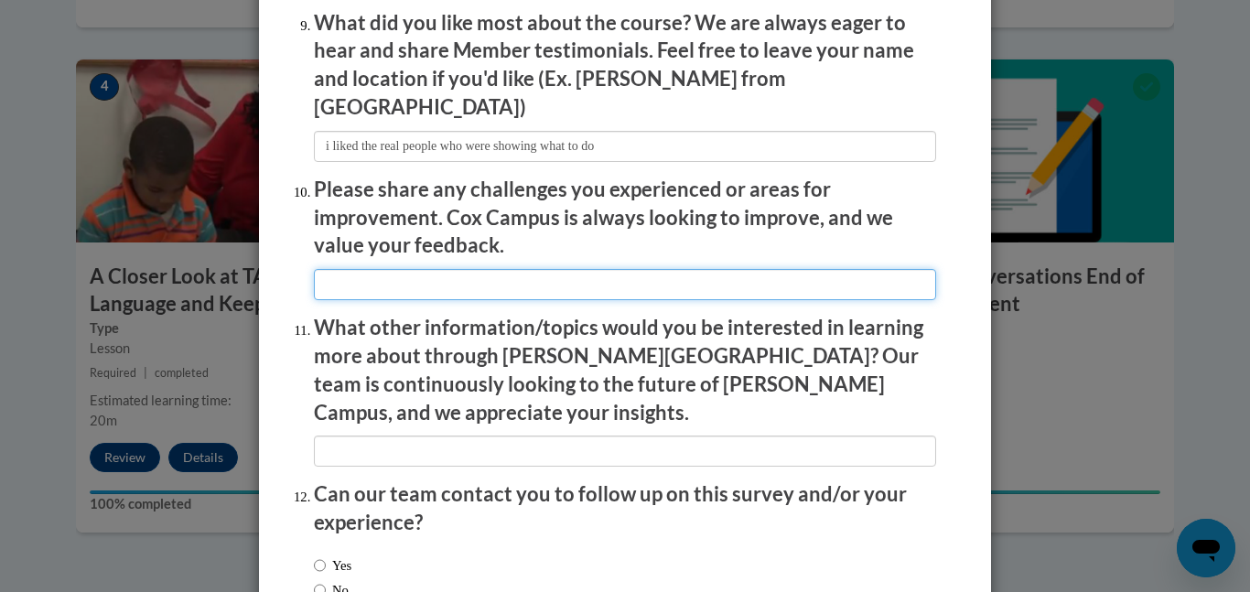
scroll to position [3109, 0]
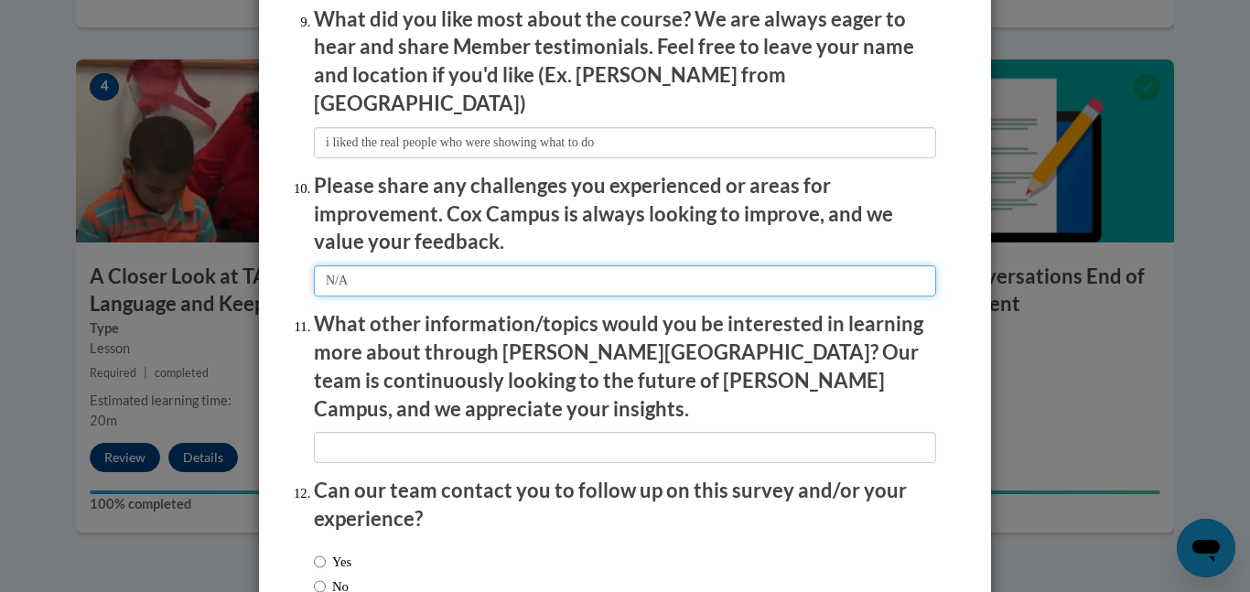
type input "N/A"
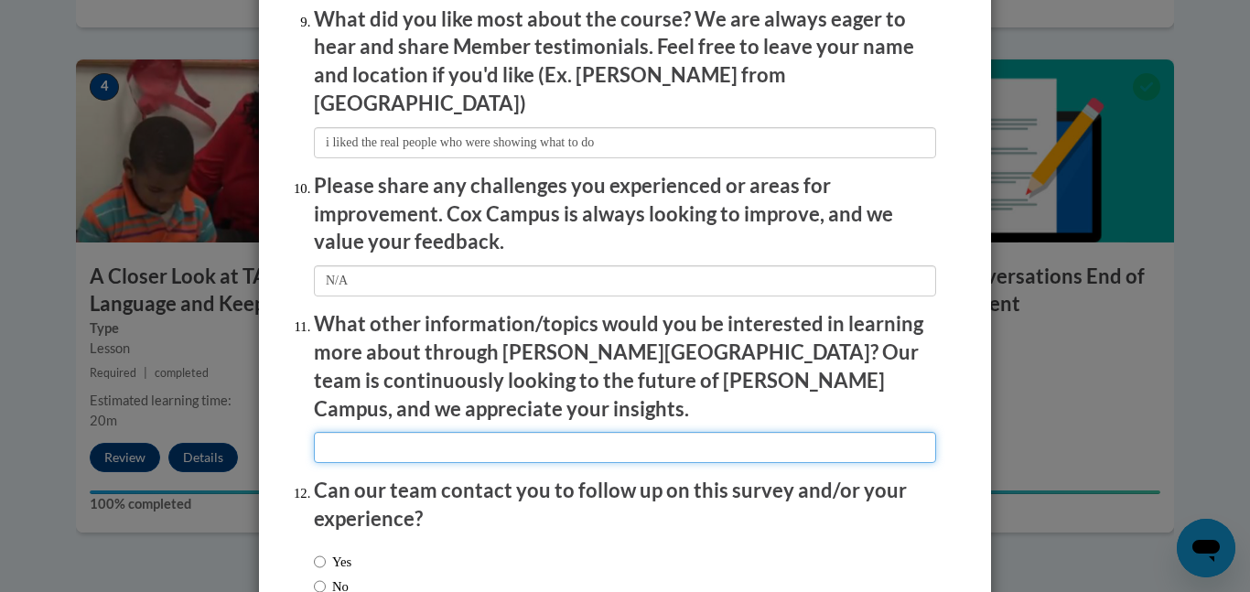
click at [493, 432] on input "textbox" at bounding box center [625, 447] width 622 height 31
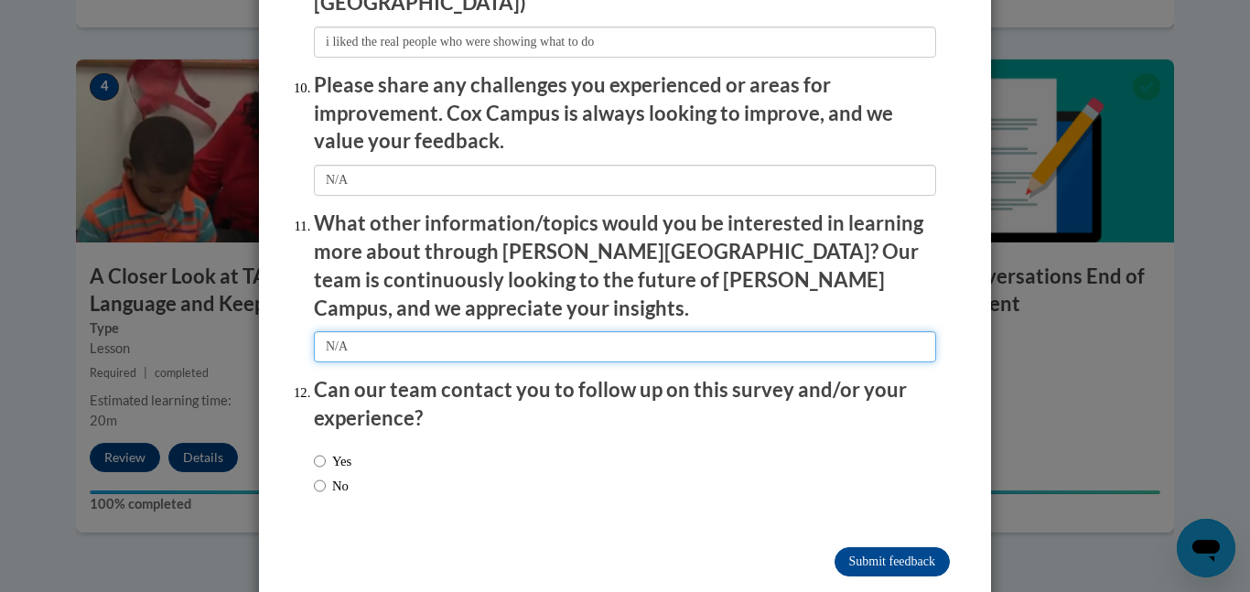
scroll to position [3210, 0]
type input "N/A"
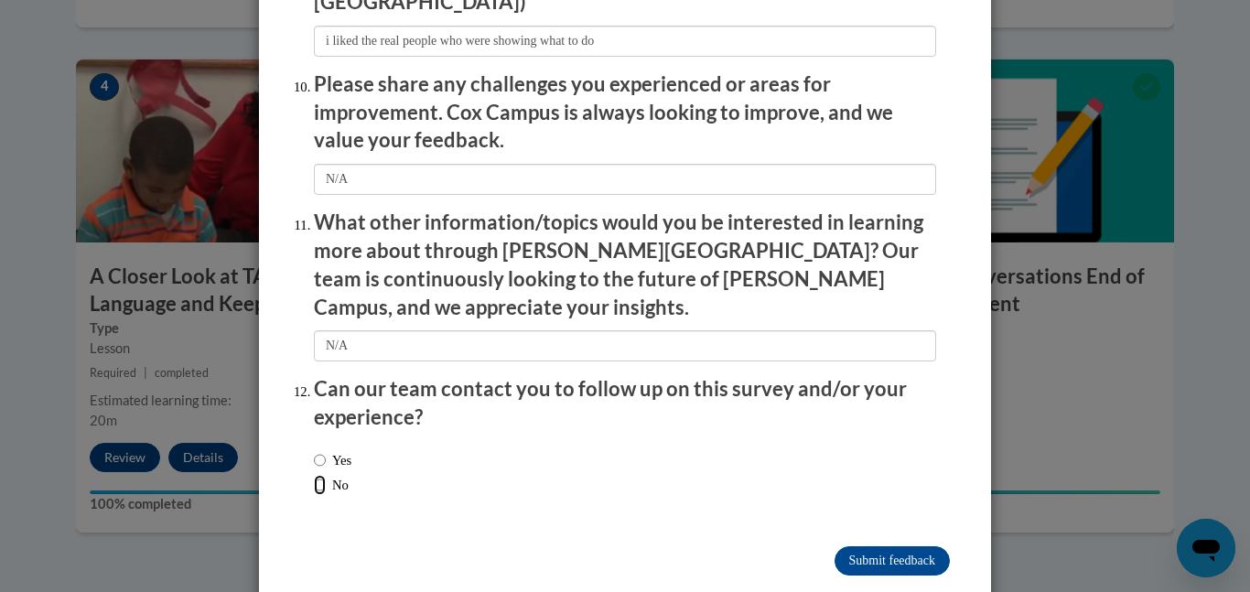
click at [314, 475] on input "No" at bounding box center [320, 485] width 12 height 20
radio input "true"
click at [865, 546] on input "Submit feedback" at bounding box center [892, 560] width 115 height 29
